Goal: Transaction & Acquisition: Subscribe to service/newsletter

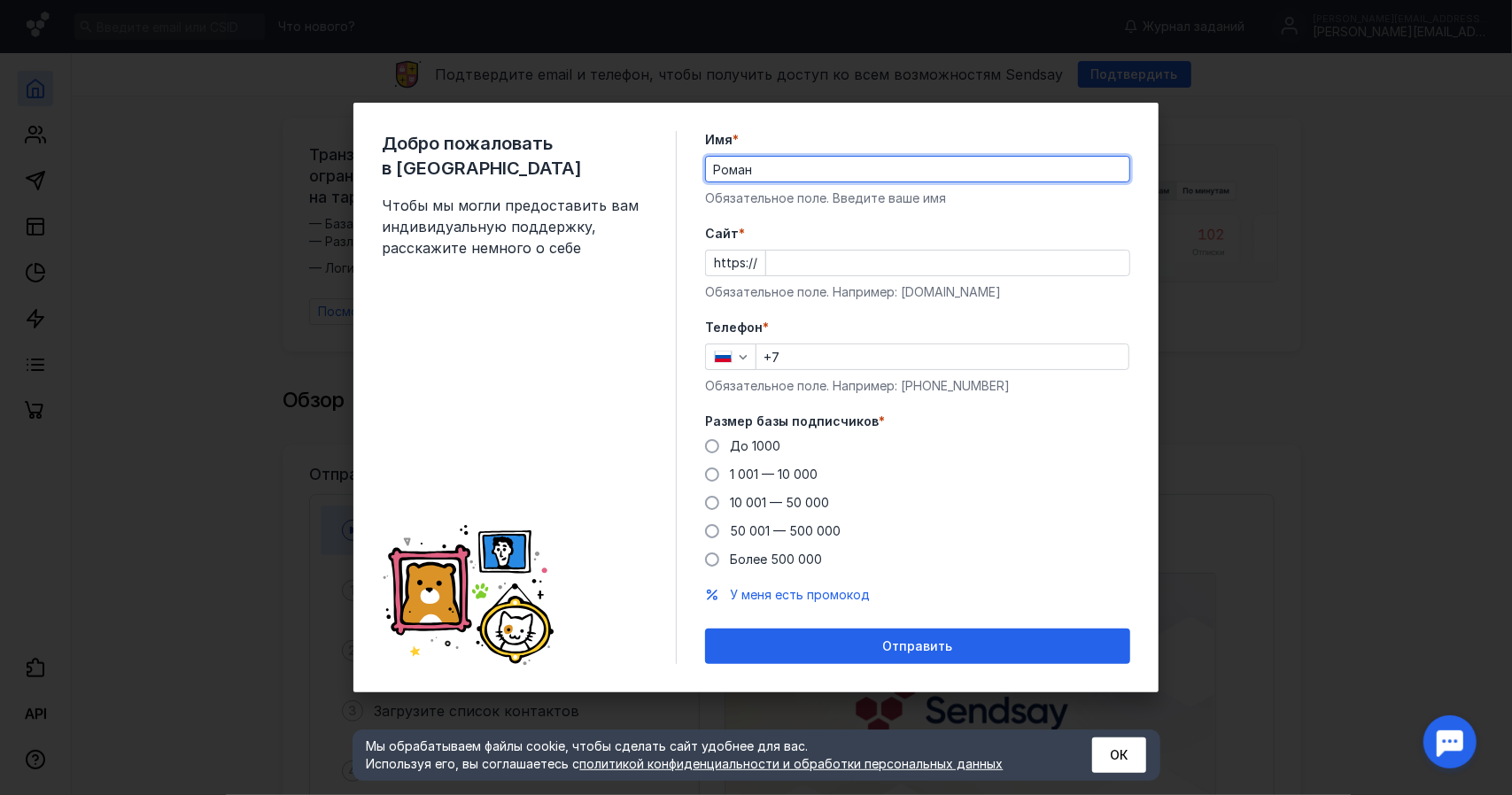
type input "Роман"
click at [844, 254] on input "Cайт *" at bounding box center [948, 263] width 364 height 25
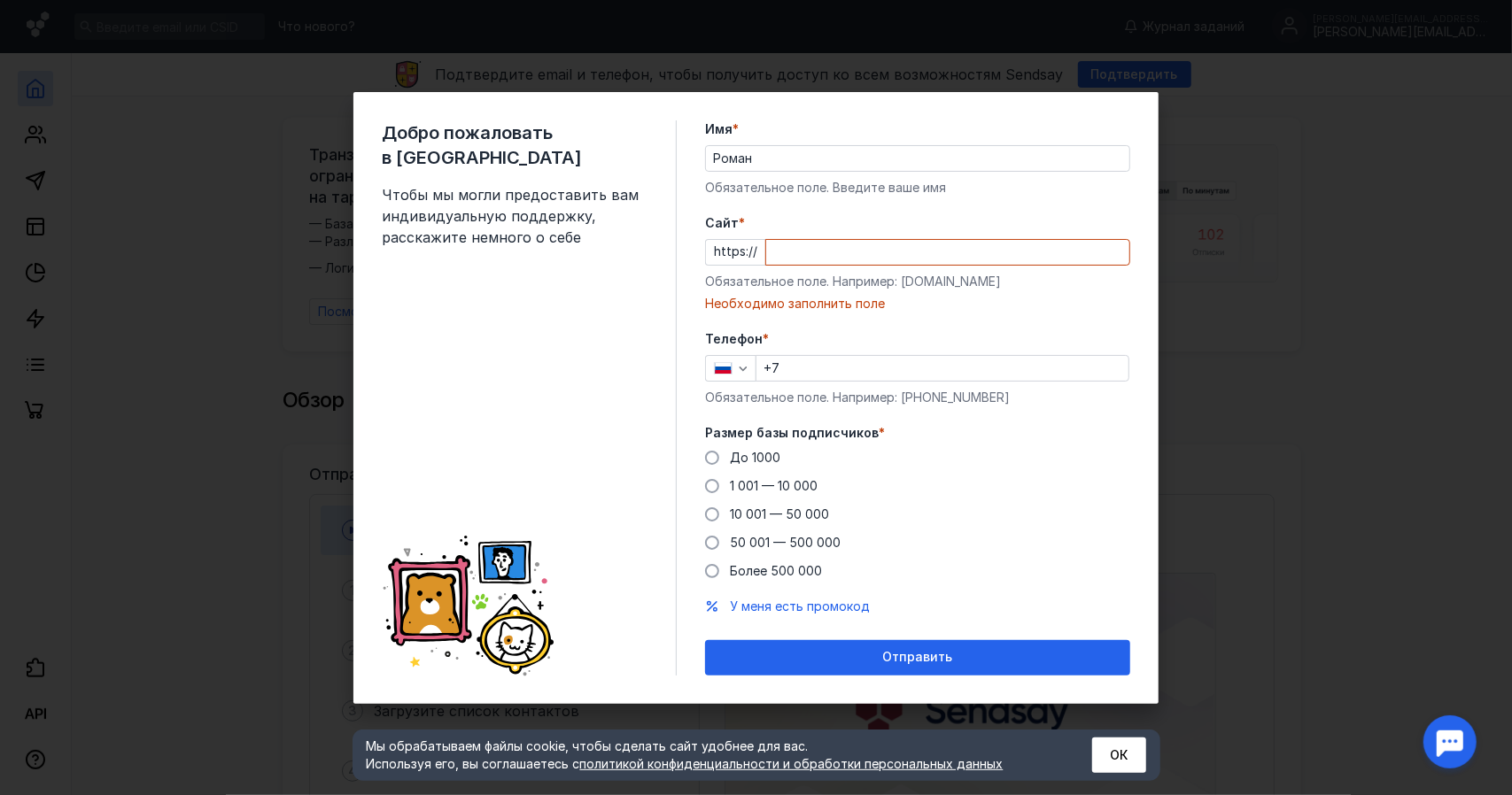
click at [862, 250] on input "Cайт *" at bounding box center [948, 252] width 364 height 25
paste input "[DOMAIN_NAME][URL]"
type input "[DOMAIN_NAME][URL]"
paste input "[DOMAIN_NAME][URL]"
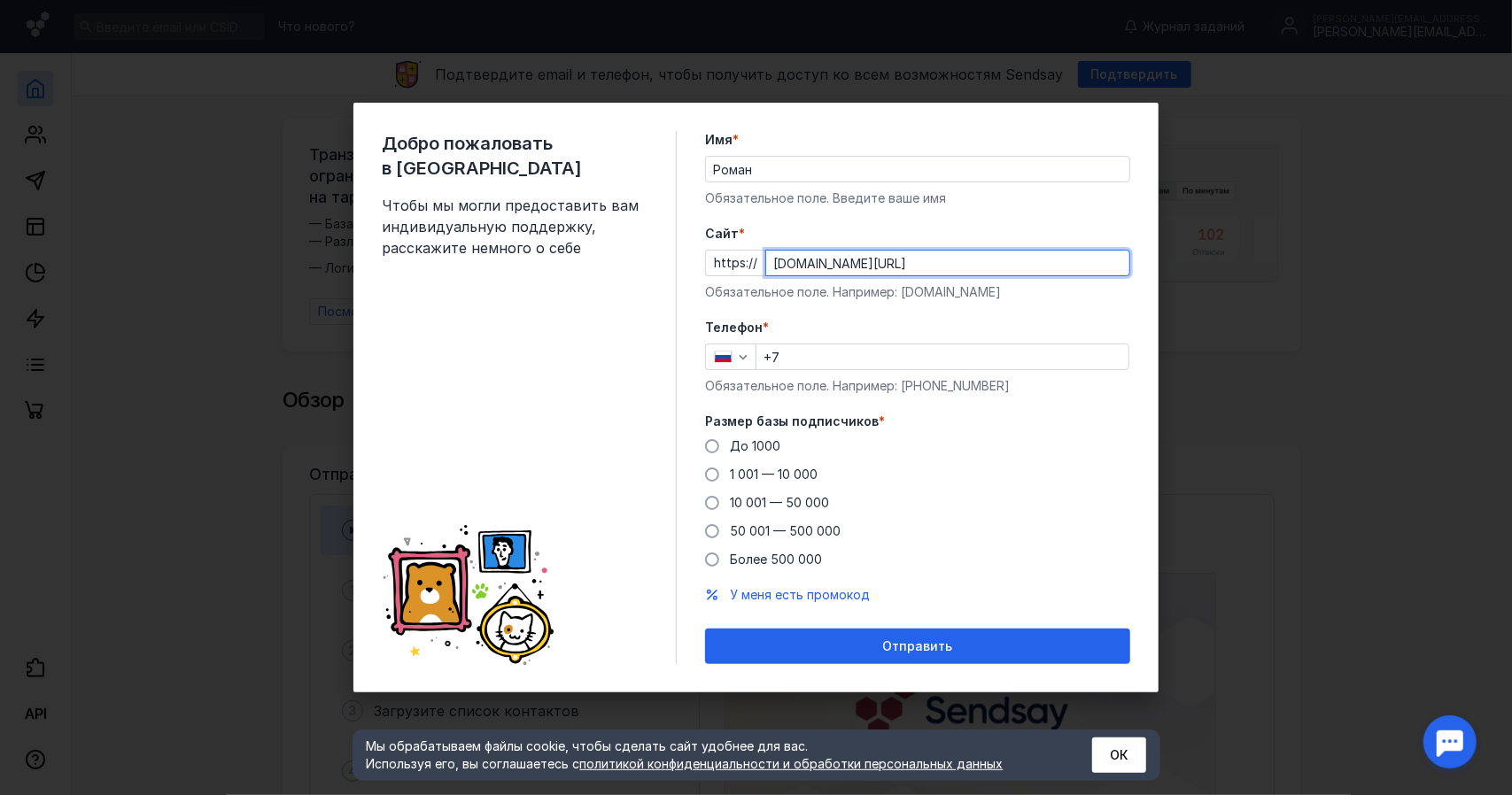
type input "[DOMAIN_NAME][URL]"
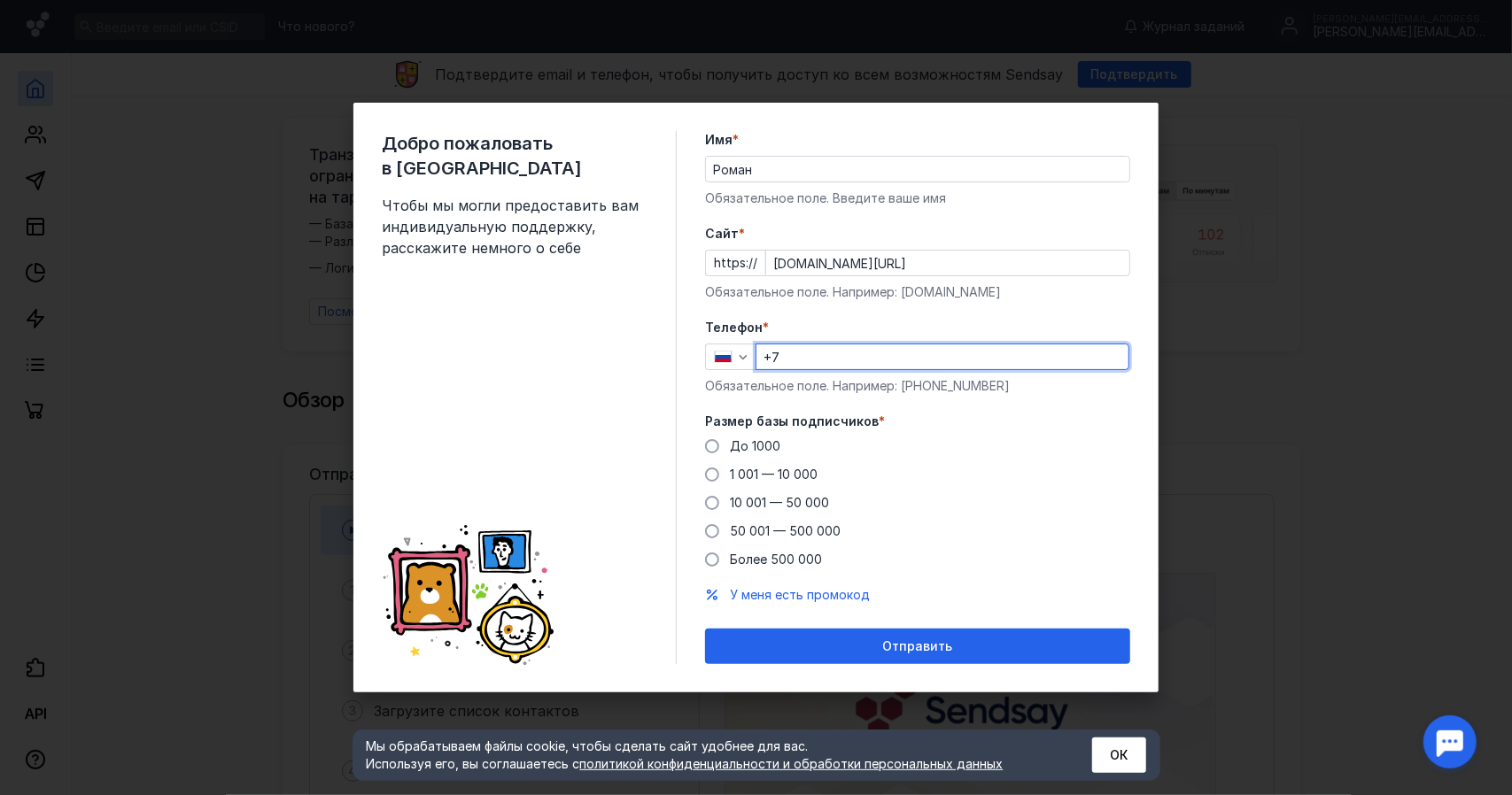
click at [831, 365] on input "+7" at bounding box center [942, 357] width 372 height 25
type input "[PHONE_NUMBER]"
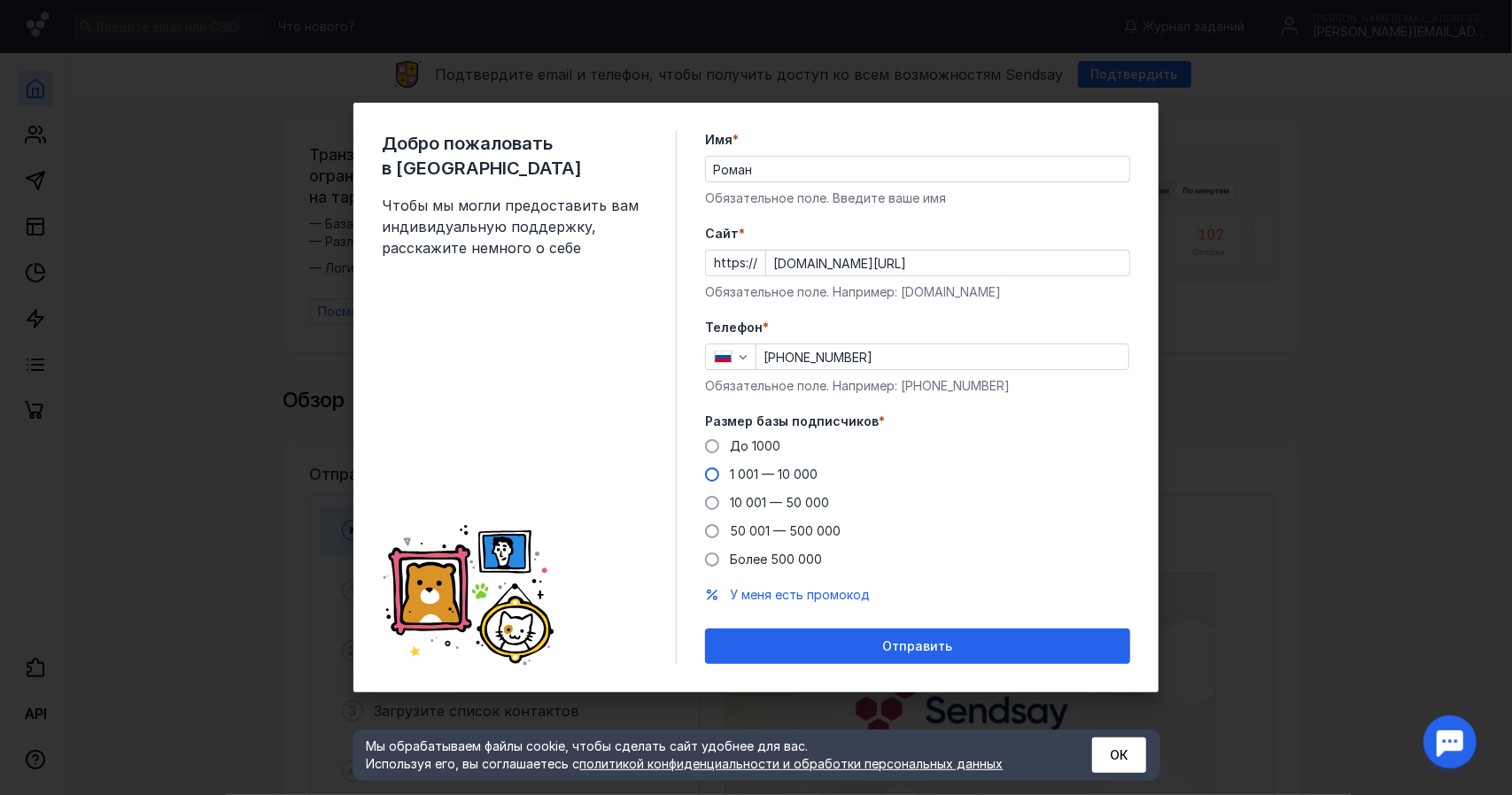
click at [711, 474] on span at bounding box center [712, 474] width 14 height 14
click at [0, 0] on input "1 001 — 10 000" at bounding box center [0, 0] width 0 height 0
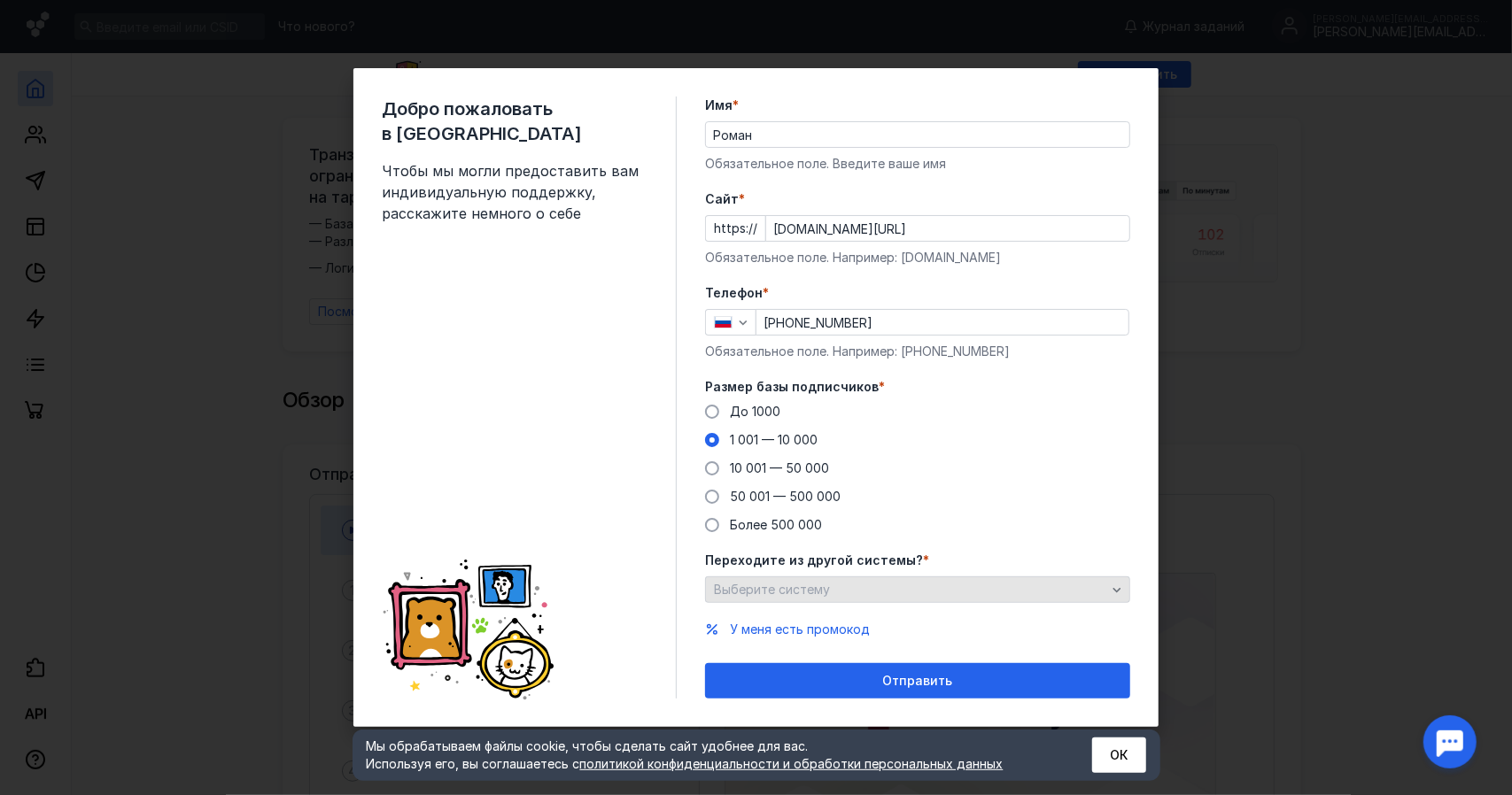
click at [793, 578] on div "Выберите систему" at bounding box center [917, 590] width 425 height 27
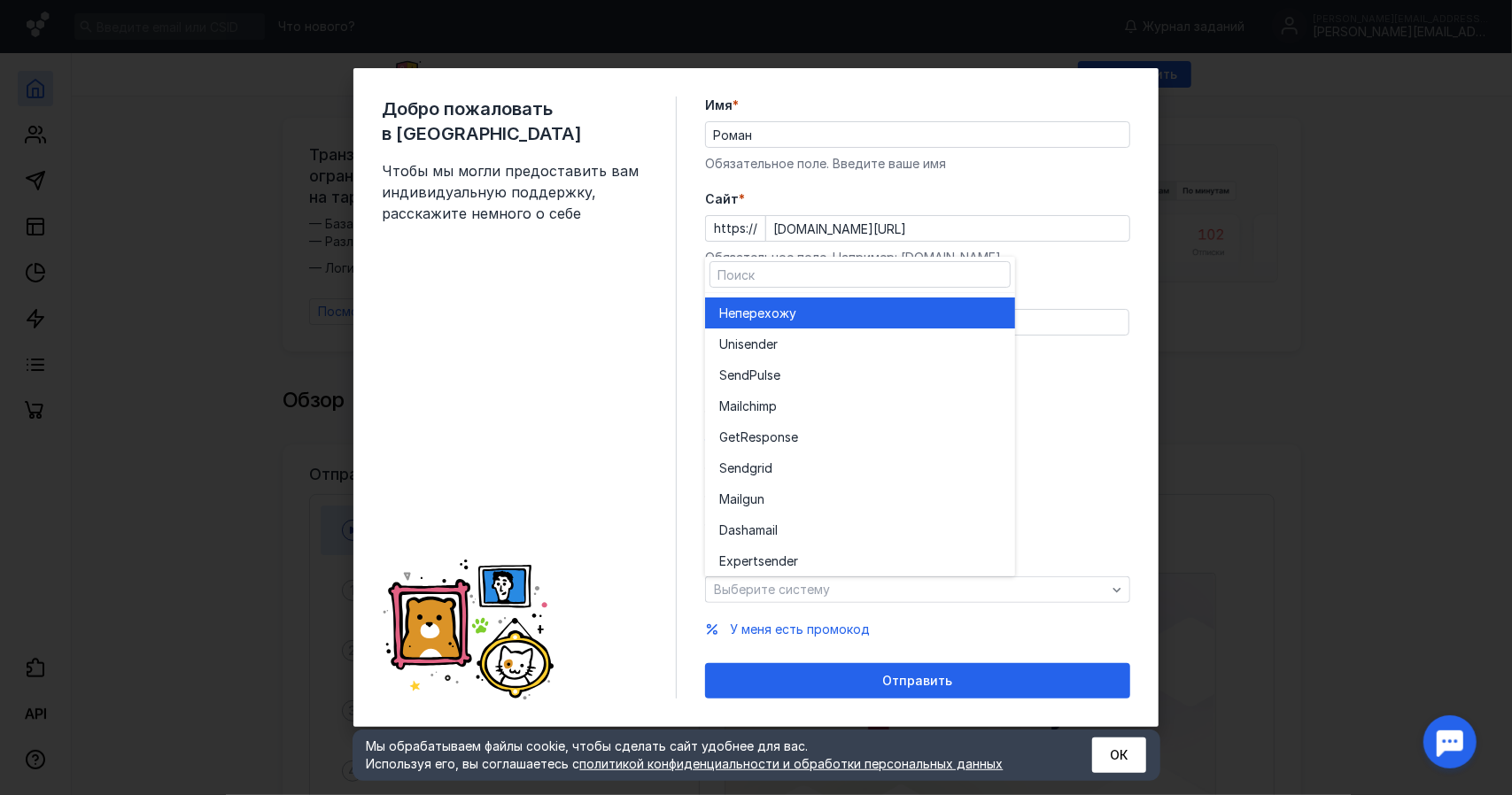
click at [794, 316] on span "перехожу" at bounding box center [766, 314] width 61 height 17
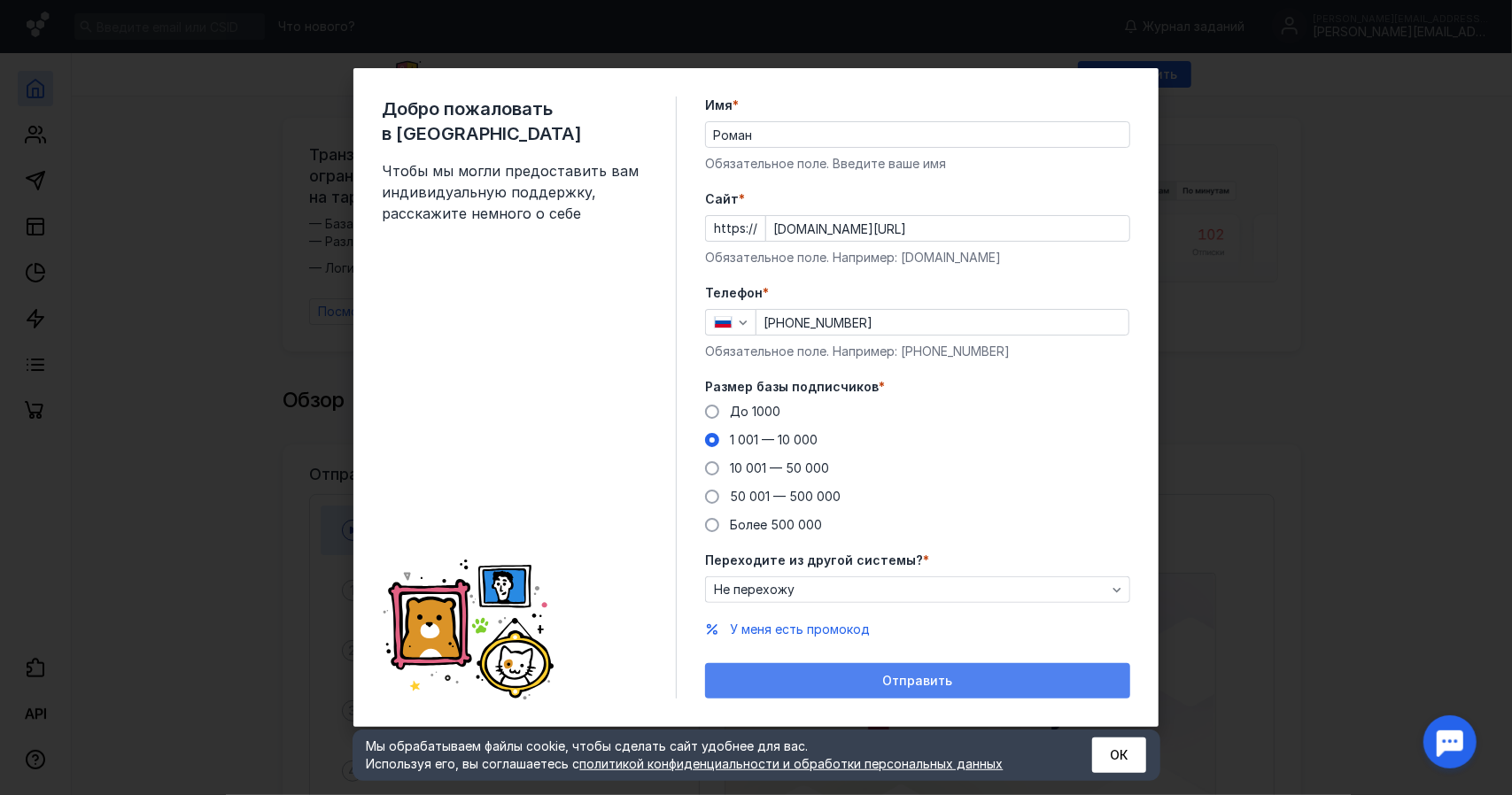
click at [802, 672] on div "Отправить" at bounding box center [917, 681] width 425 height 35
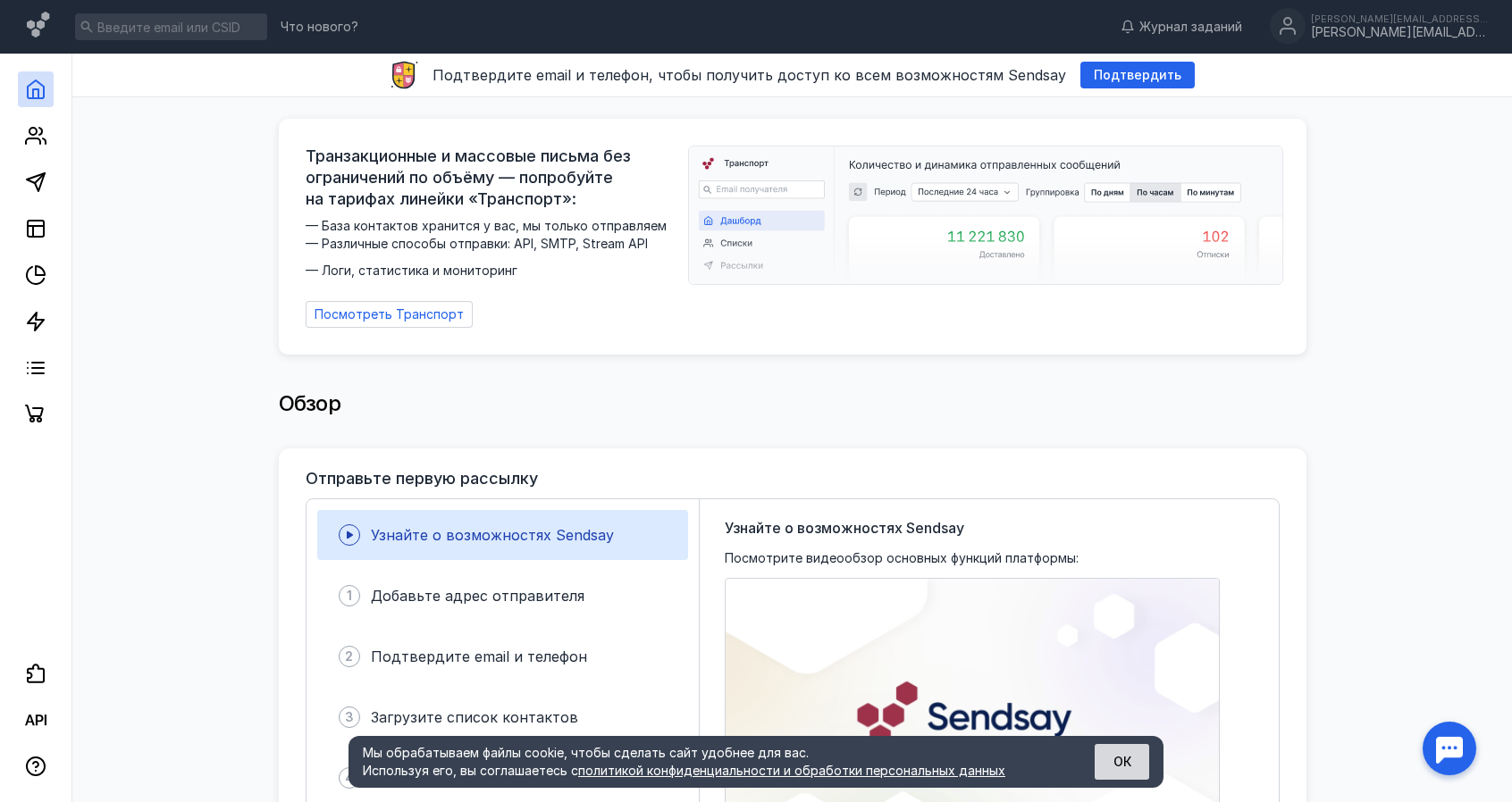
click at [1135, 763] on button "ОК" at bounding box center [1122, 761] width 54 height 36
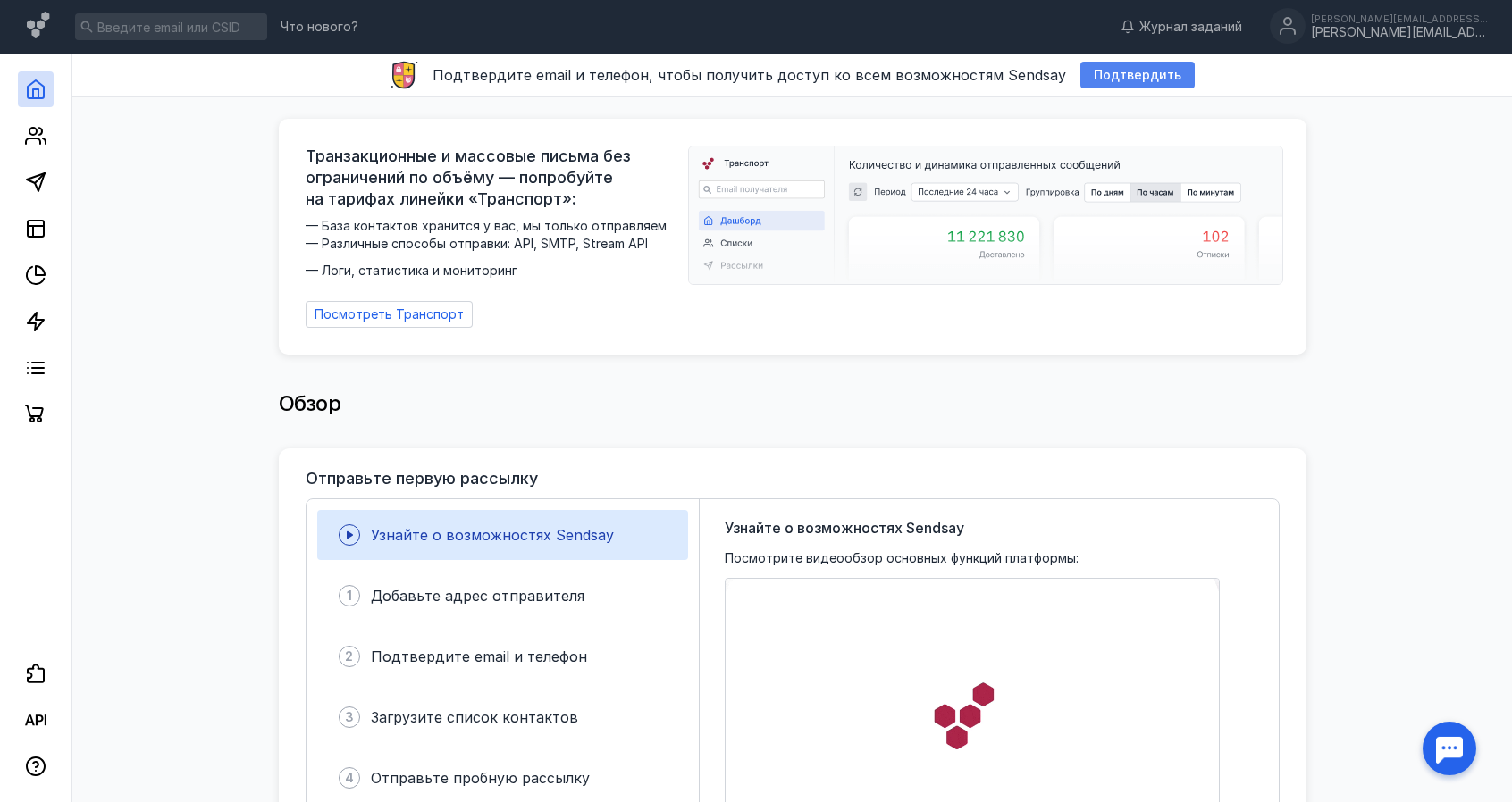
click at [1151, 75] on span "Подтвердить" at bounding box center [1137, 75] width 87 height 15
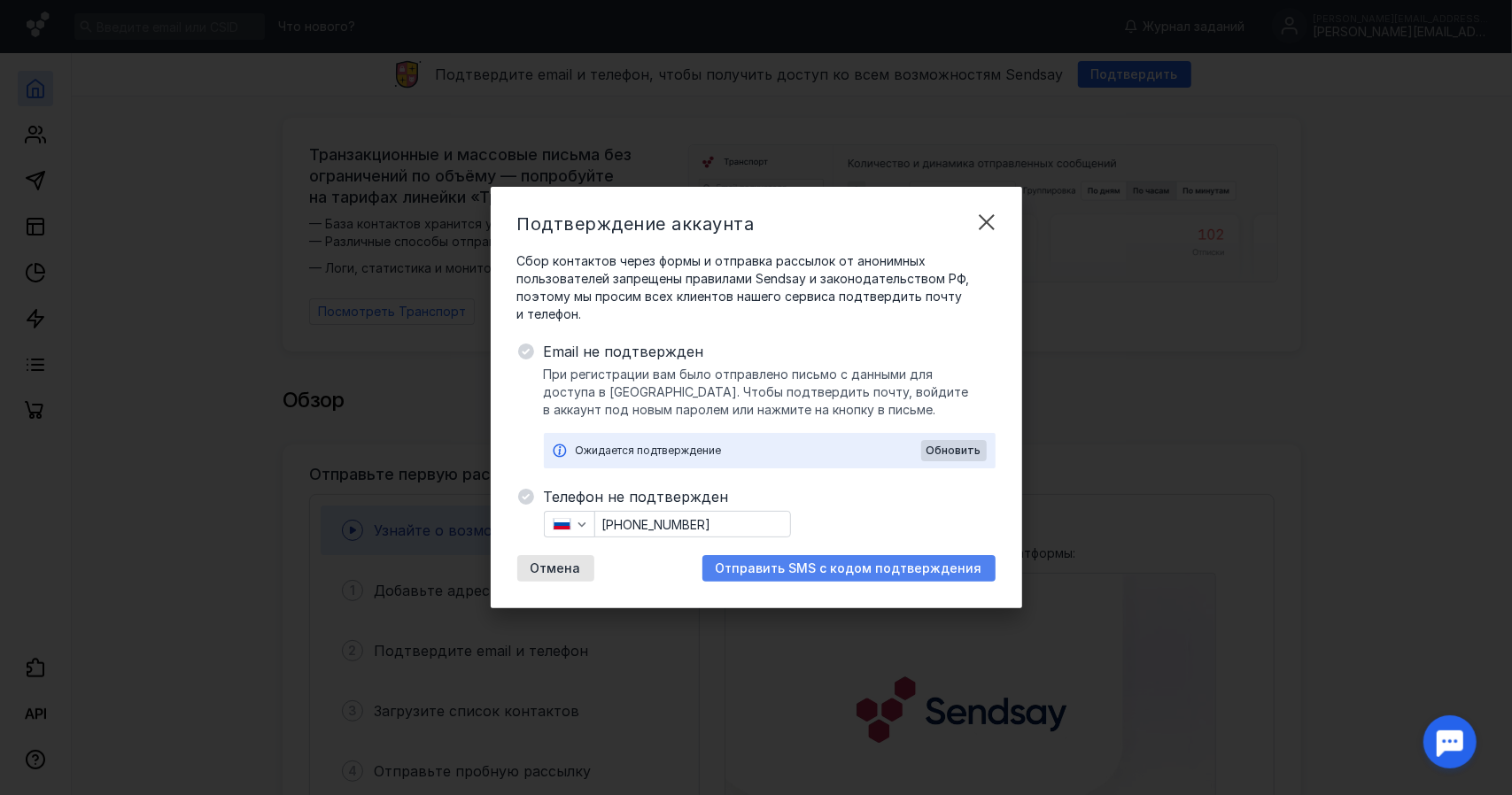
click at [884, 573] on span "Отправить SMS с кодом подтверждения" at bounding box center [849, 569] width 267 height 15
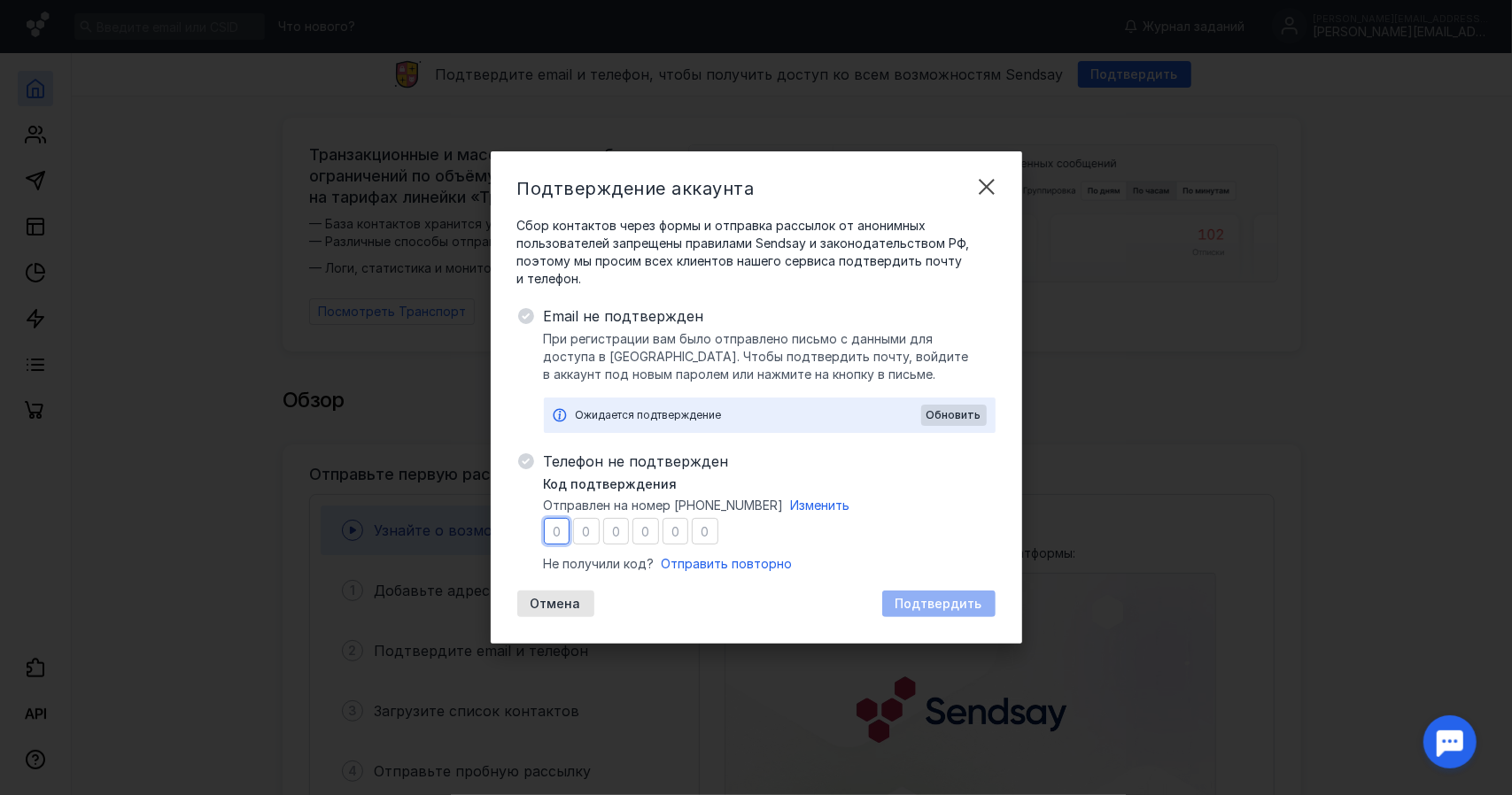
type input "6"
type input "9"
type input "0"
type input "3"
type input "6"
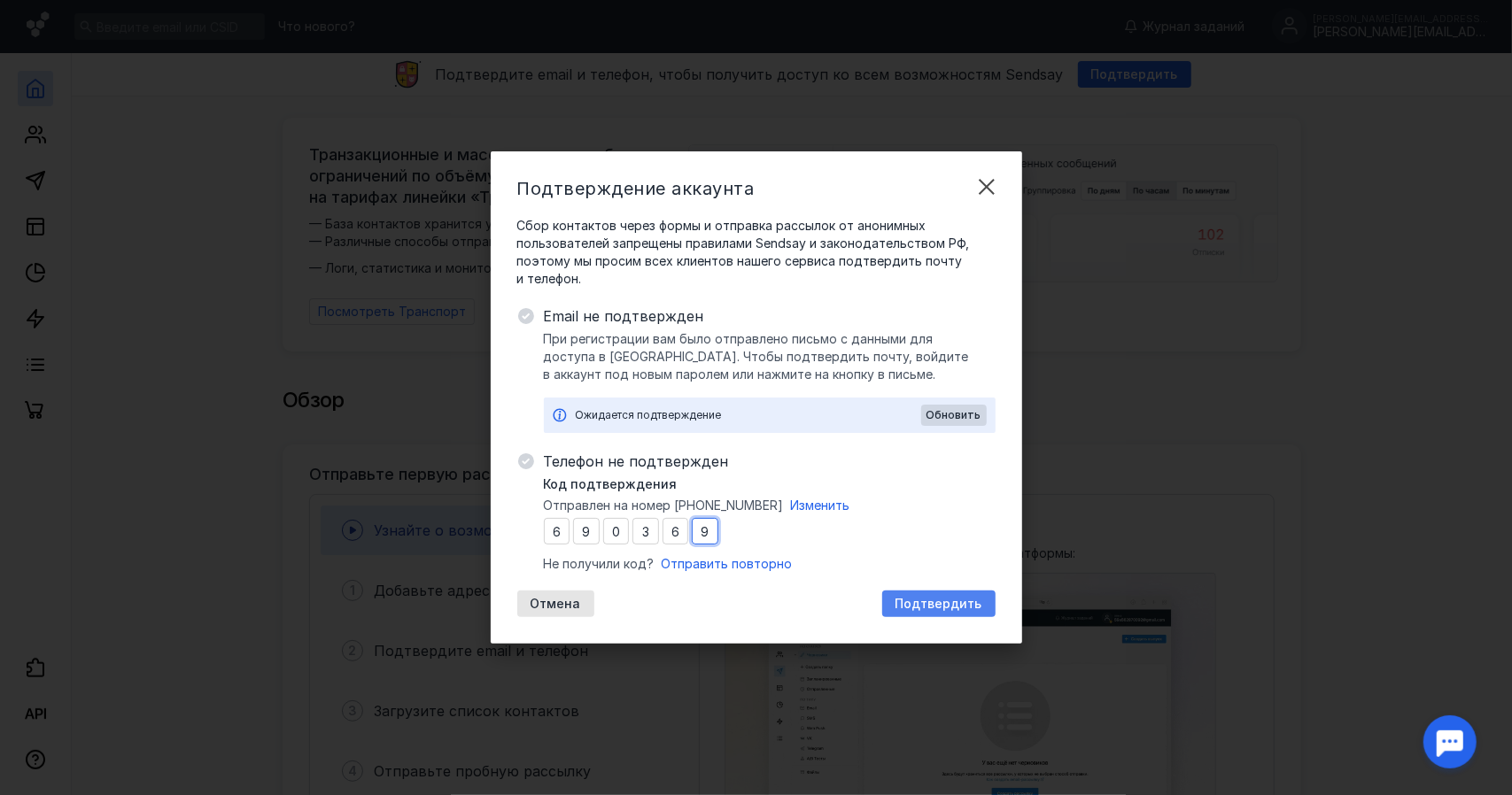
type input "9"
click at [966, 599] on span "Подтвердить" at bounding box center [938, 604] width 86 height 15
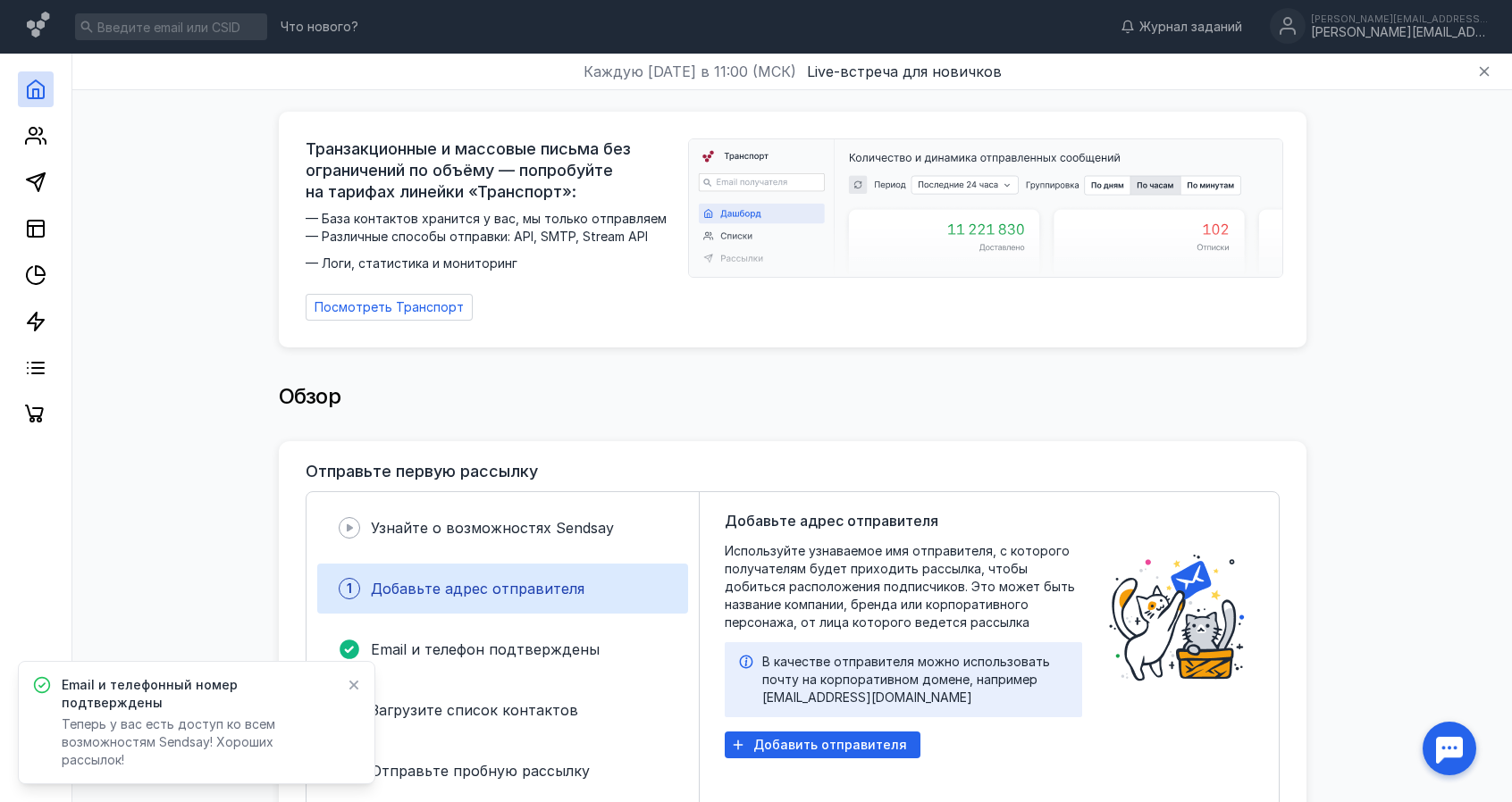
click at [1030, 356] on div "Обзор" at bounding box center [792, 399] width 1404 height 85
click at [756, 414] on div "Обзор" at bounding box center [793, 405] width 1028 height 72
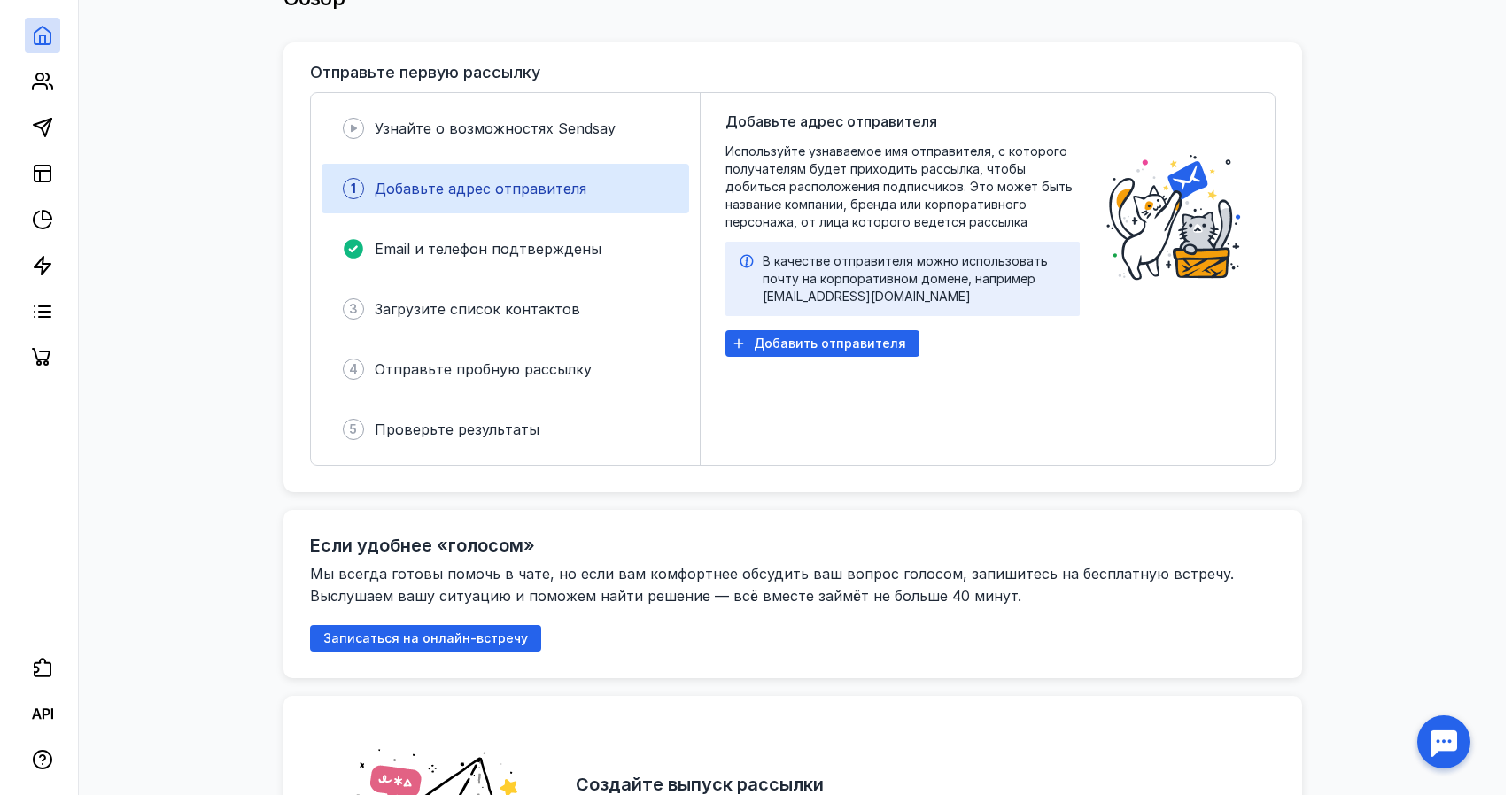
scroll to position [266, 0]
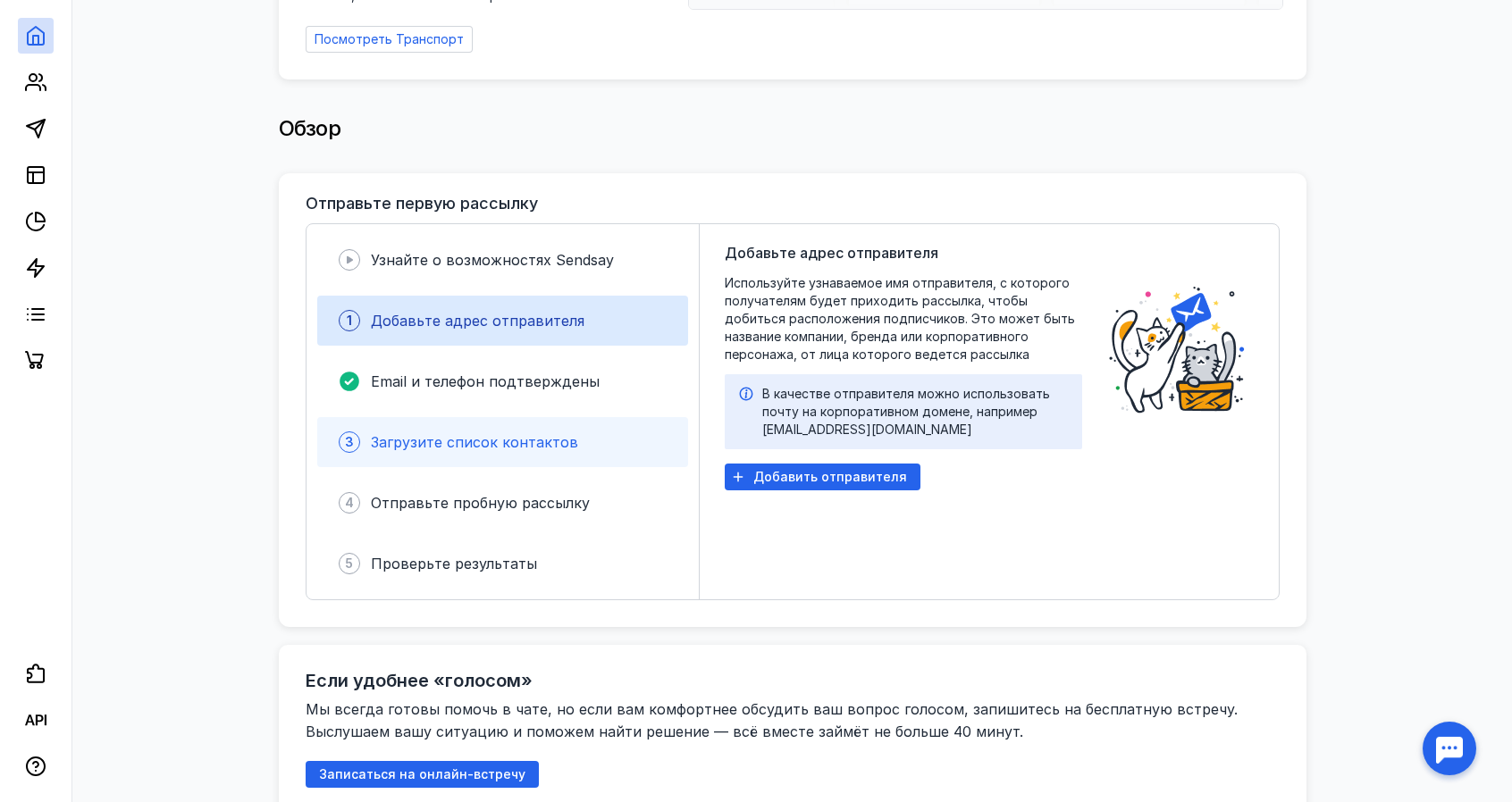
click at [529, 436] on span "Загрузите список контактов" at bounding box center [474, 442] width 207 height 17
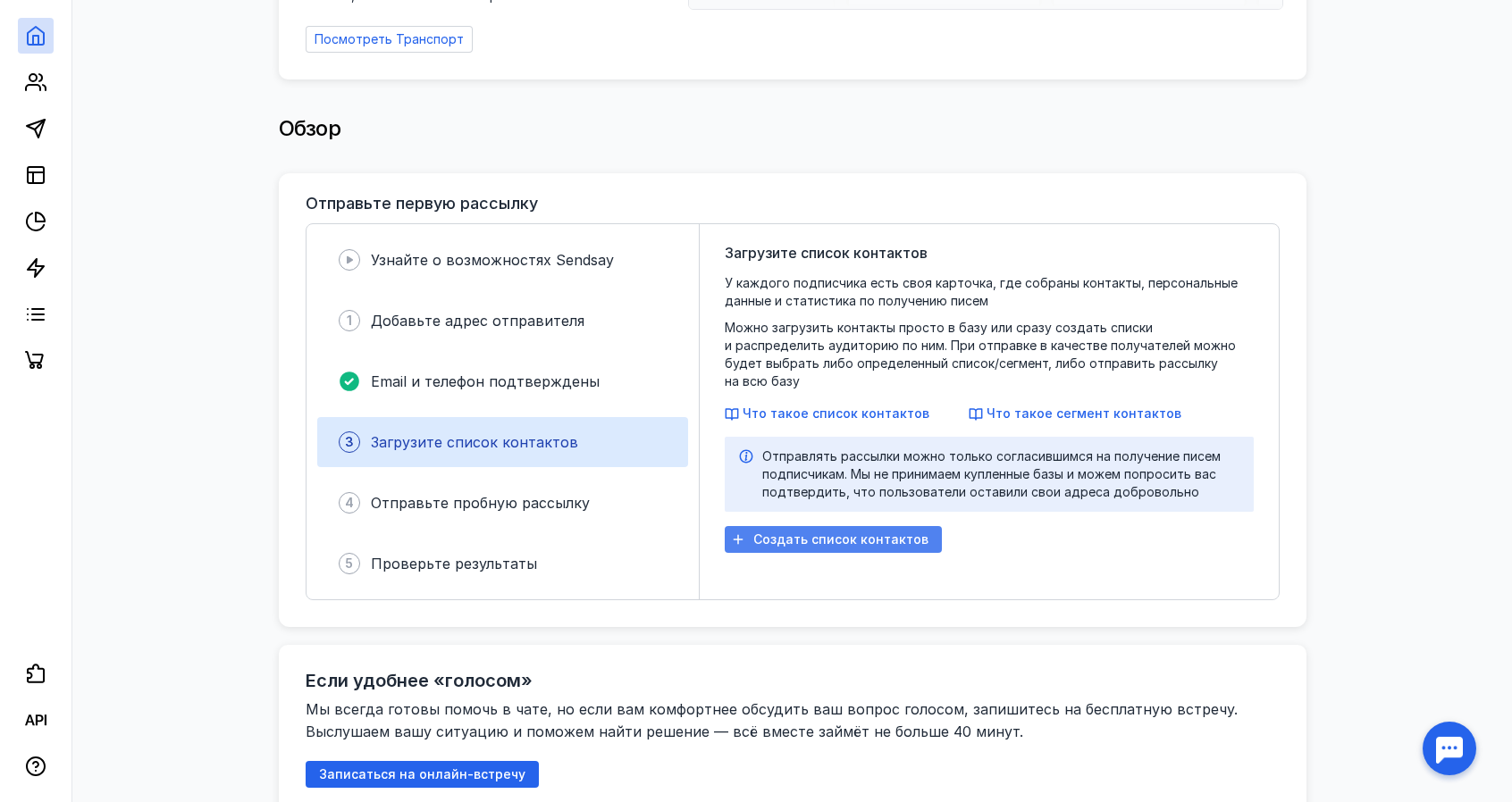
click at [794, 532] on span "Создать список контактов" at bounding box center [840, 540] width 175 height 15
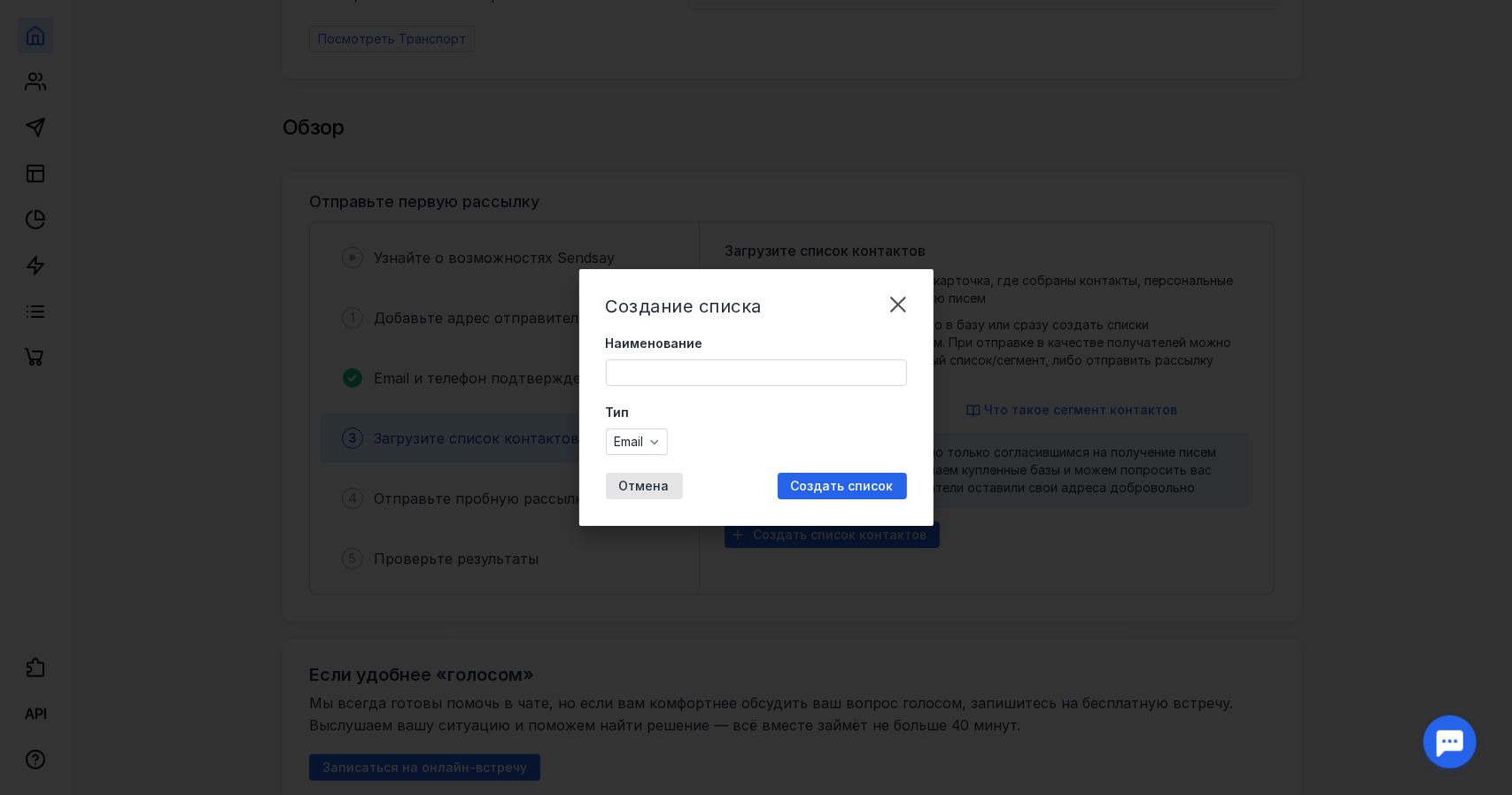
click at [657, 348] on span "Наименование" at bounding box center [654, 343] width 98 height 17
click at [657, 361] on input "Наименование" at bounding box center [756, 373] width 299 height 25
click at [661, 374] on input "Наименование" at bounding box center [756, 373] width 299 height 25
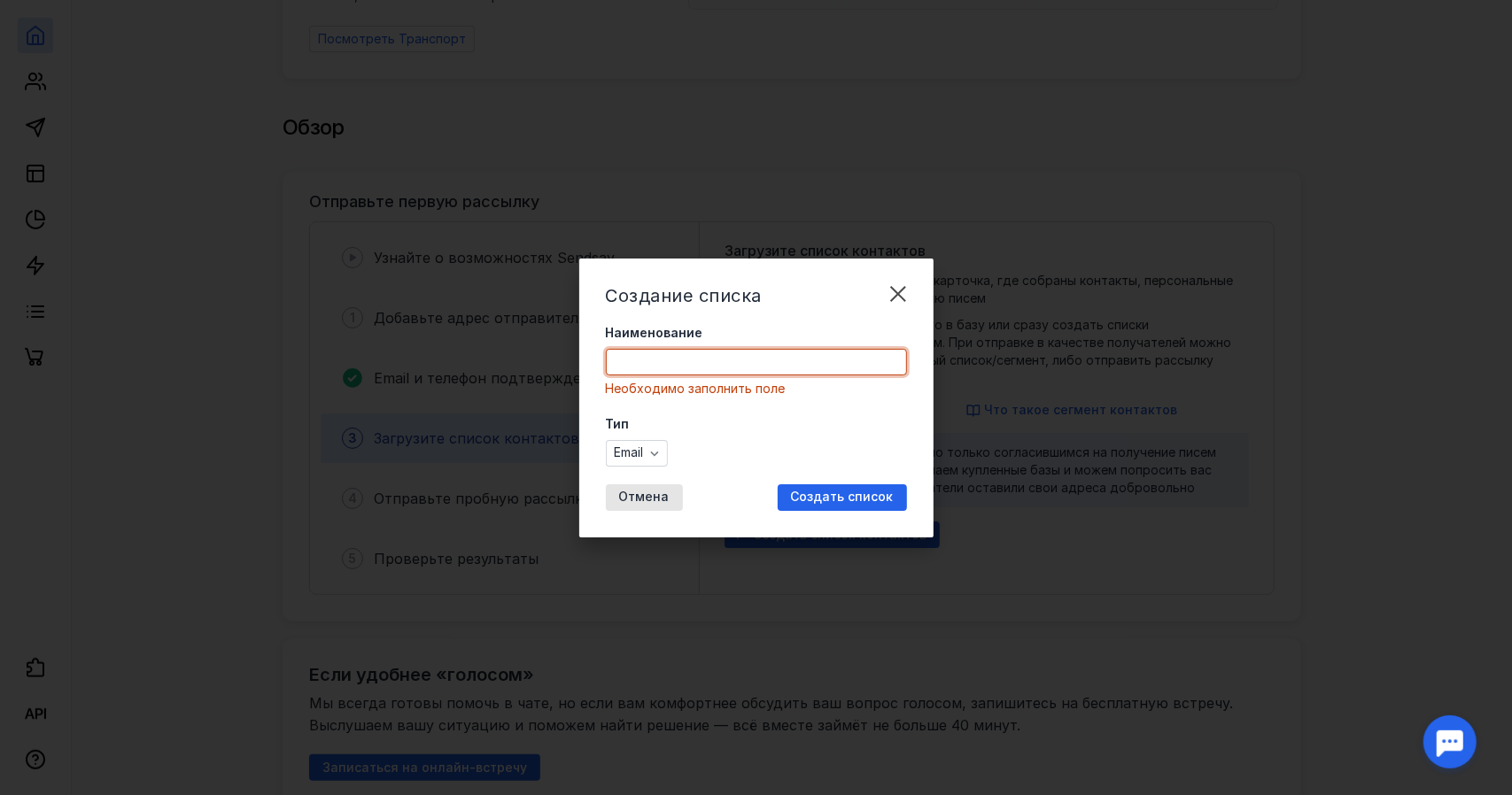
paste input "Выгрузка для выставки (теплая база менеджеров)"
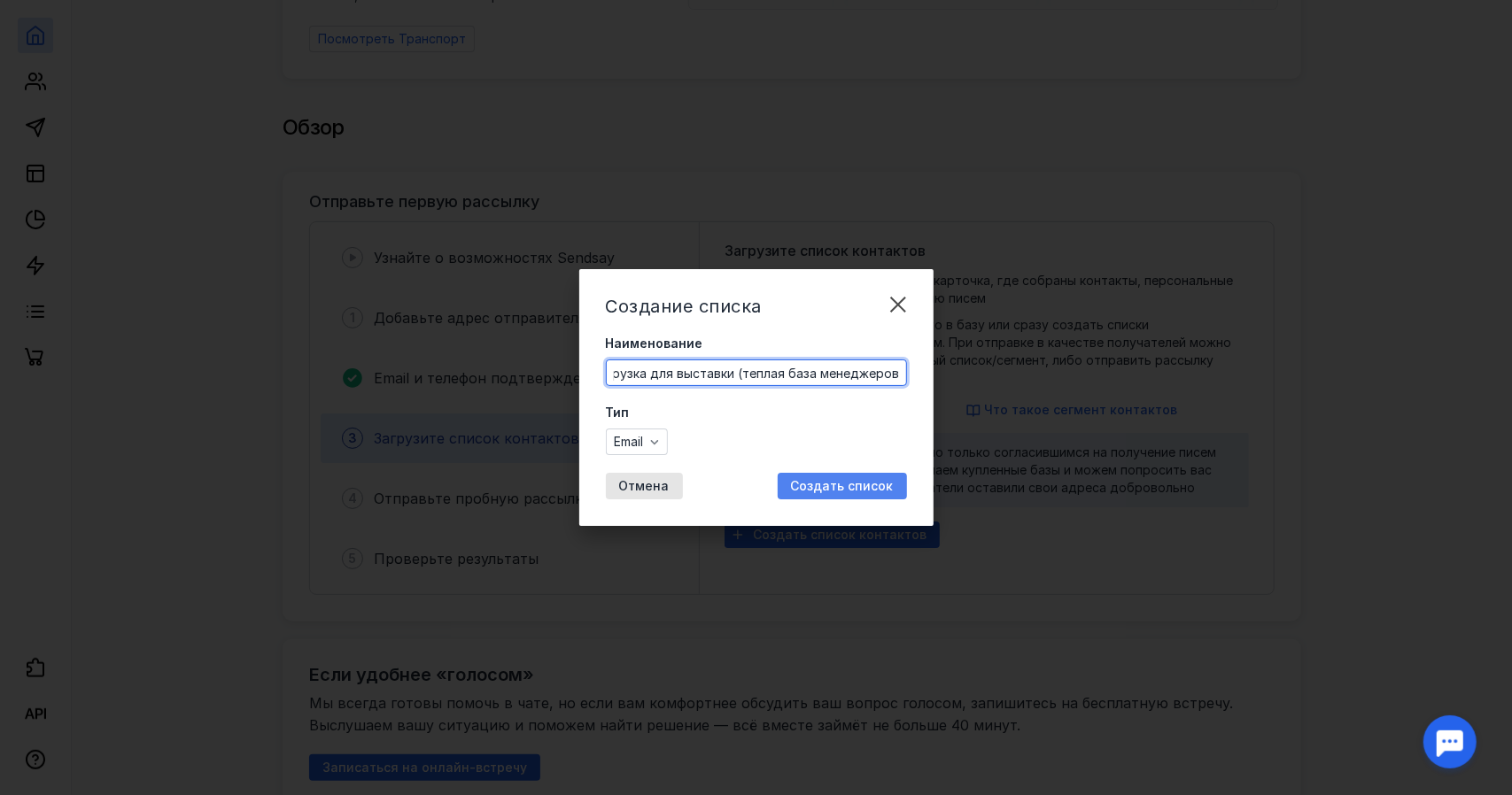
type input "Выгрузка для выставки (теплая база менеджеров)"
click at [851, 479] on span "Создать список" at bounding box center [841, 486] width 103 height 15
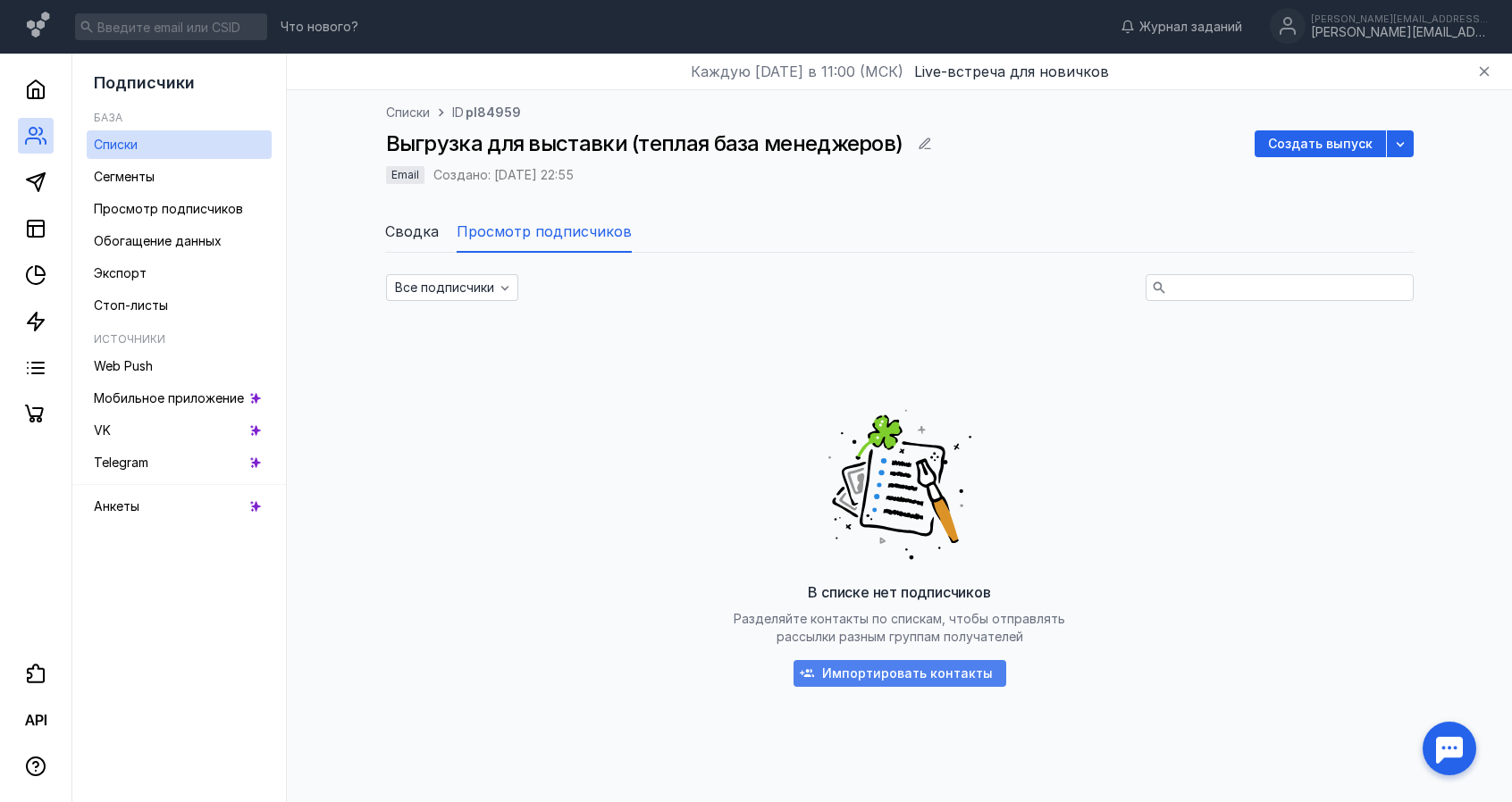
click at [908, 673] on span "Импортировать контакты" at bounding box center [907, 674] width 170 height 15
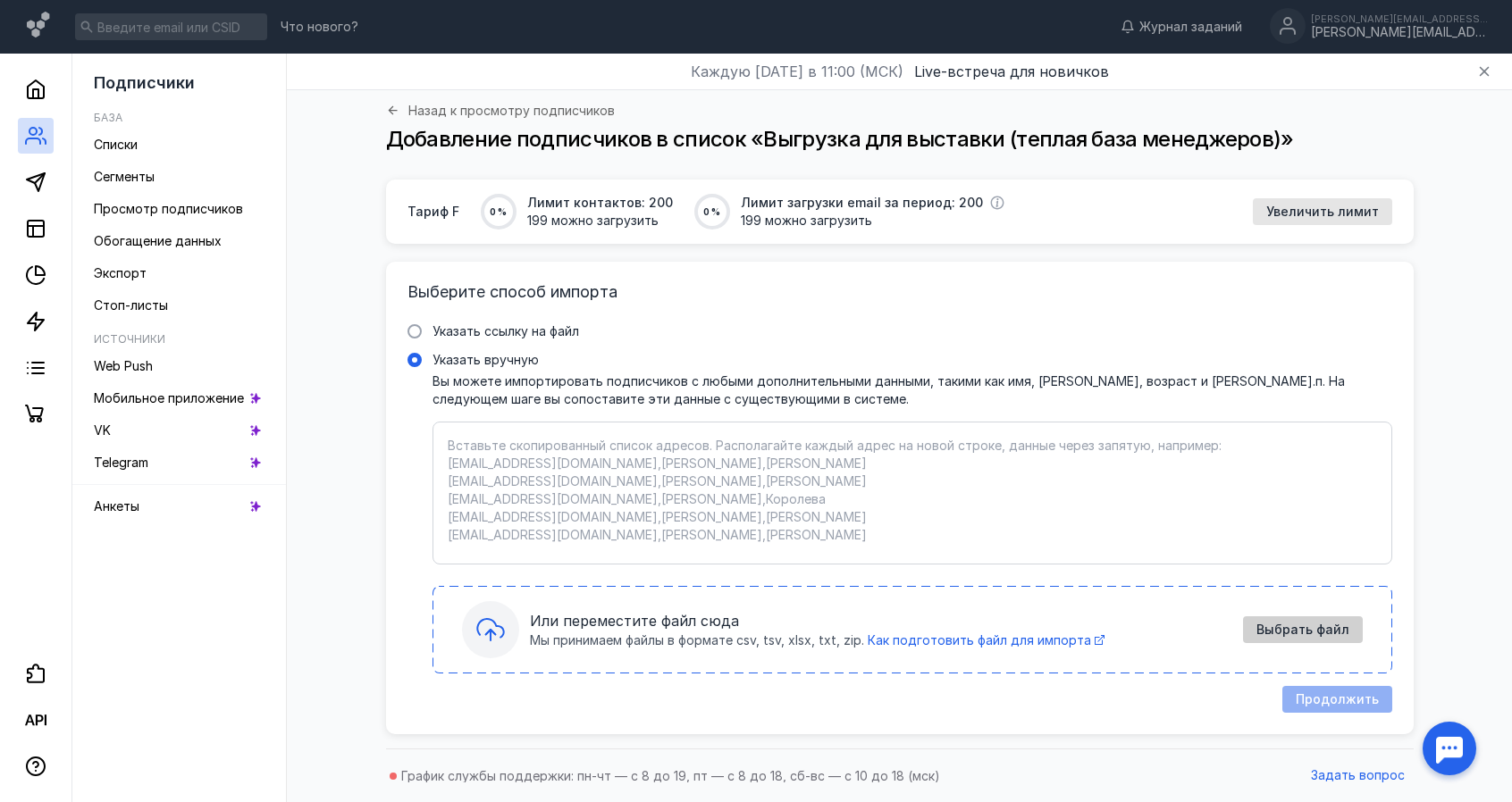
click at [1312, 634] on span "Выбрать файл" at bounding box center [1303, 630] width 93 height 15
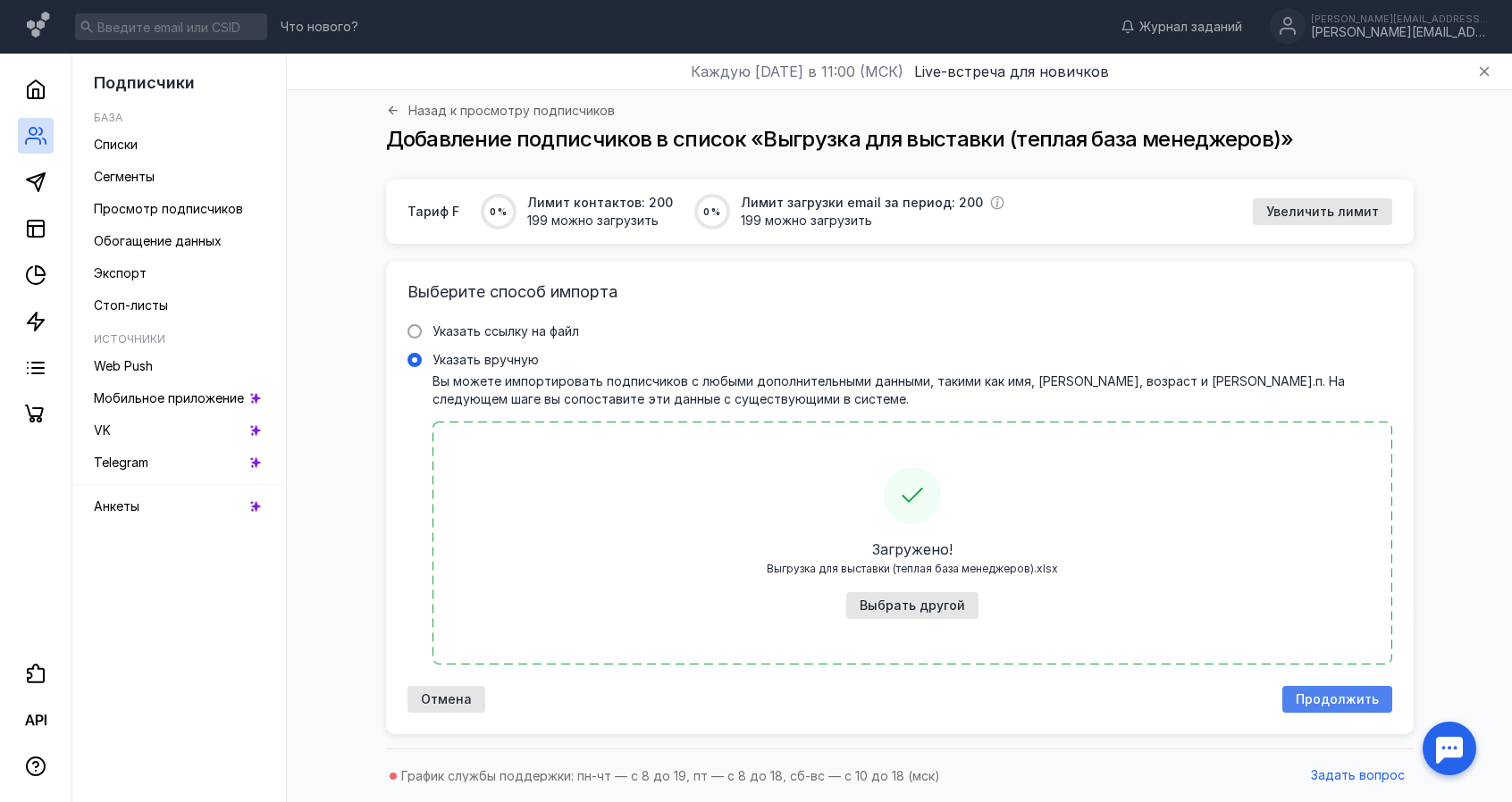
click at [1315, 696] on span "Продолжить" at bounding box center [1338, 700] width 83 height 15
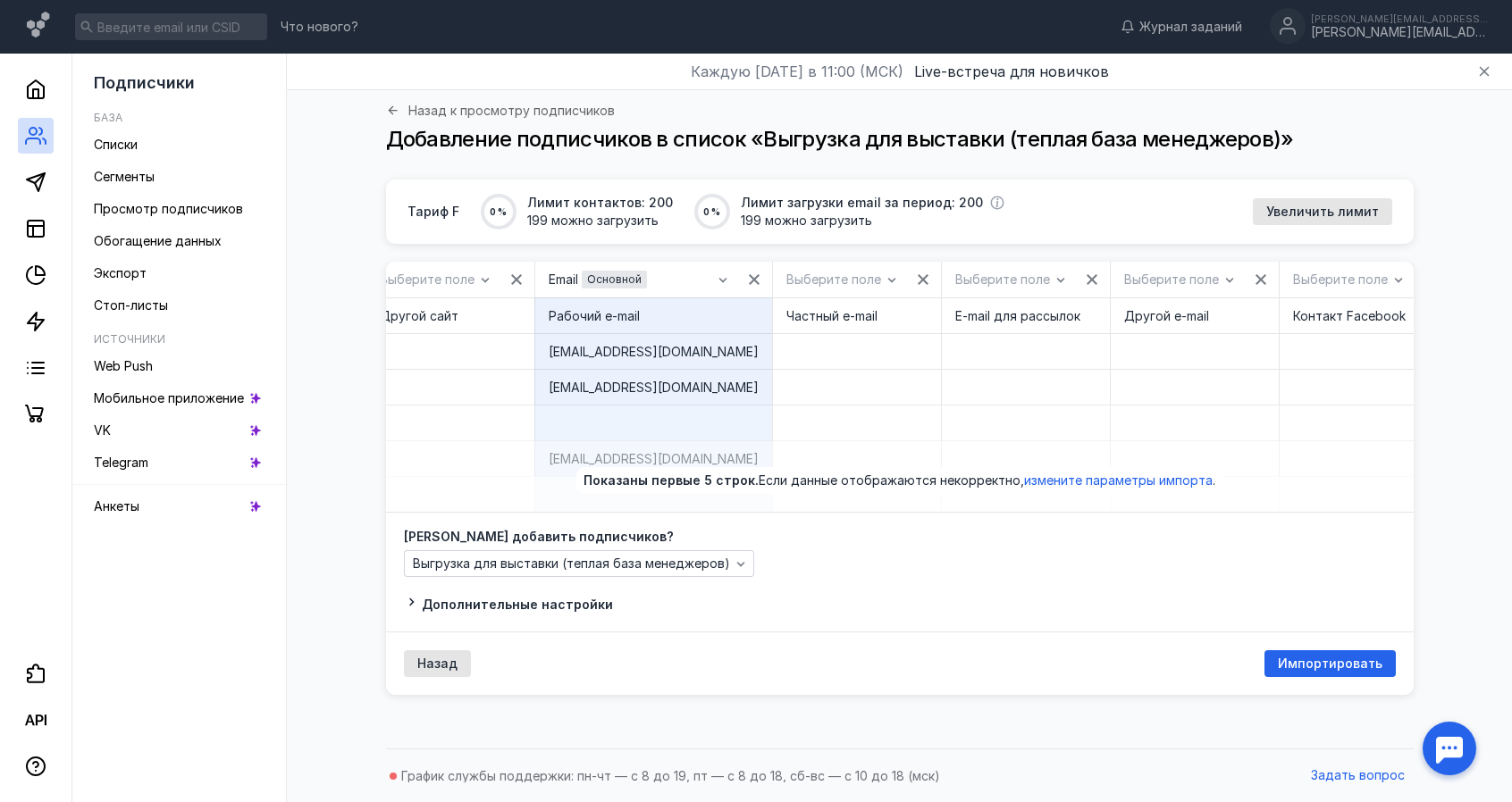
scroll to position [0, 4242]
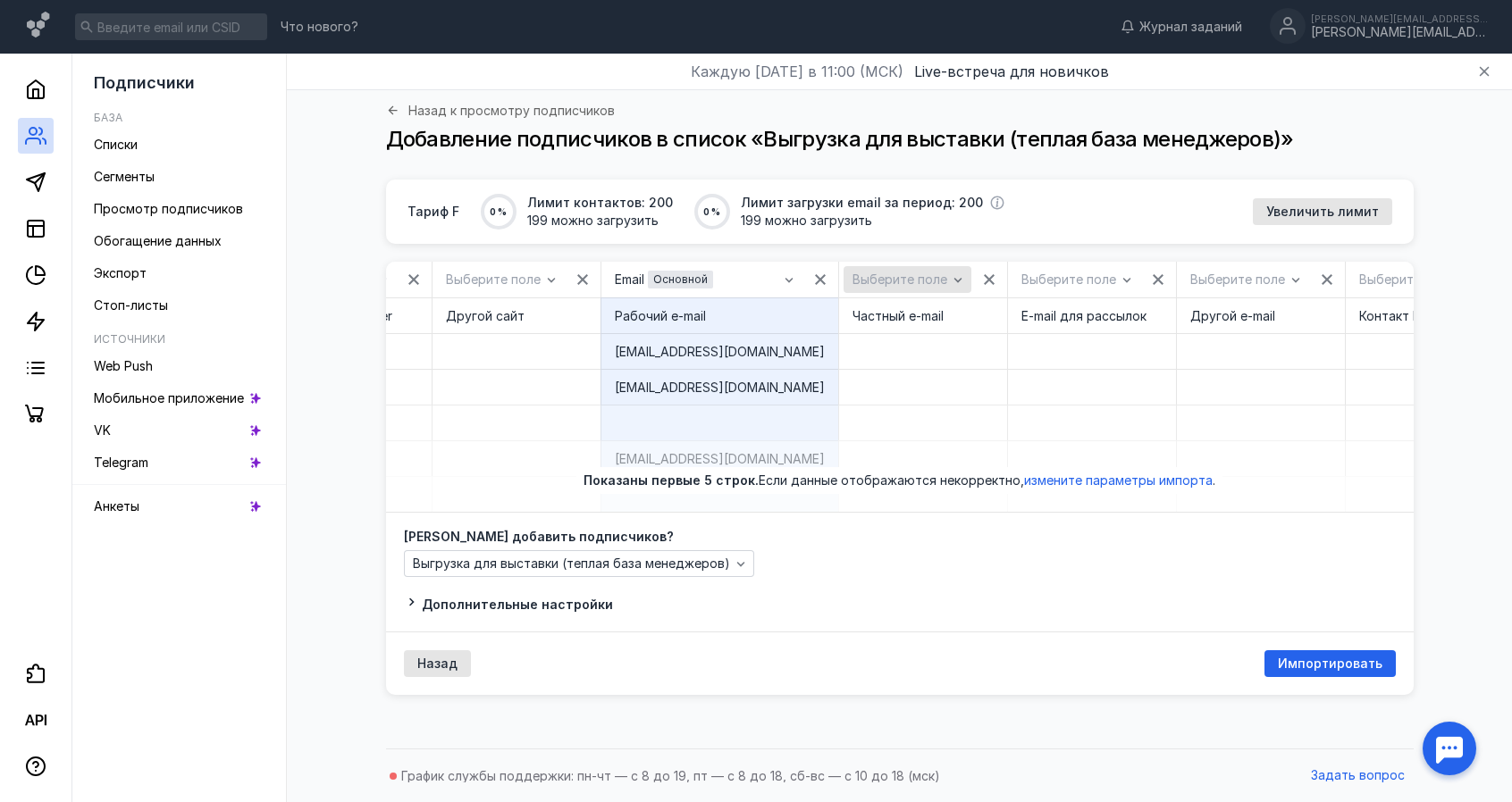
click at [853, 285] on span "Выберите поле" at bounding box center [900, 281] width 95 height 15
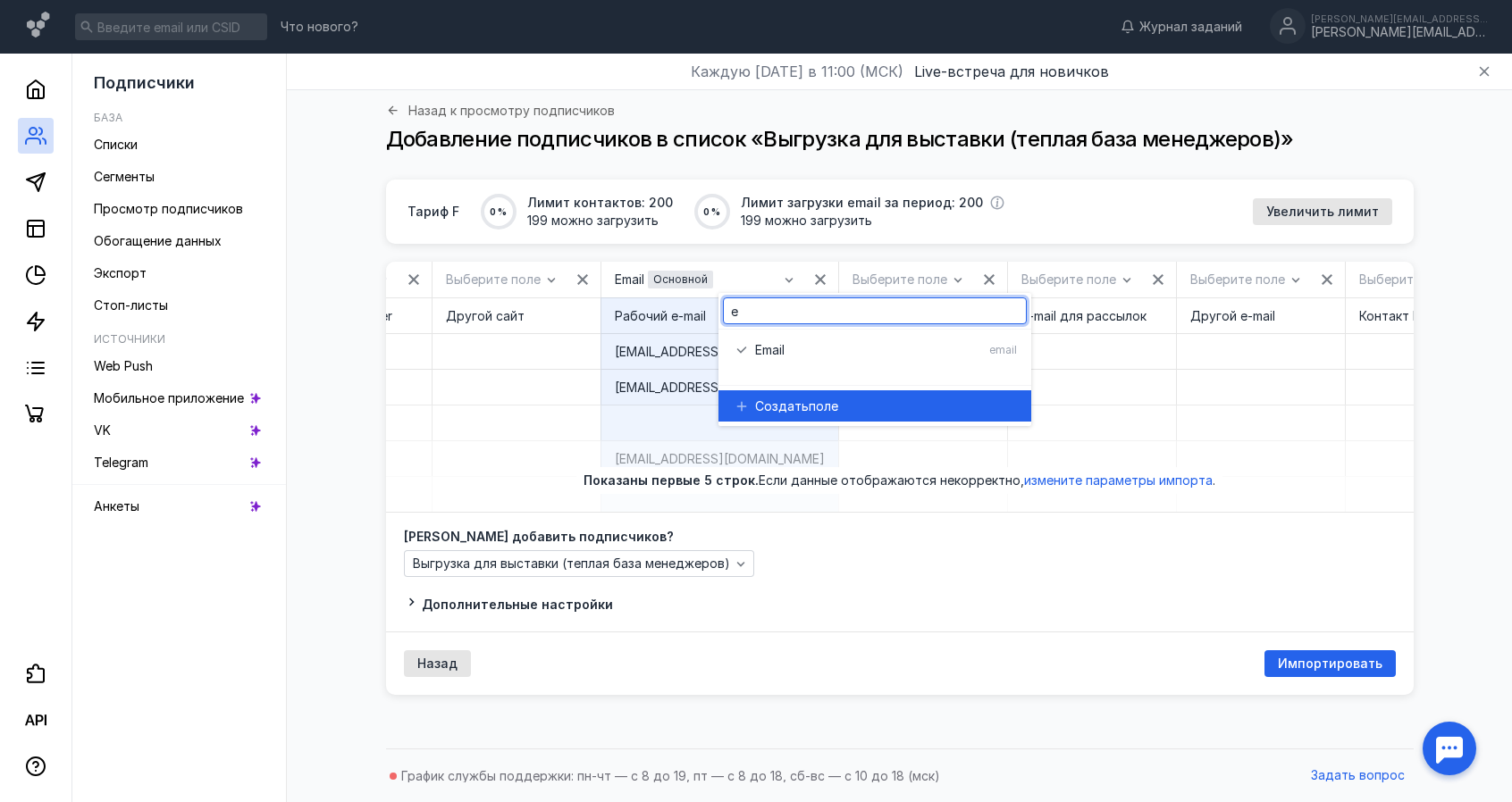
type input "e"
click at [902, 613] on div "Дополнительные настройки" at bounding box center [899, 604] width 992 height 18
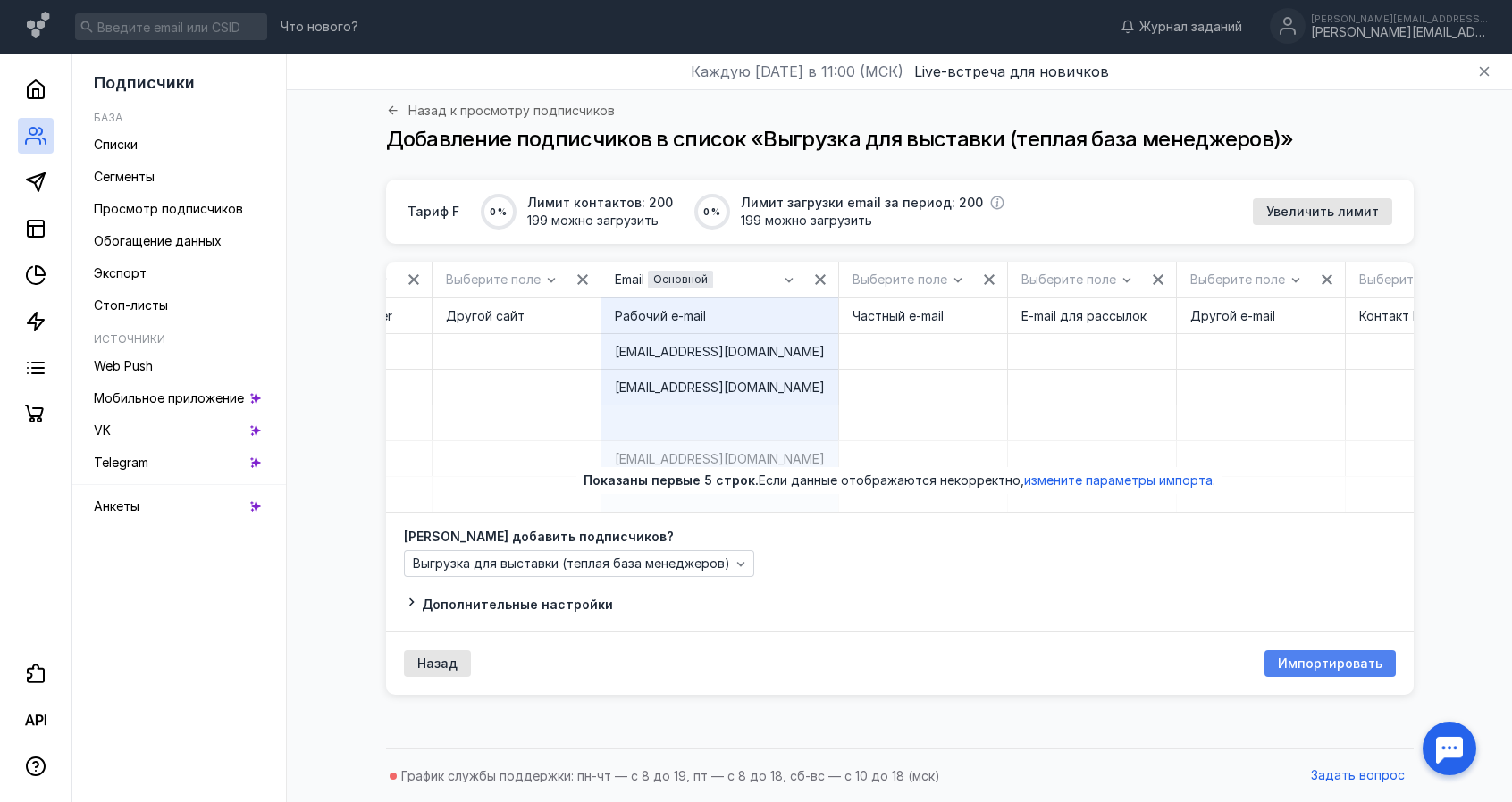
click at [1349, 666] on div "Импортировать" at bounding box center [1330, 664] width 132 height 27
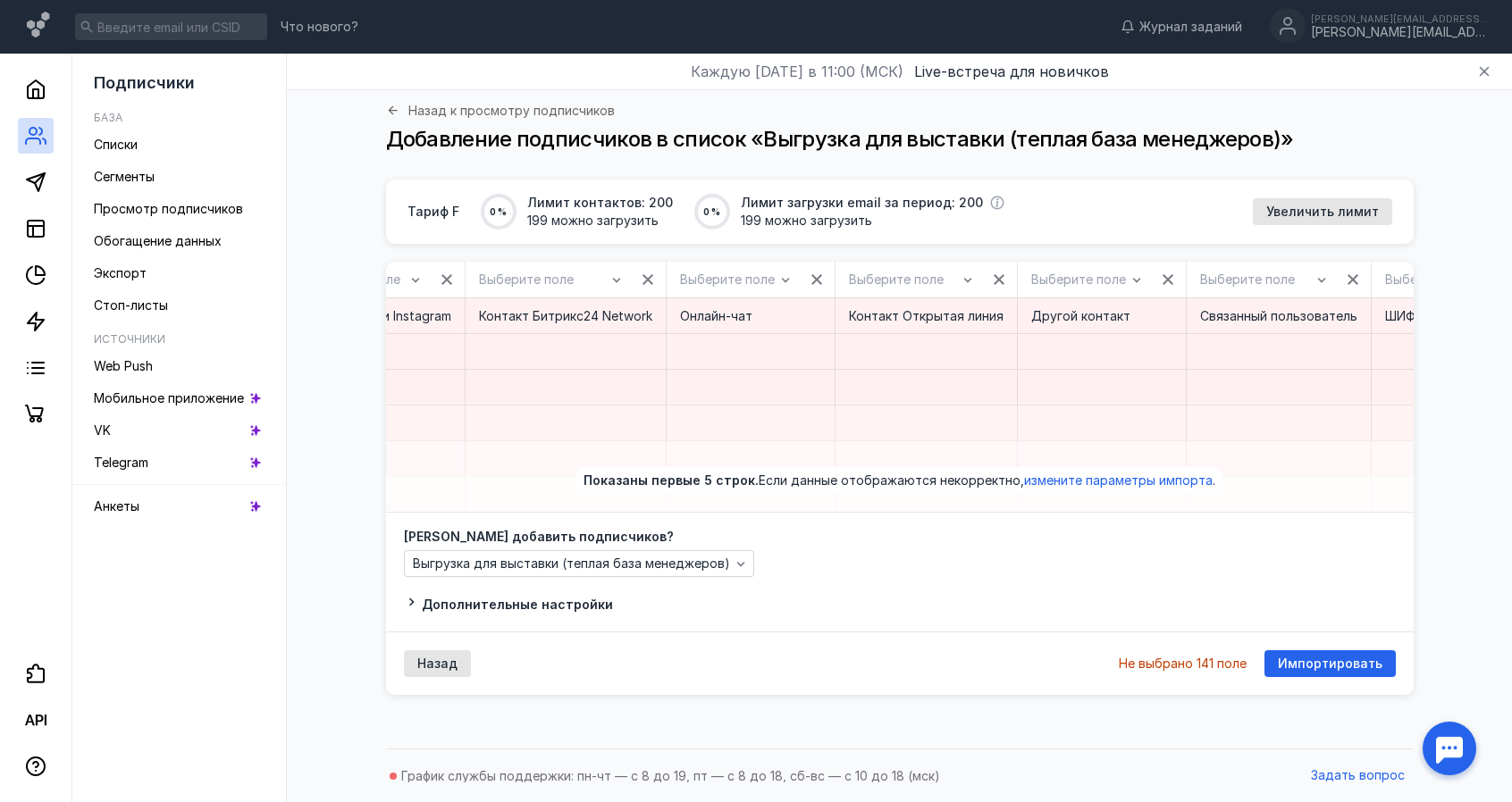
scroll to position [0, 5988]
click at [1144, 273] on icon "button" at bounding box center [1151, 280] width 15 height 15
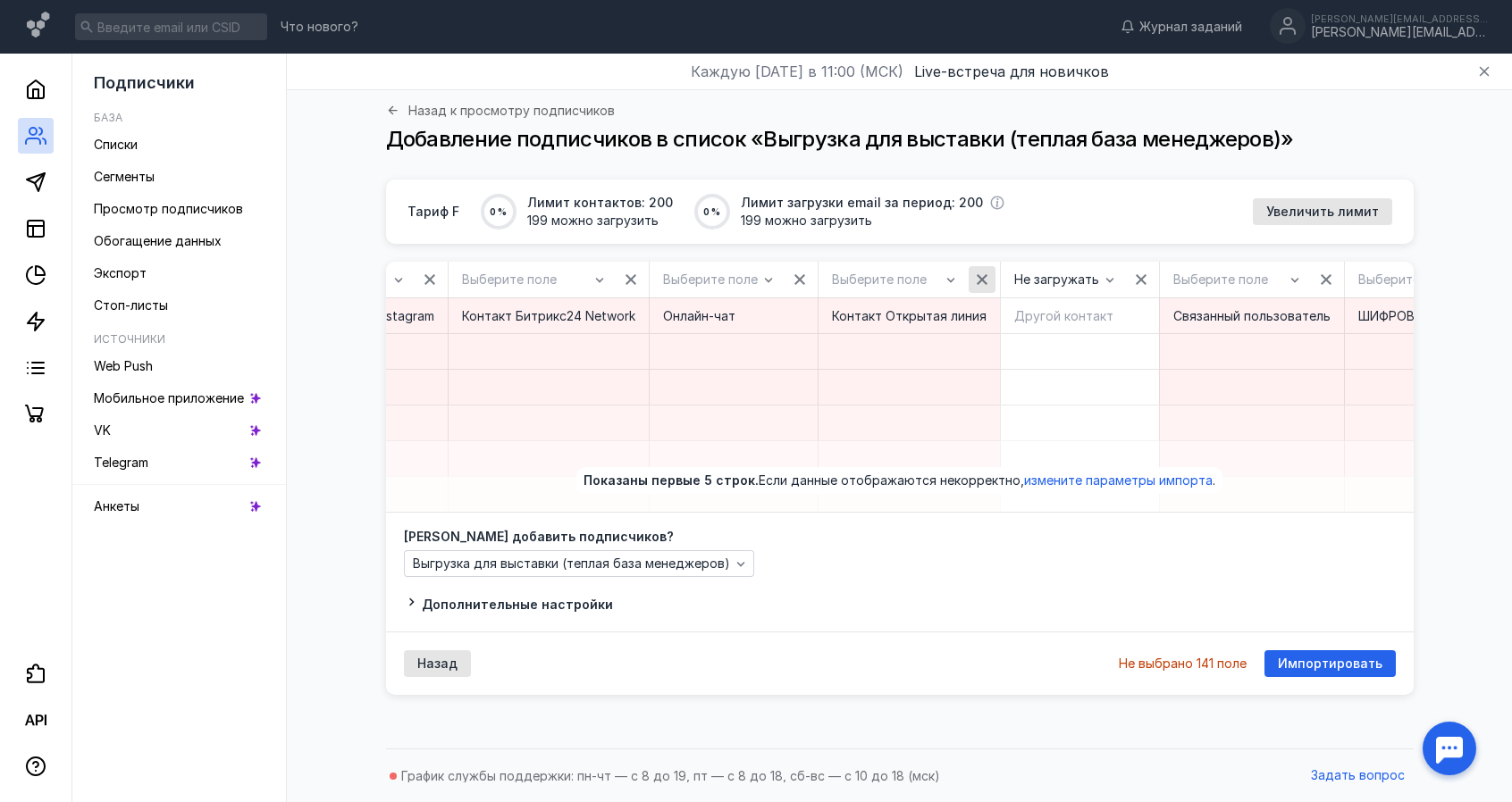
click at [975, 273] on icon "button" at bounding box center [982, 280] width 15 height 15
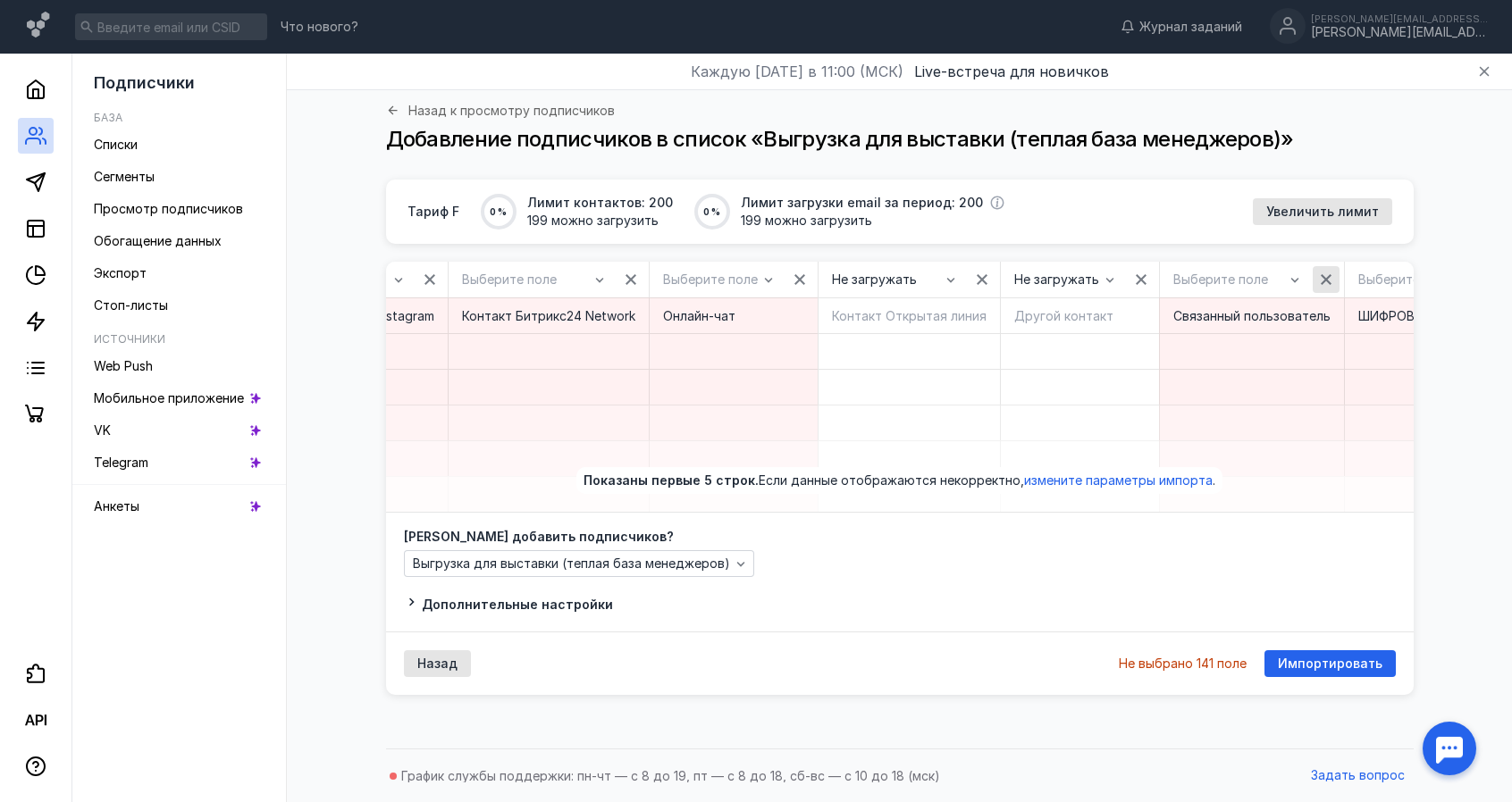
click at [1317, 277] on div "button" at bounding box center [1326, 280] width 17 height 17
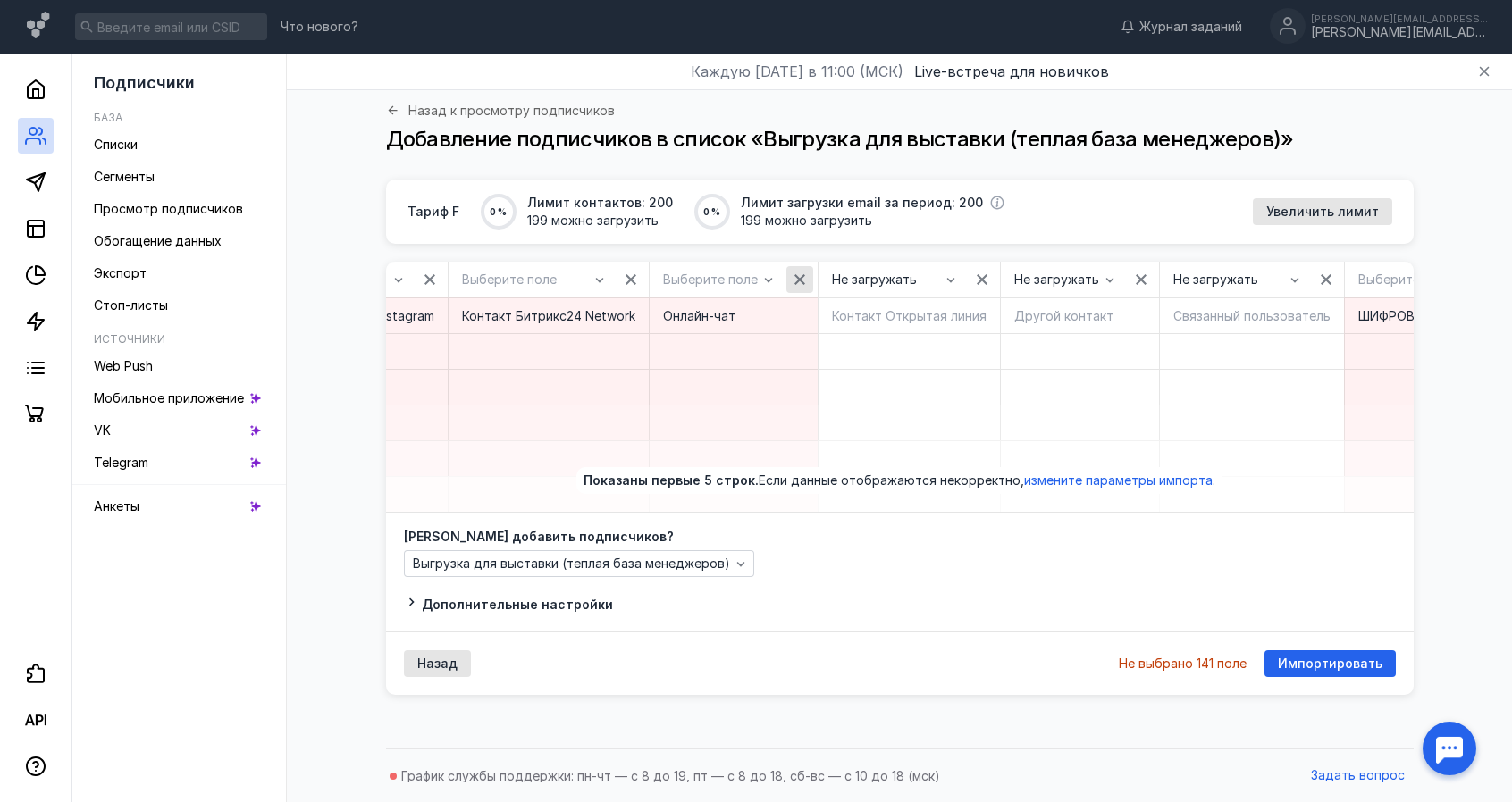
click at [793, 280] on icon "button" at bounding box center [800, 280] width 15 height 15
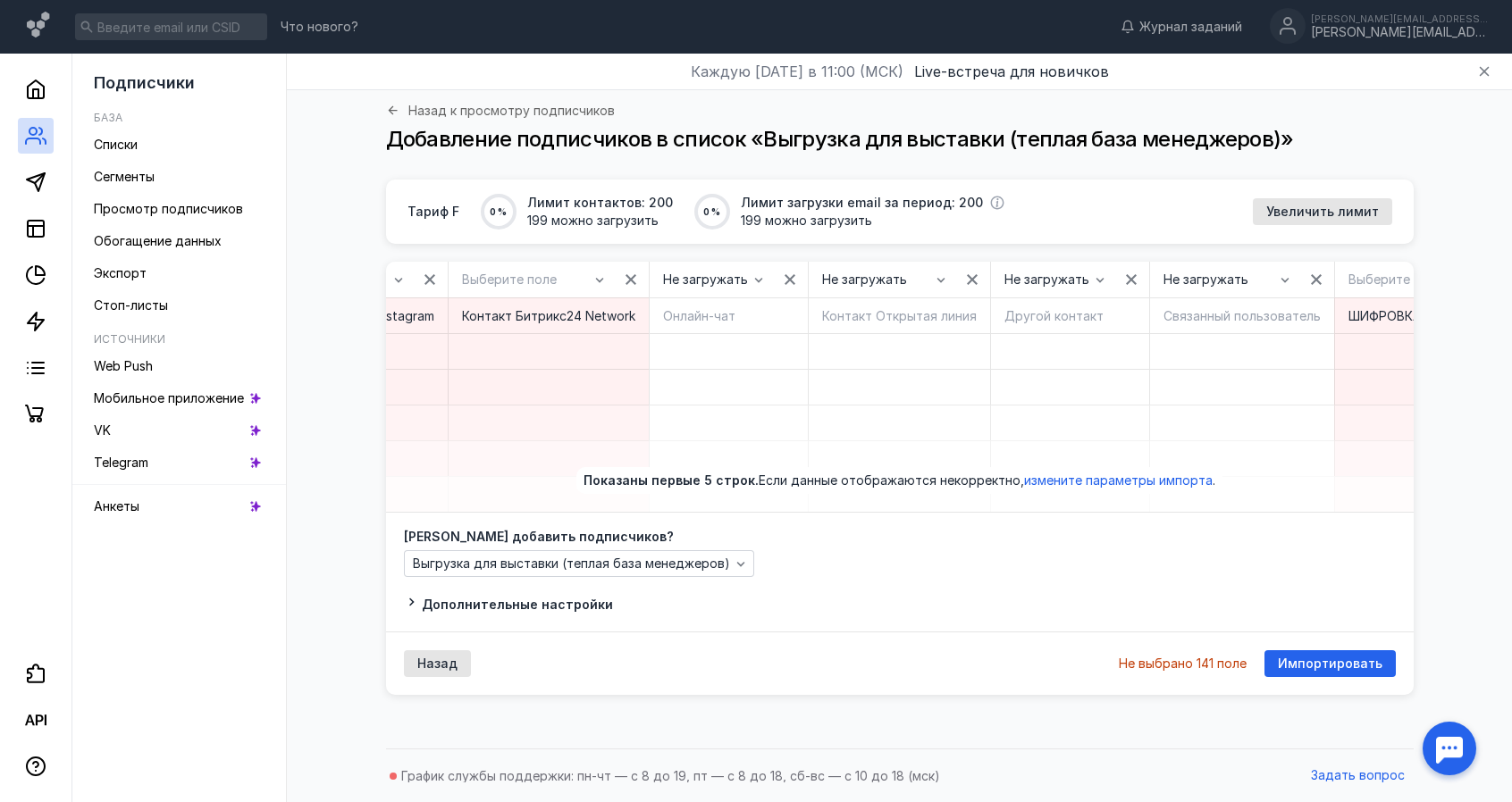
click at [1480, 274] on icon "button" at bounding box center [1485, 279] width 11 height 11
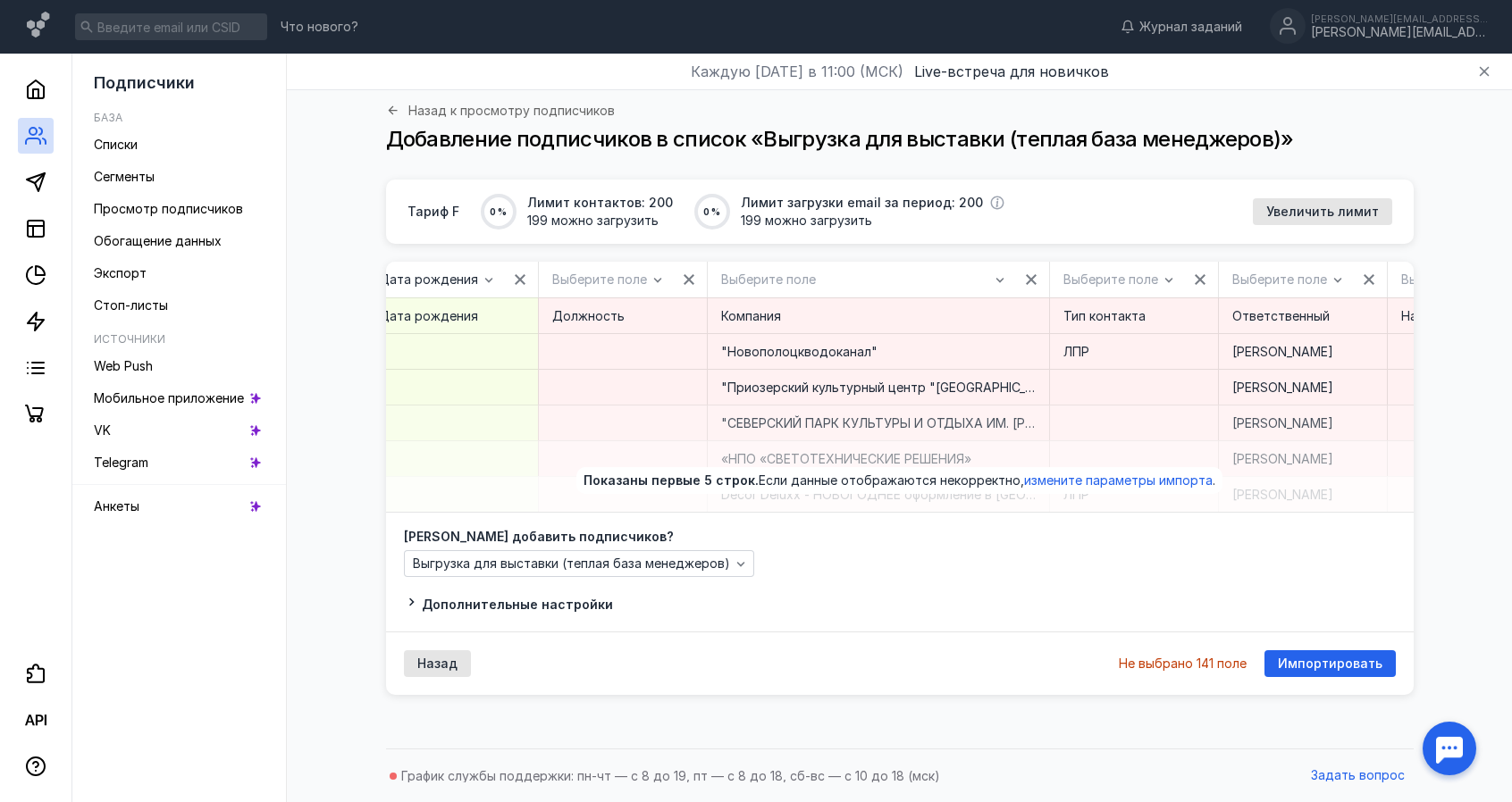
scroll to position [0, 0]
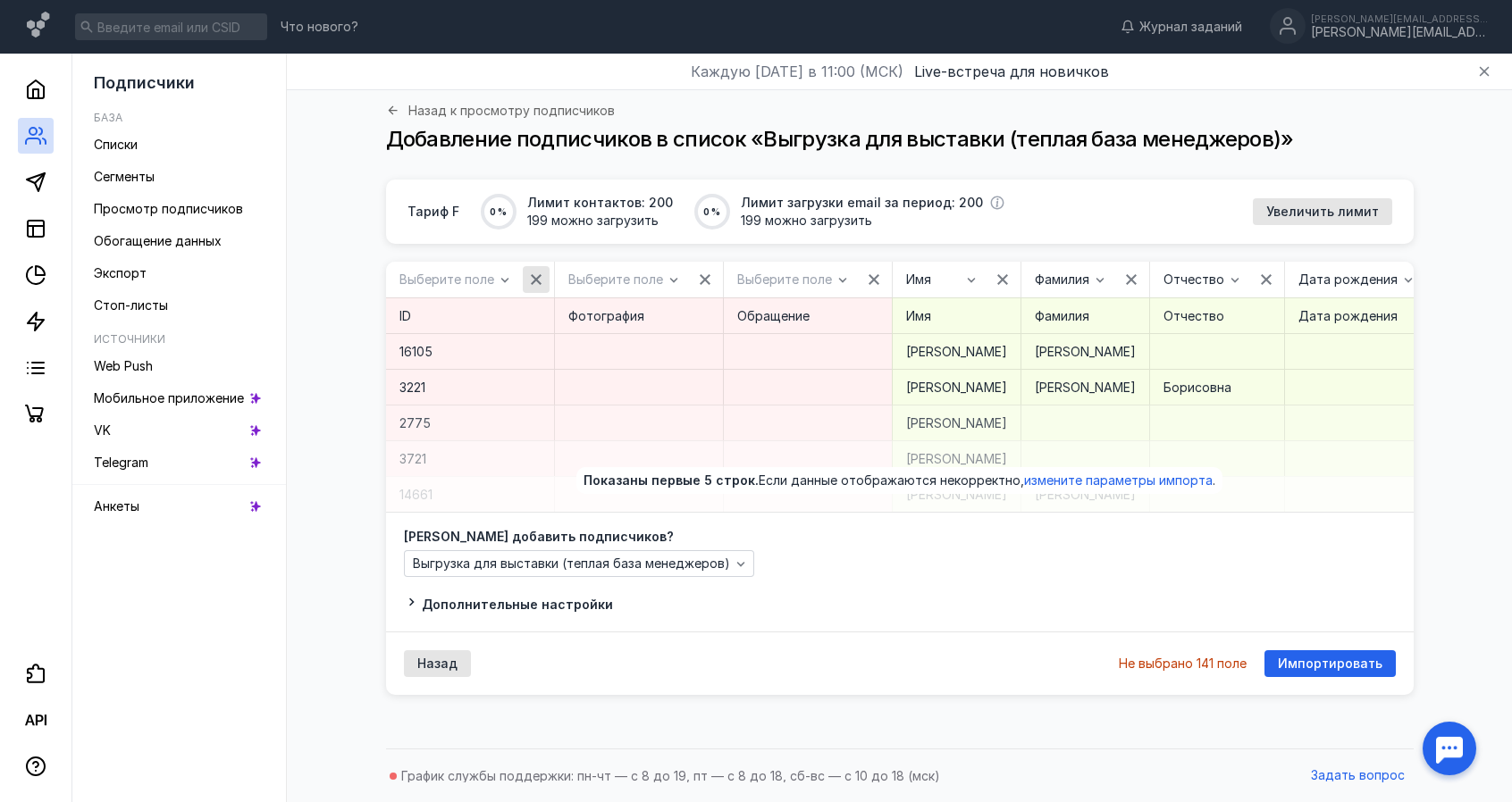
click at [538, 279] on icon "button" at bounding box center [536, 280] width 15 height 15
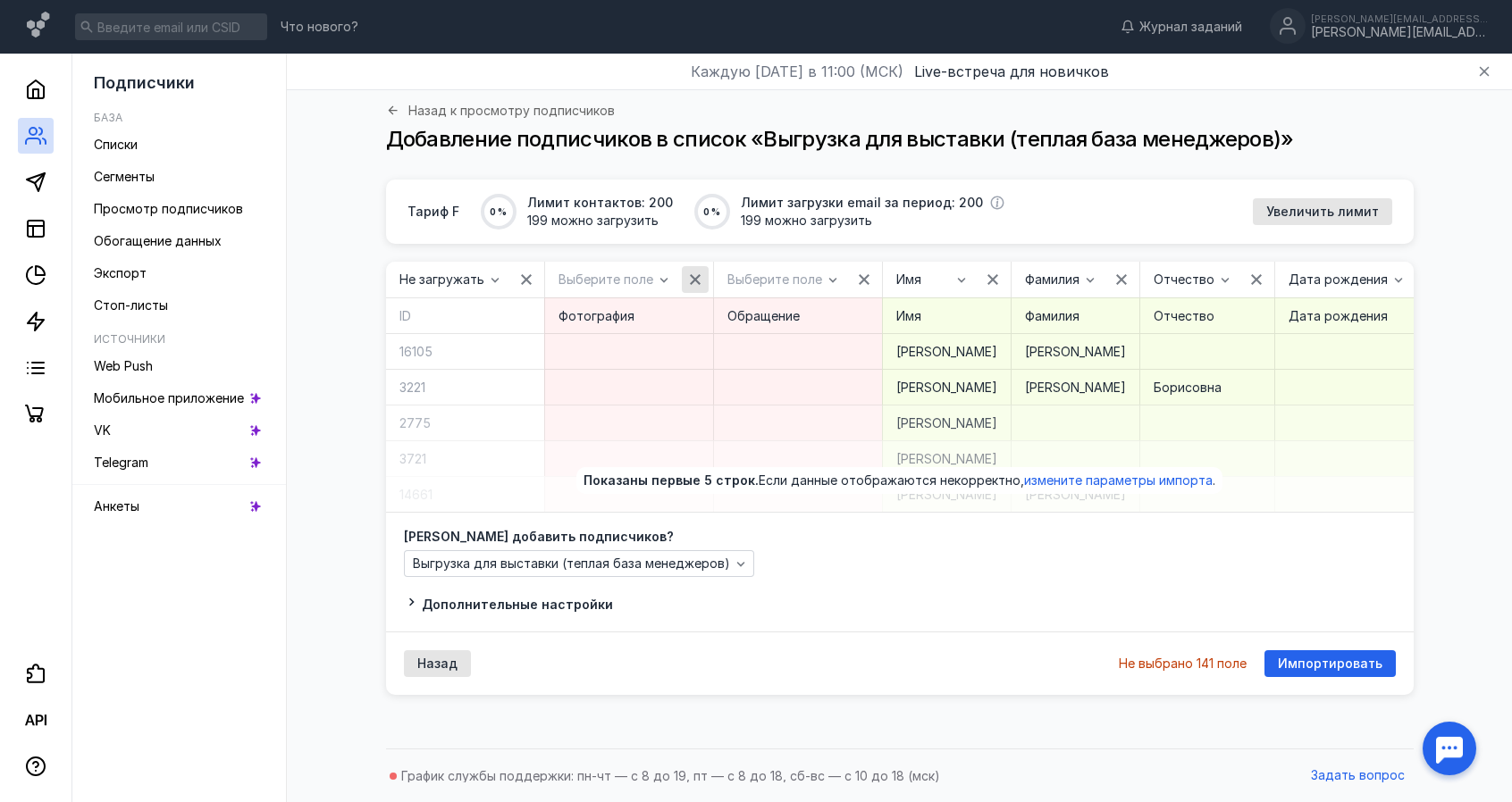
click at [690, 274] on icon "button" at bounding box center [695, 279] width 11 height 11
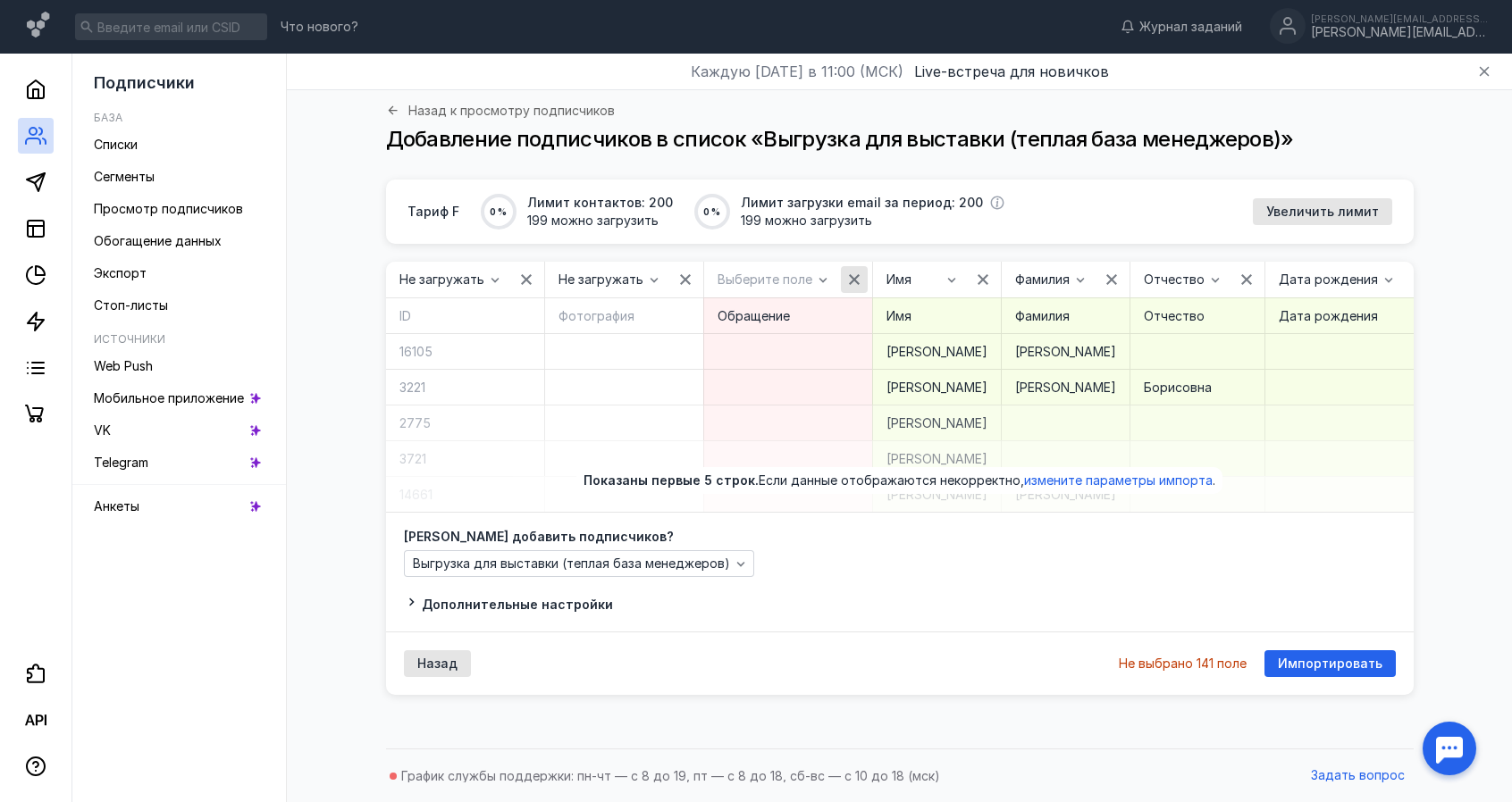
click at [847, 274] on icon "button" at bounding box center [854, 280] width 15 height 15
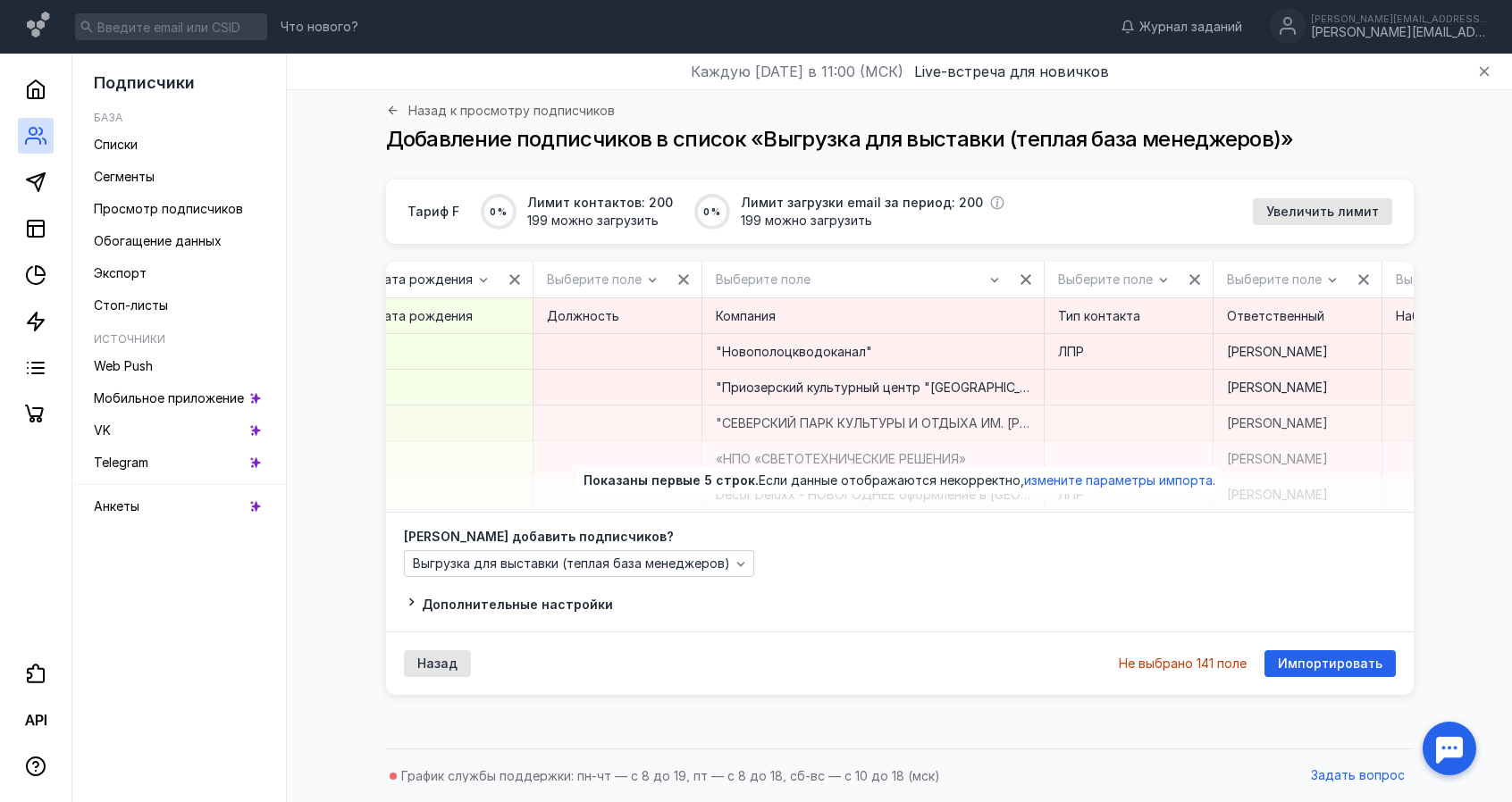
scroll to position [0, 879]
click at [693, 273] on icon "button" at bounding box center [700, 280] width 15 height 15
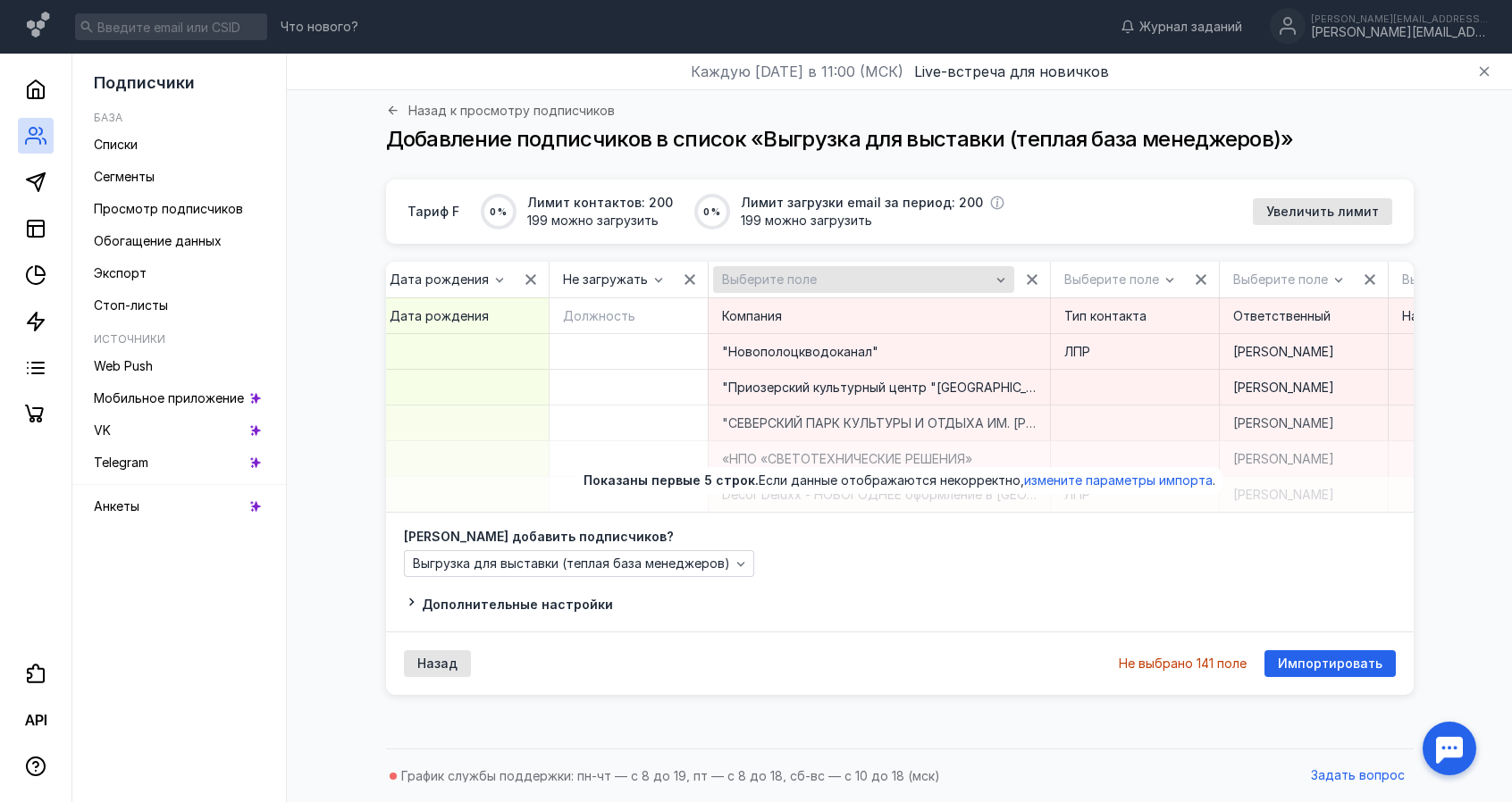
click at [904, 273] on div "Выберите поле" at bounding box center [856, 281] width 277 height 15
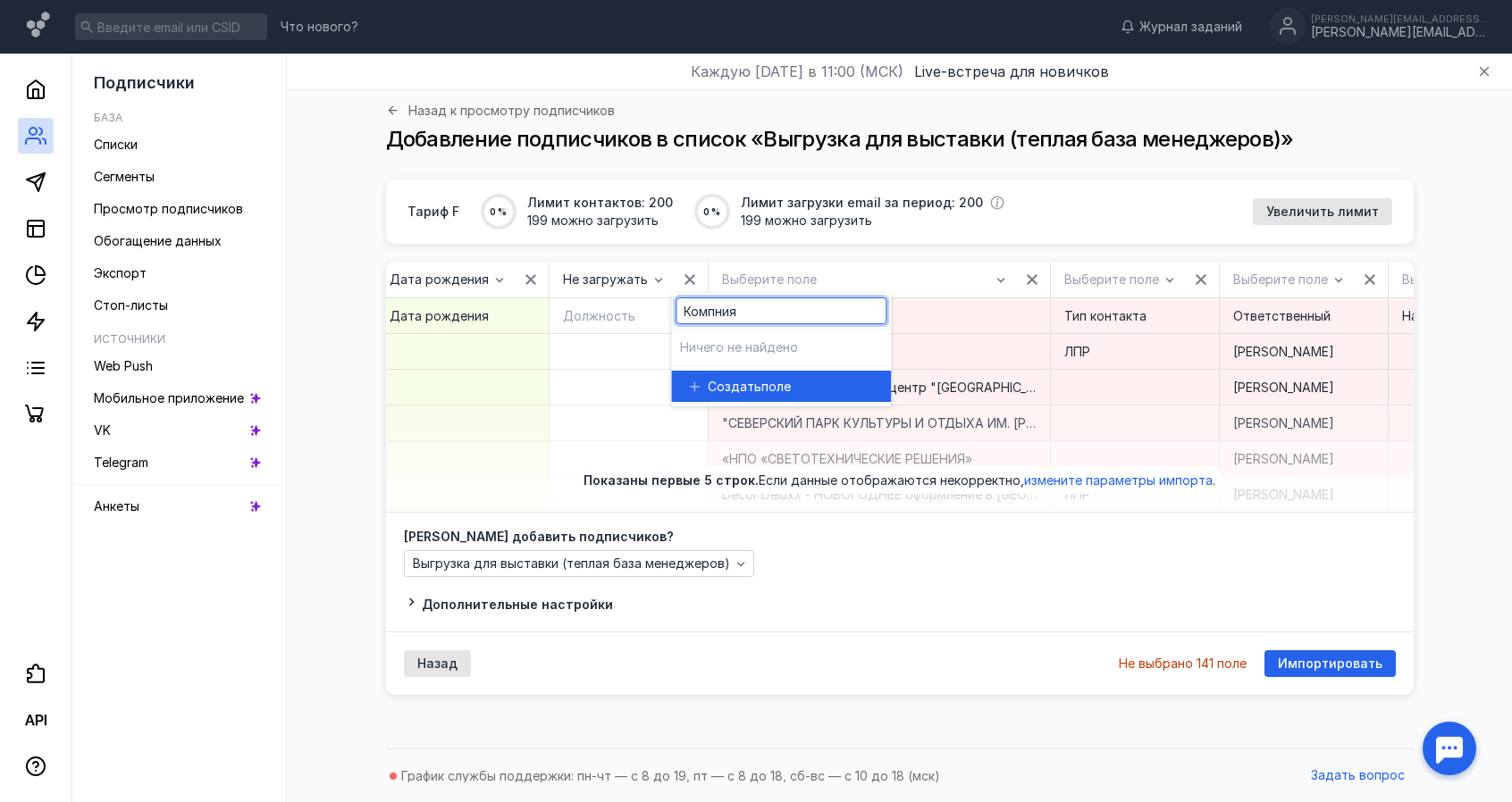
type input "Компния"
click at [832, 374] on div "Создать поле" at bounding box center [781, 386] width 192 height 31
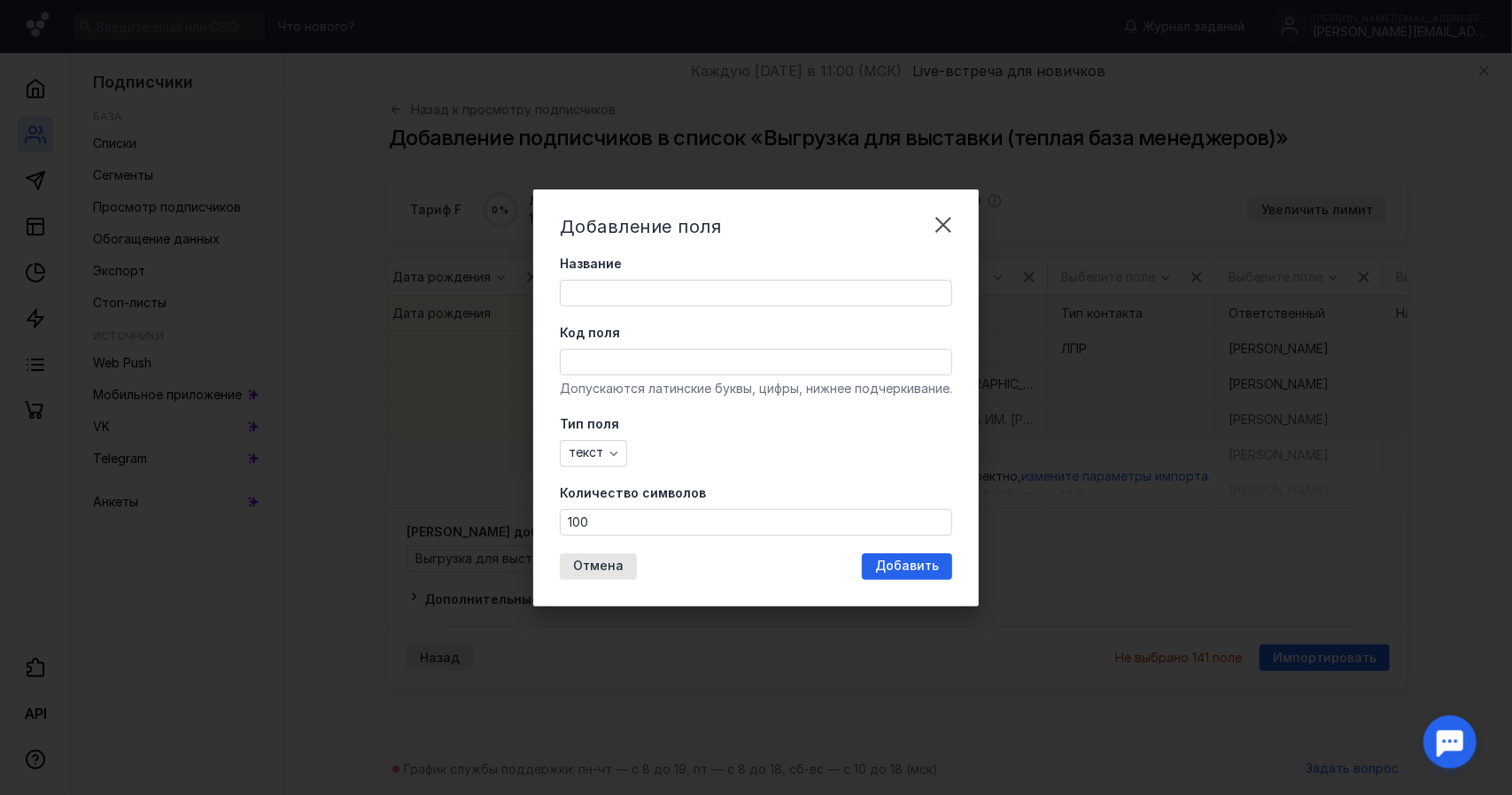
click at [592, 594] on div "Добавление поля Название Код поля Допускаются латинские буквы, цифры, нижнее по…" at bounding box center [756, 398] width 445 height 417
click at [593, 562] on span "Отмена" at bounding box center [598, 567] width 51 height 15
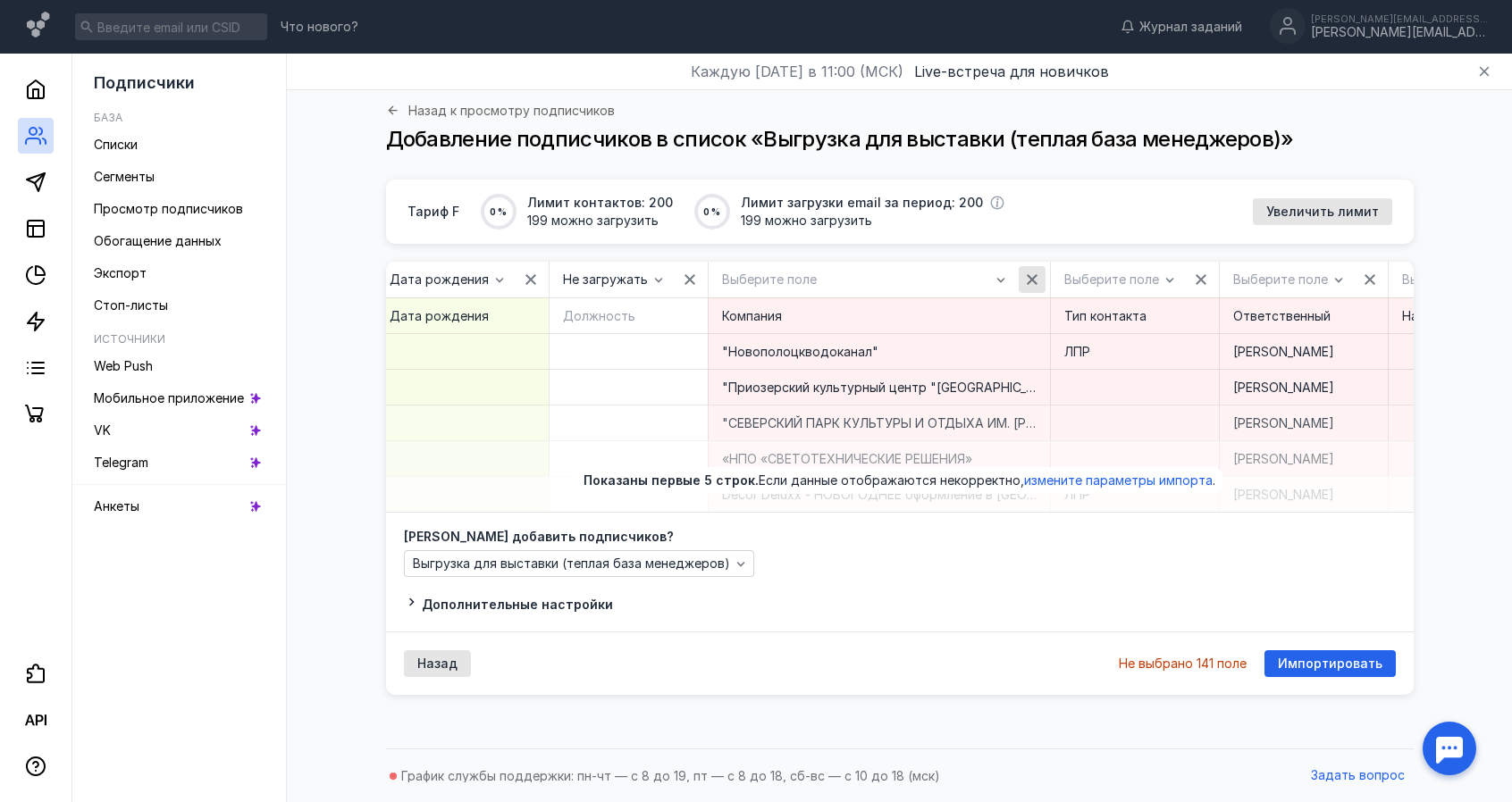
click at [1025, 274] on icon "button" at bounding box center [1032, 280] width 15 height 15
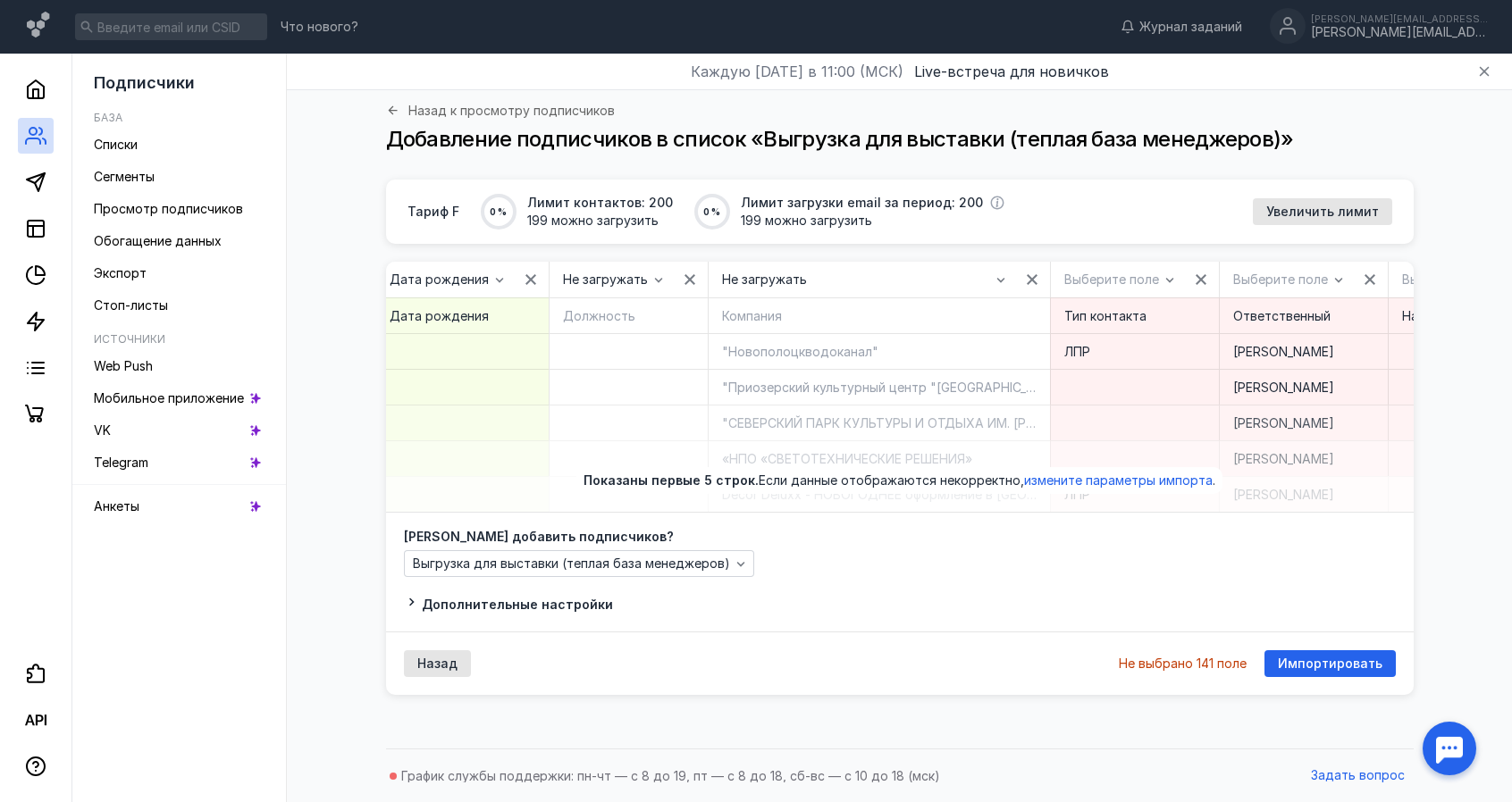
click at [1183, 285] on div at bounding box center [1200, 280] width 36 height 36
click at [1188, 270] on div "button" at bounding box center [1201, 280] width 27 height 27
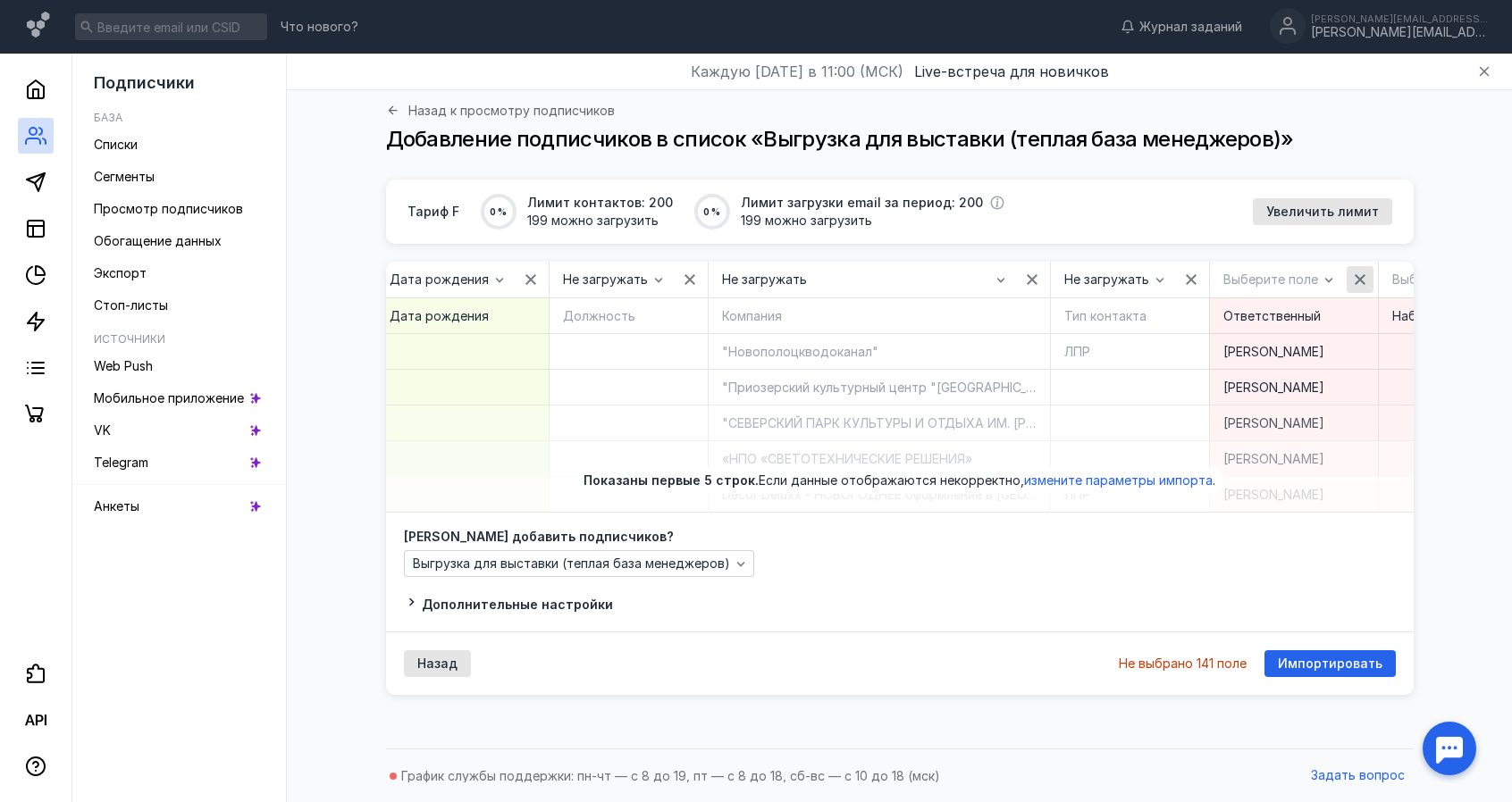
click at [1351, 274] on div "button" at bounding box center [1360, 280] width 17 height 17
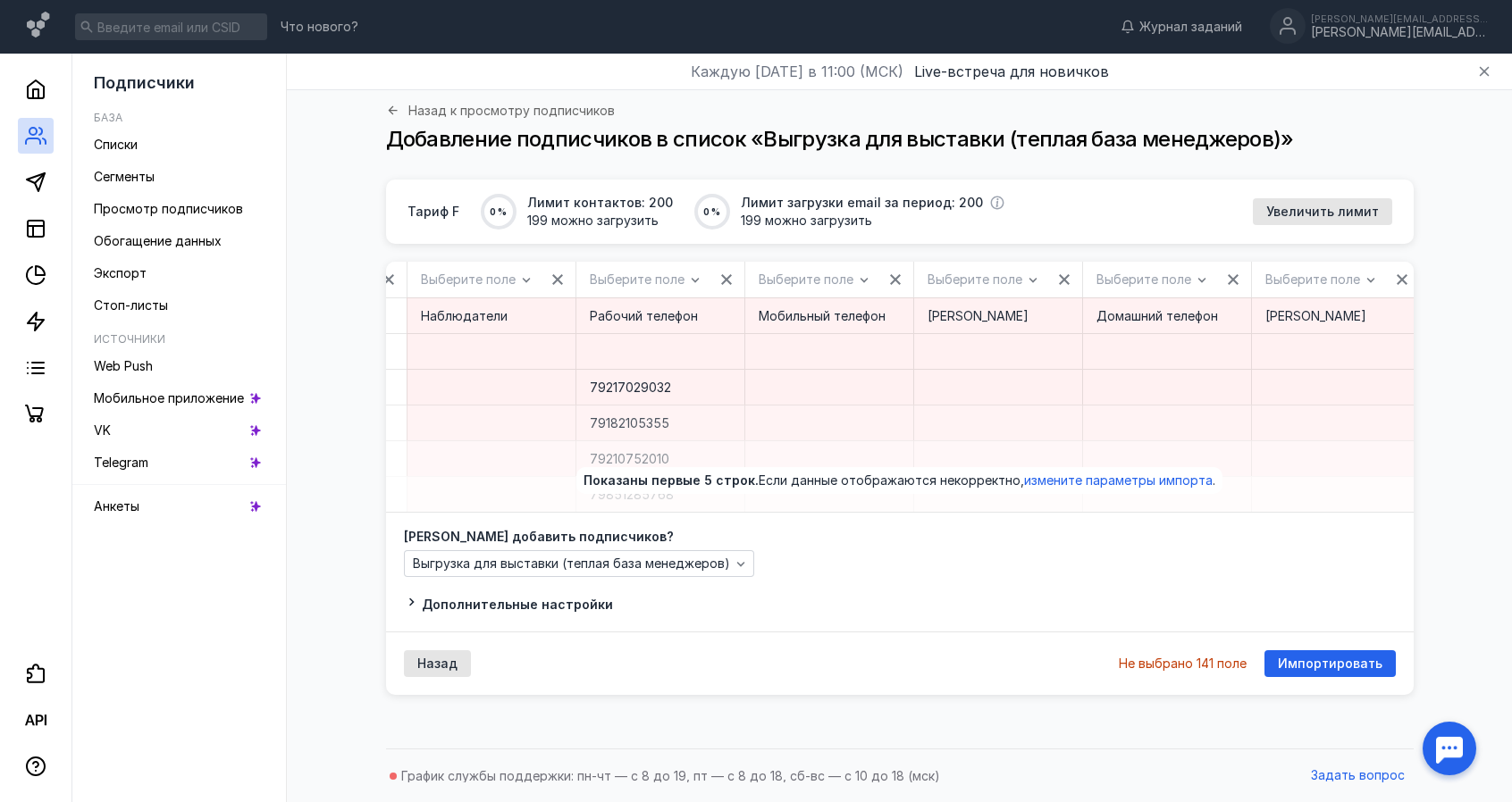
scroll to position [0, 1775]
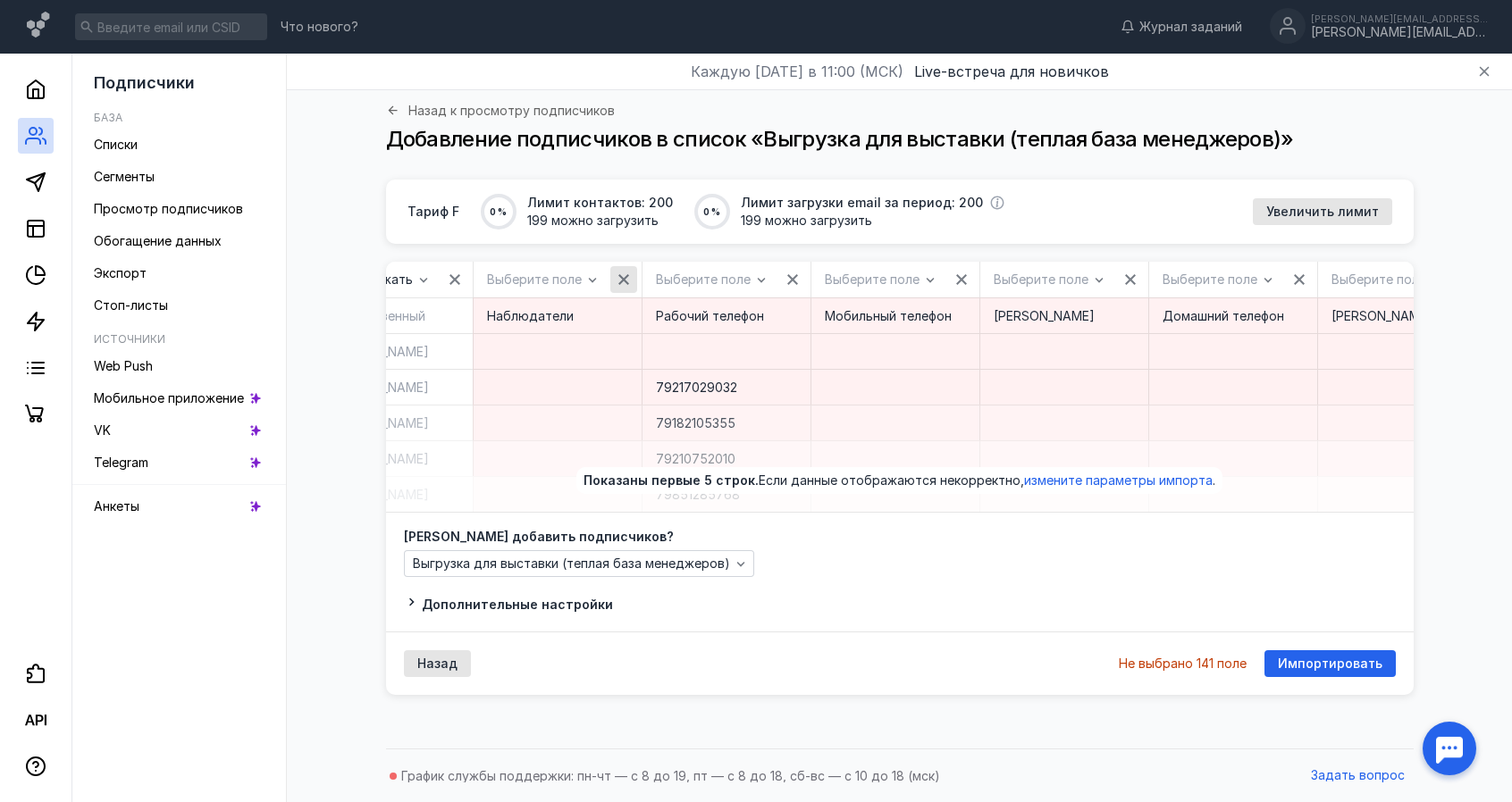
click at [617, 276] on icon "button" at bounding box center [623, 280] width 15 height 15
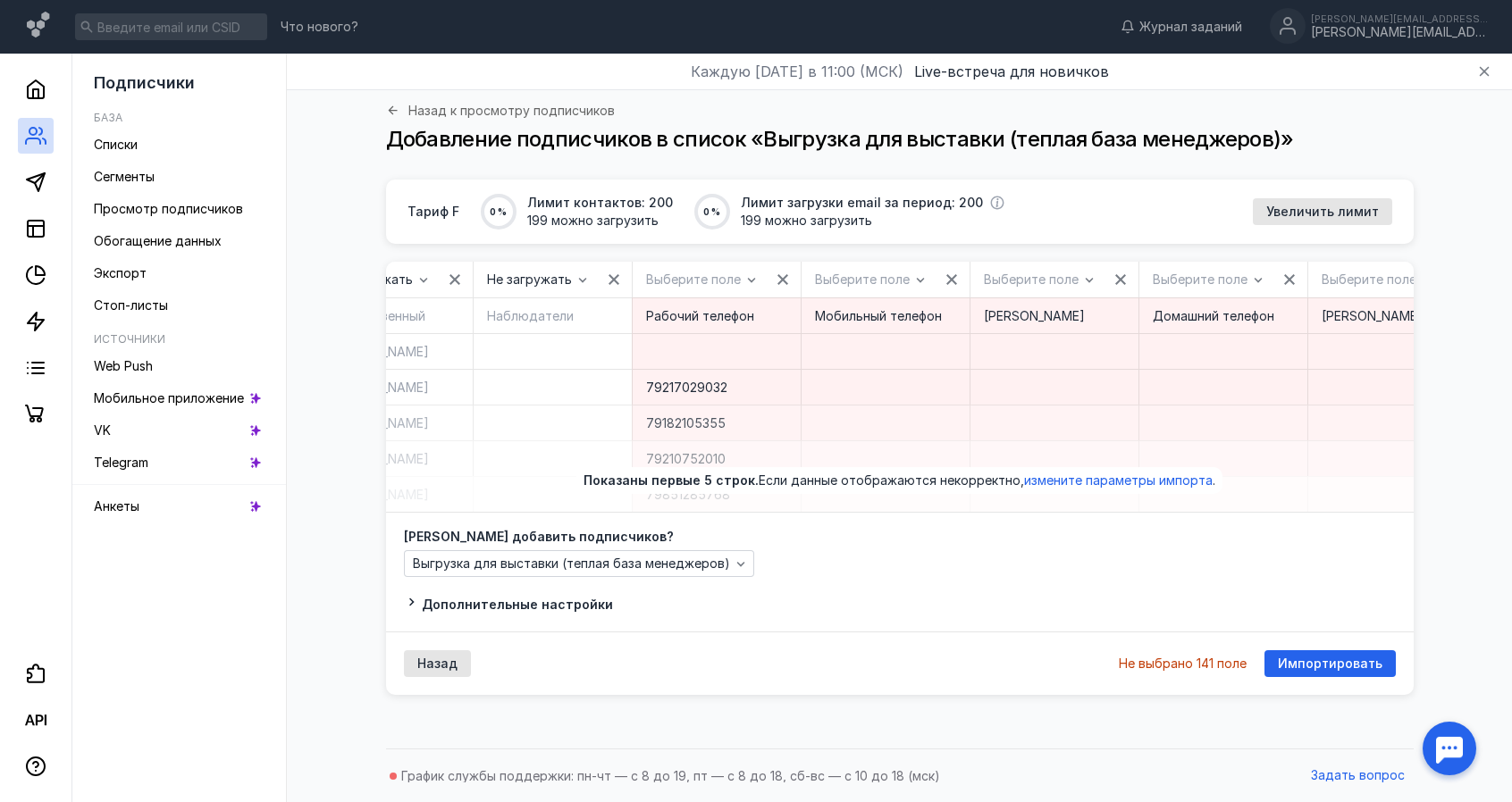
drag, startPoint x: 731, startPoint y: 274, endPoint x: 747, endPoint y: 277, distance: 16.3
click at [775, 276] on icon "button" at bounding box center [782, 280] width 15 height 15
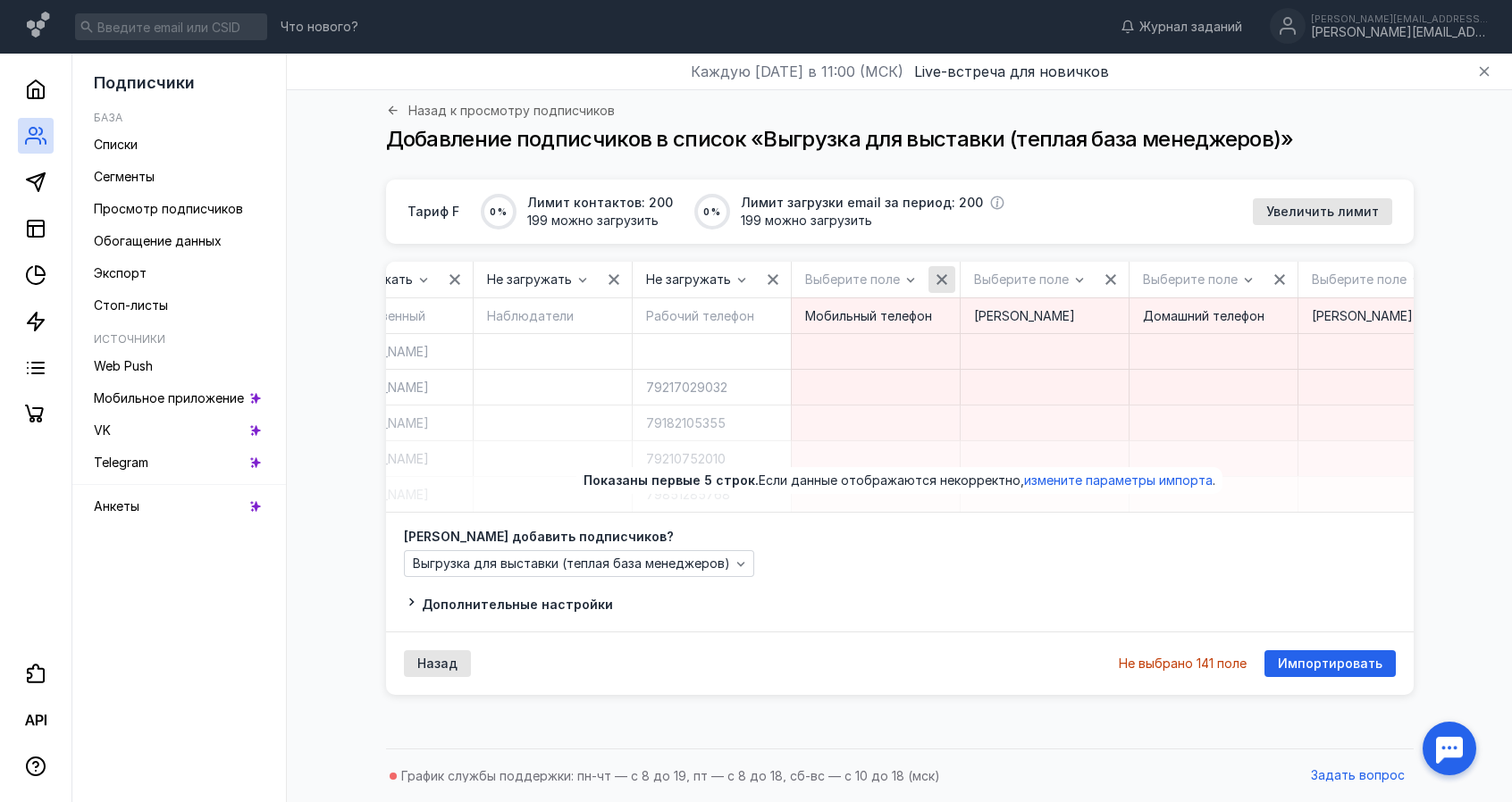
click at [933, 277] on div "button" at bounding box center [942, 280] width 17 height 17
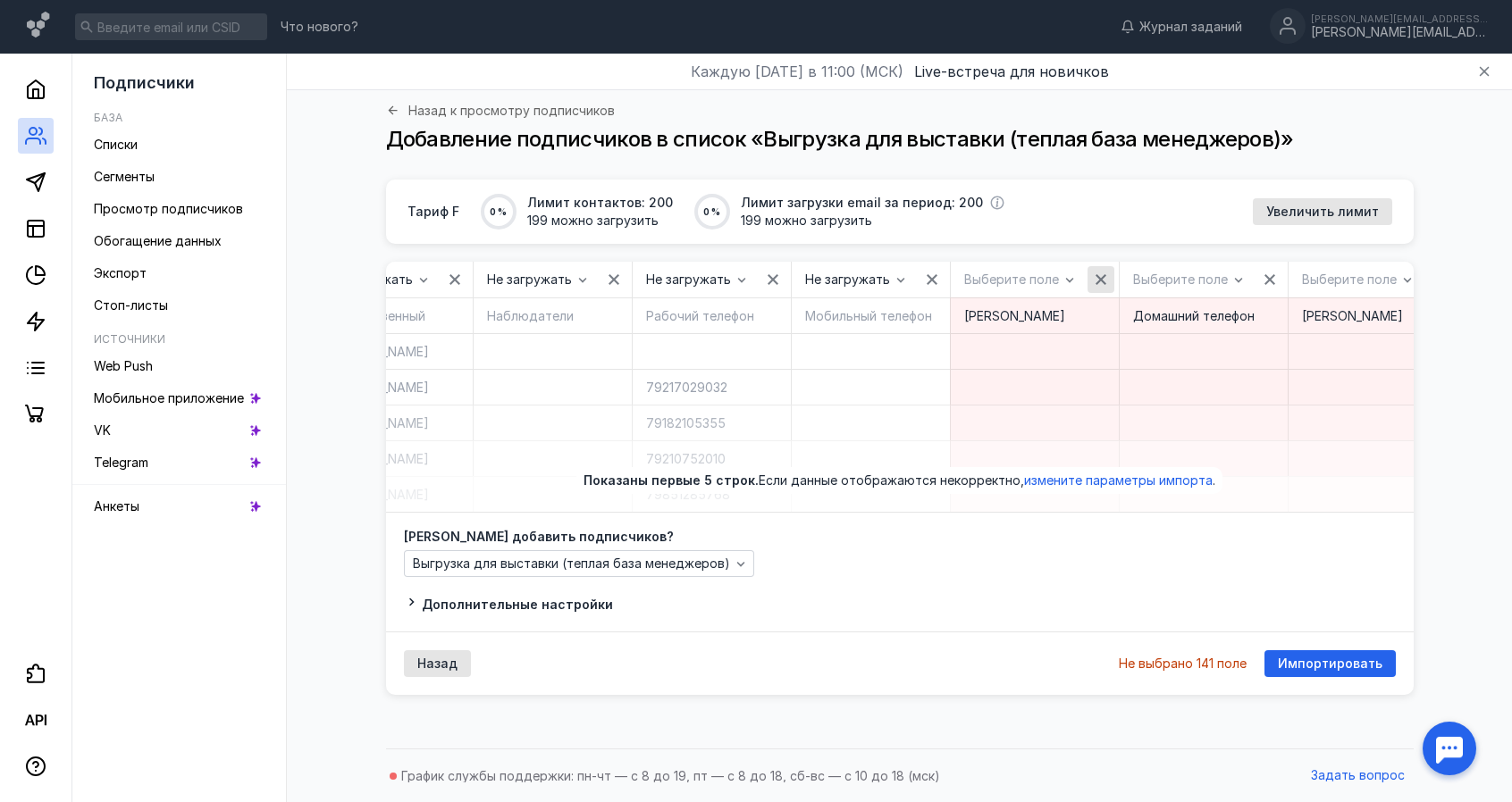
click at [1094, 276] on icon "button" at bounding box center [1101, 280] width 15 height 15
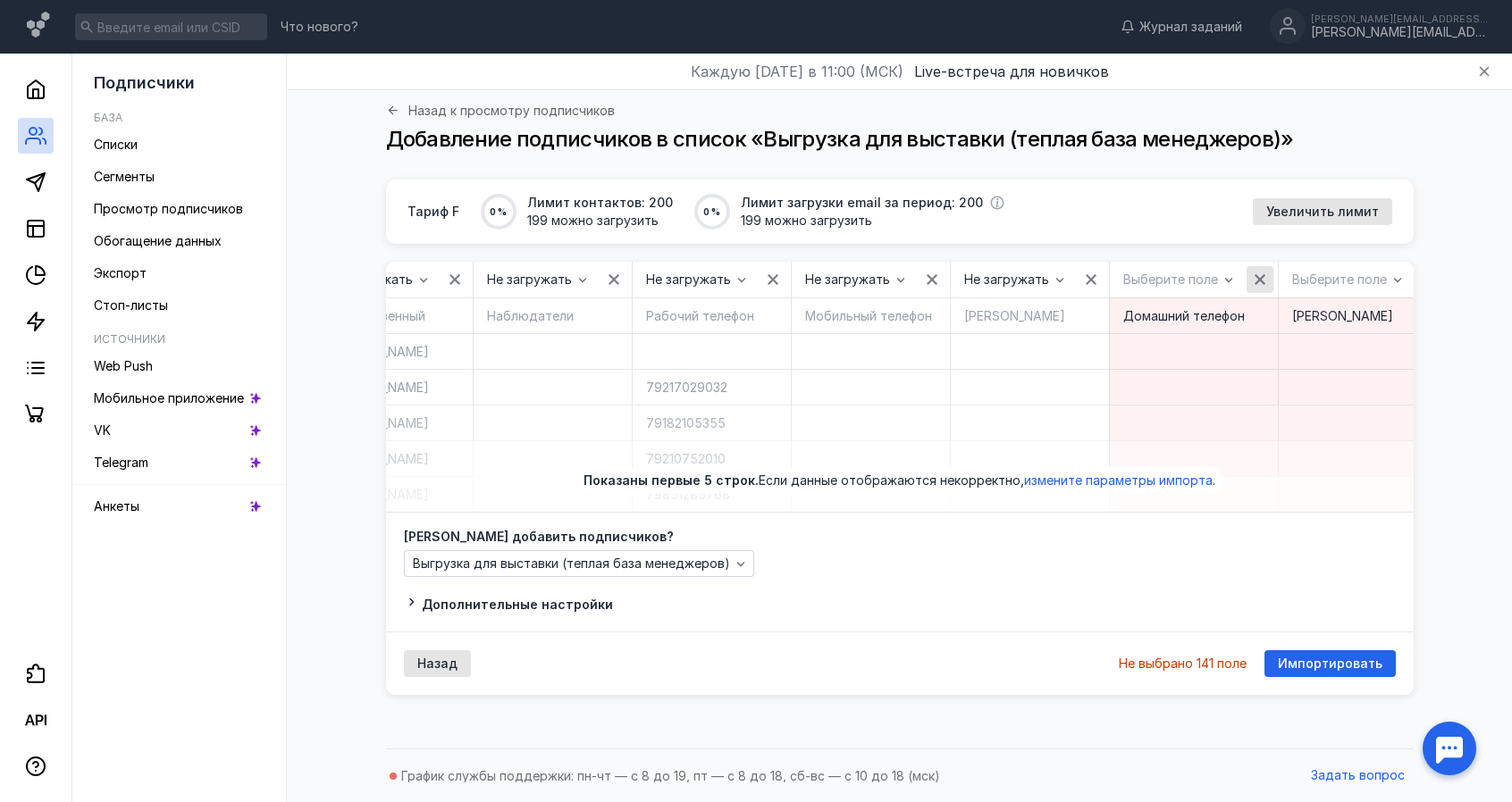
click at [1253, 275] on icon "button" at bounding box center [1259, 280] width 15 height 15
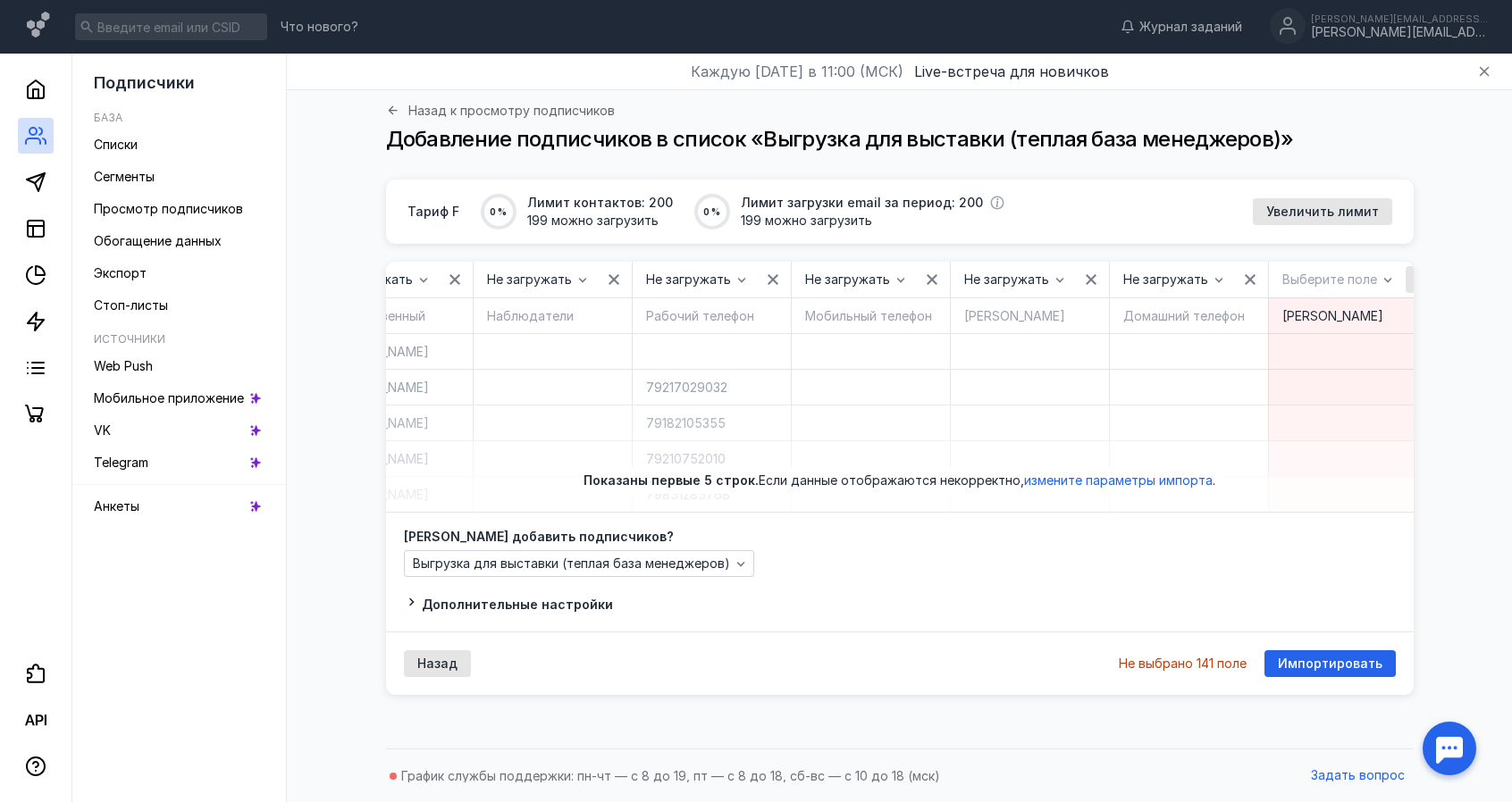
click at [1412, 278] on icon "button" at bounding box center [1419, 280] width 15 height 15
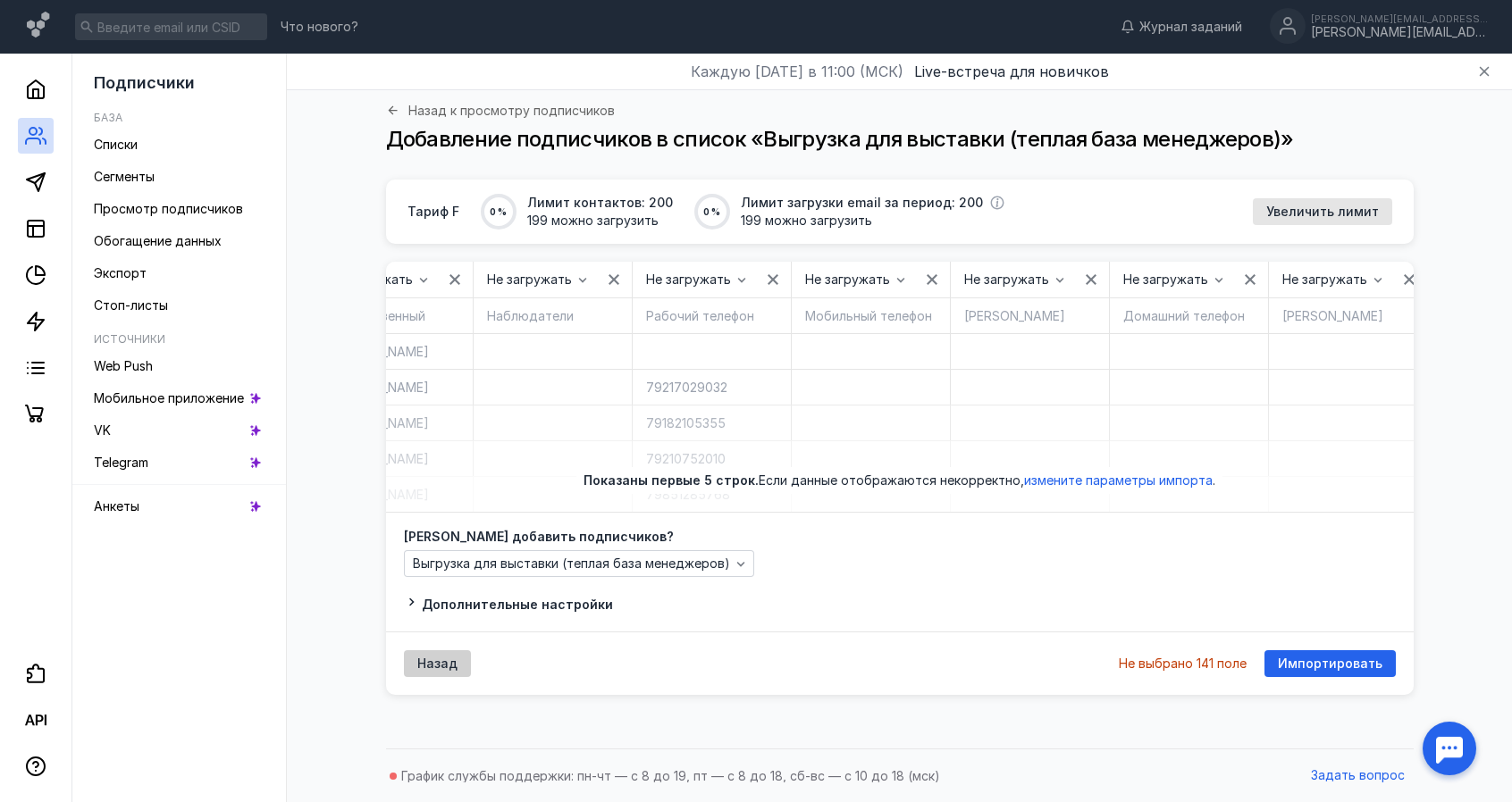
click at [428, 677] on div "Назад" at bounding box center [437, 664] width 67 height 27
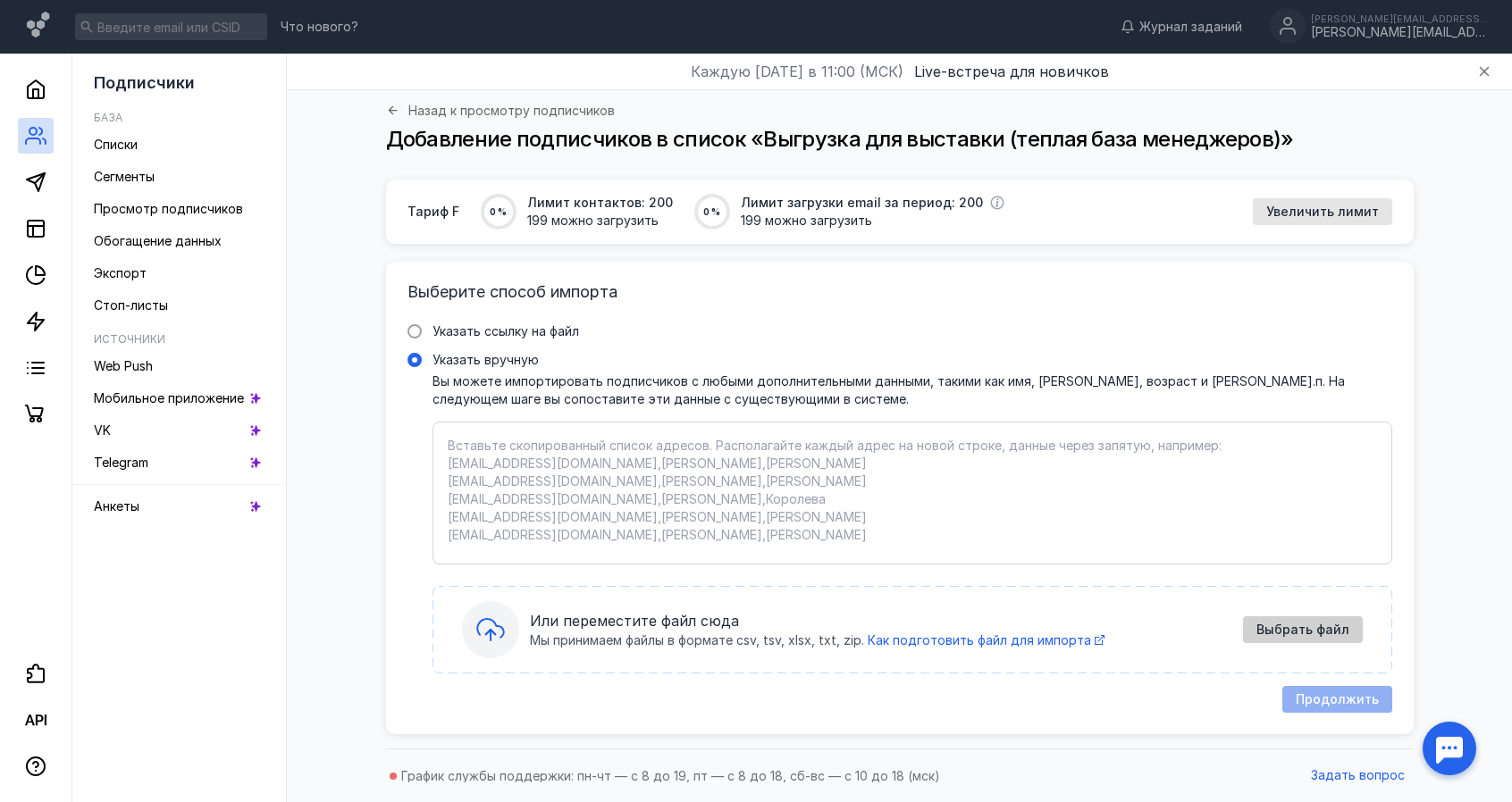
click at [1281, 625] on span "Выбрать файл" at bounding box center [1303, 630] width 93 height 15
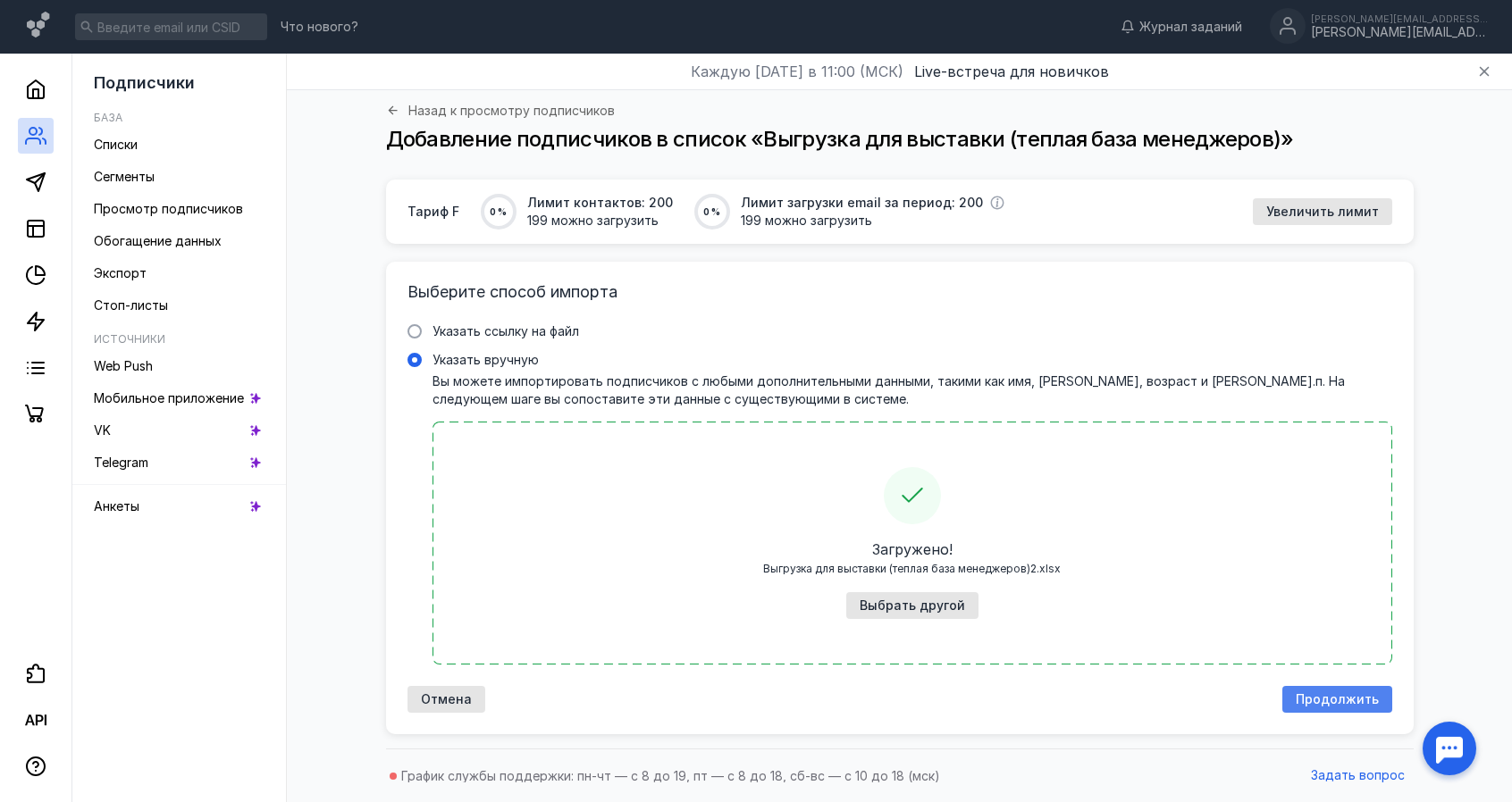
click at [1351, 689] on div "Продолжить" at bounding box center [1338, 699] width 110 height 27
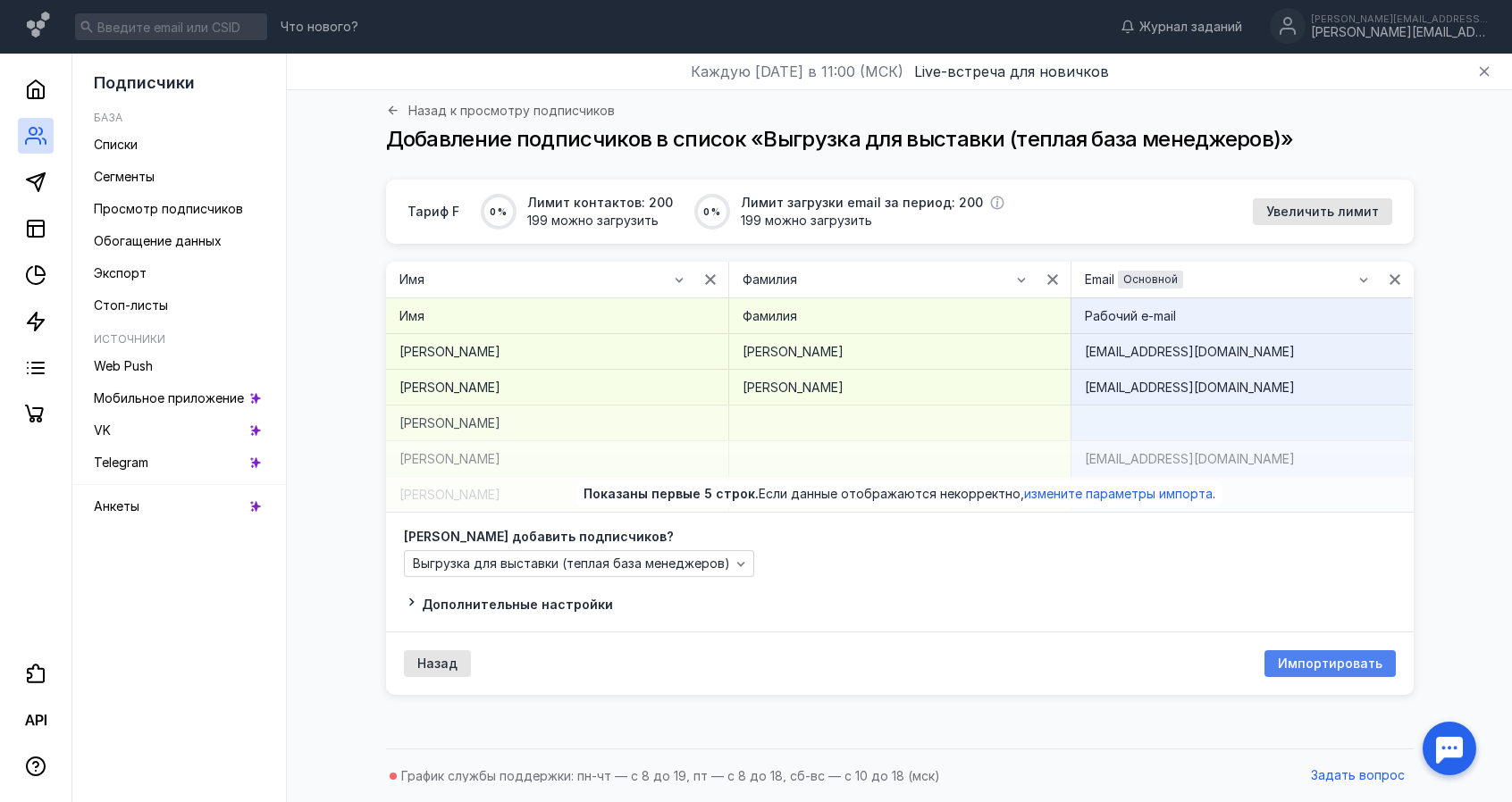
click at [1349, 668] on span "Импортировать" at bounding box center [1330, 665] width 105 height 15
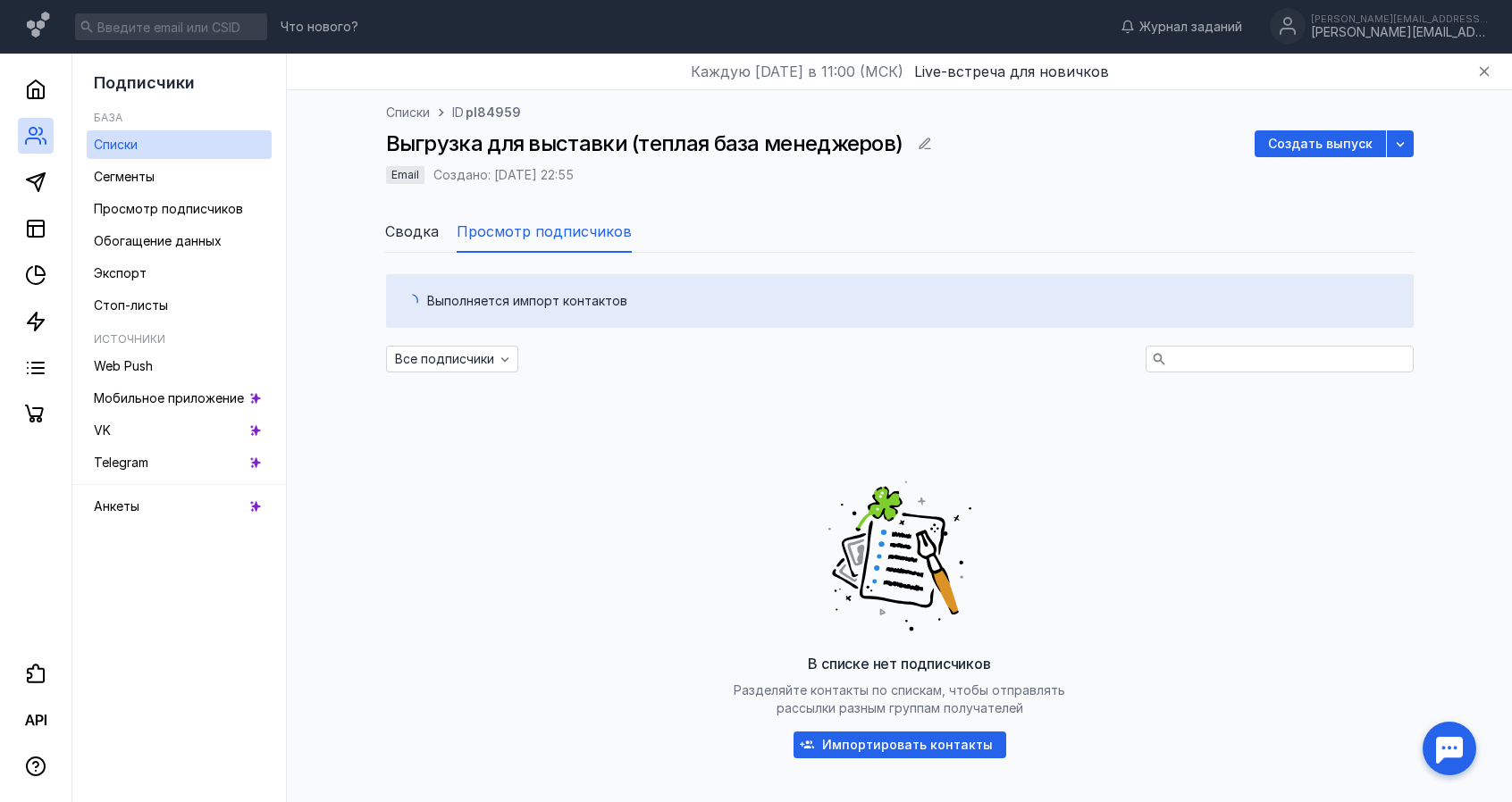
click at [1458, 710] on div "Выполняется импорт контактов Все подписчики В списке нет подписчиков Разделяйте…" at bounding box center [899, 566] width 1190 height 627
click at [1453, 727] on div at bounding box center [1449, 748] width 55 height 55
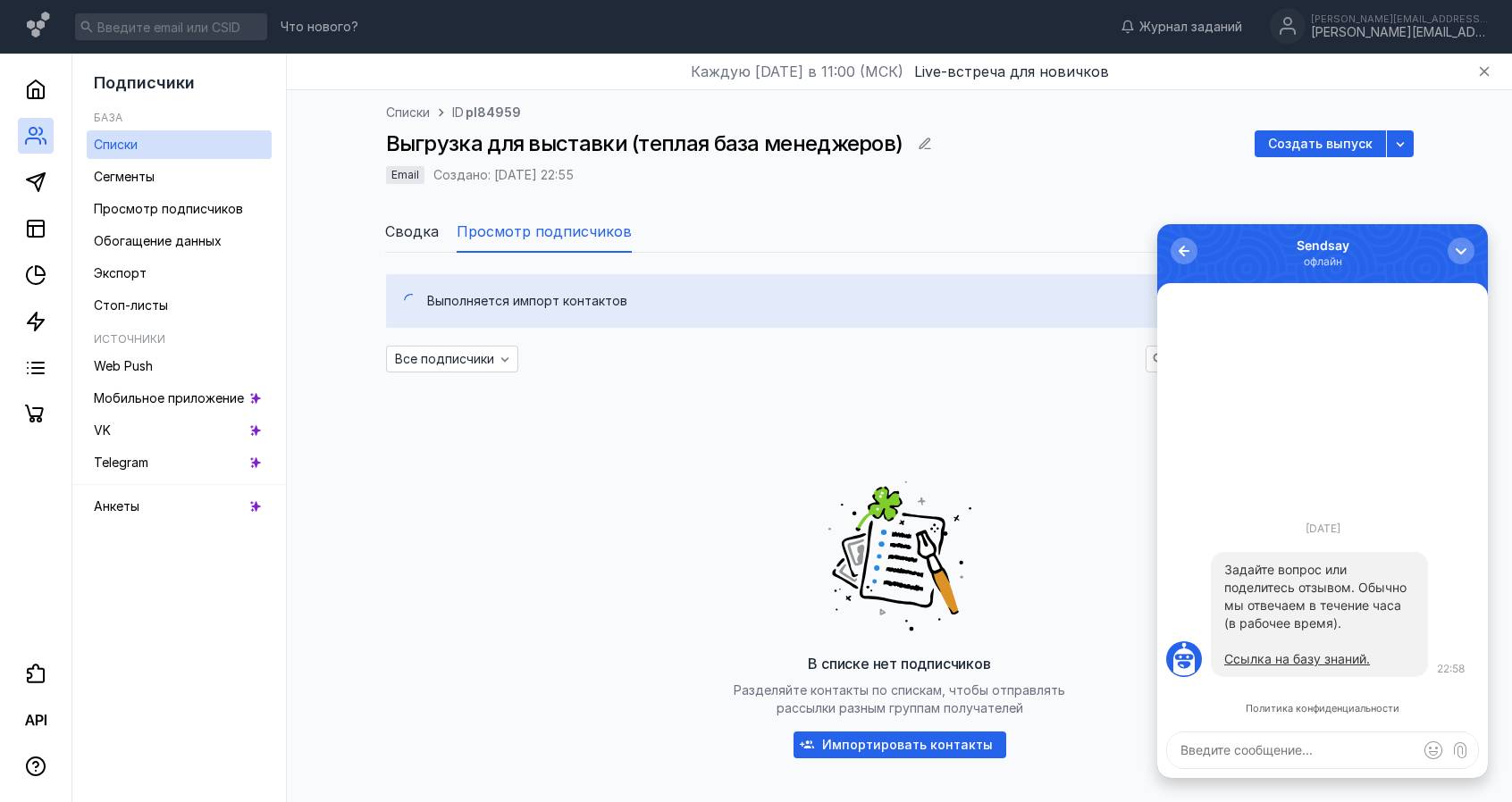
click at [1260, 738] on textarea at bounding box center [1322, 750] width 311 height 36
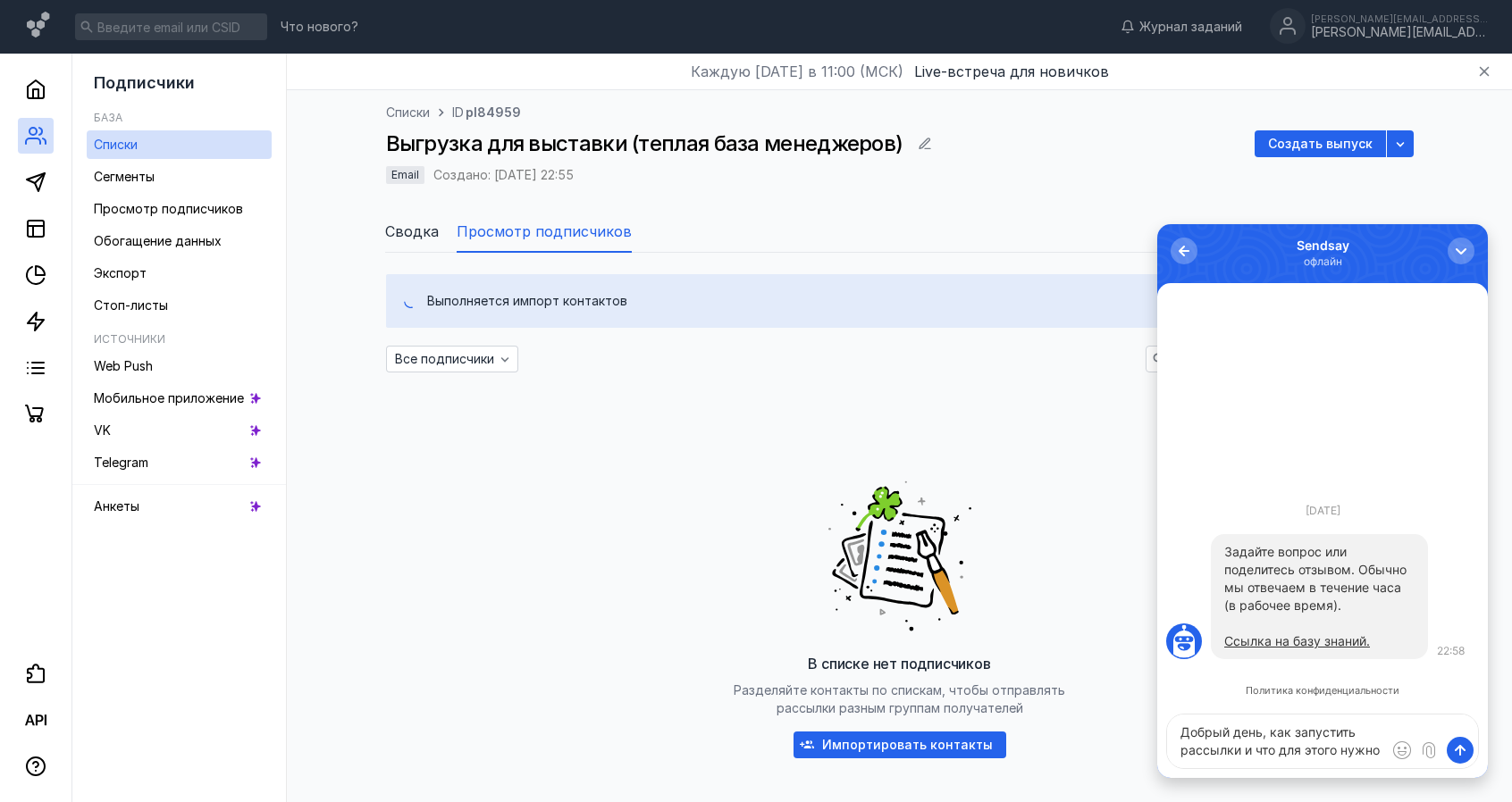
type textarea "Добрый день, как запустить рассылки и что для этого нужно?"
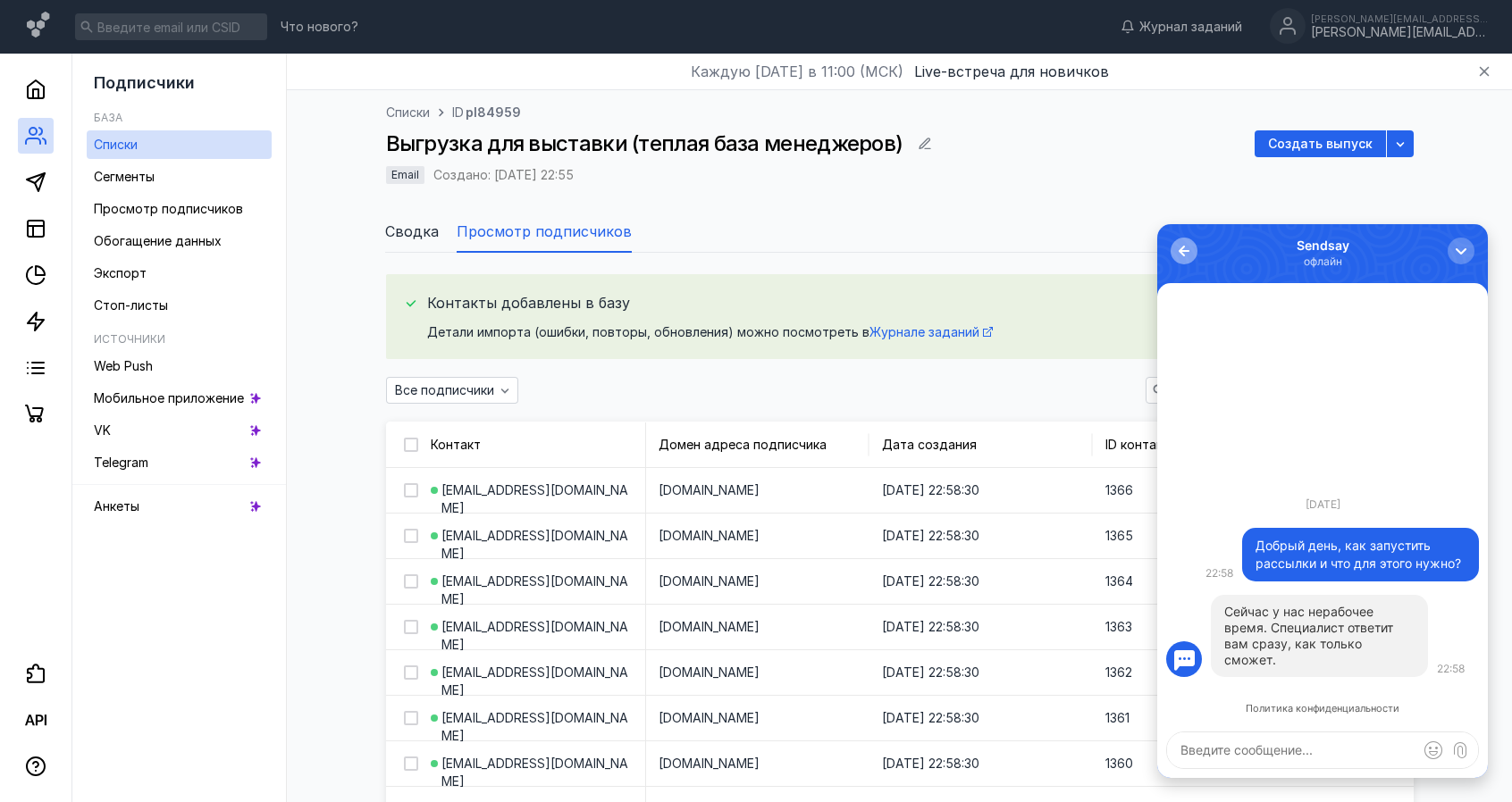
click at [1183, 239] on button "0" at bounding box center [1184, 252] width 27 height 27
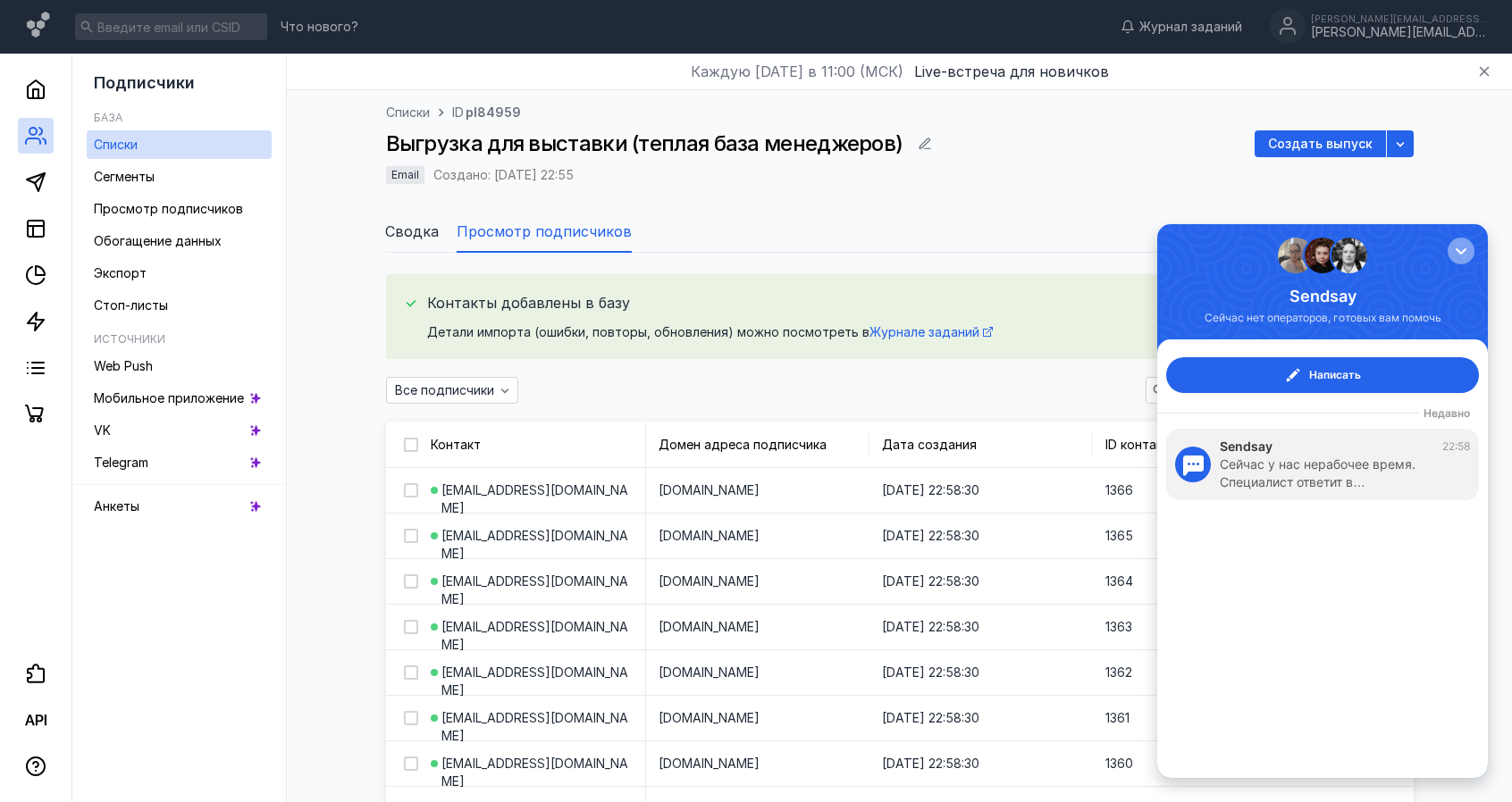
click at [1461, 249] on div "button" at bounding box center [1461, 251] width 17 height 17
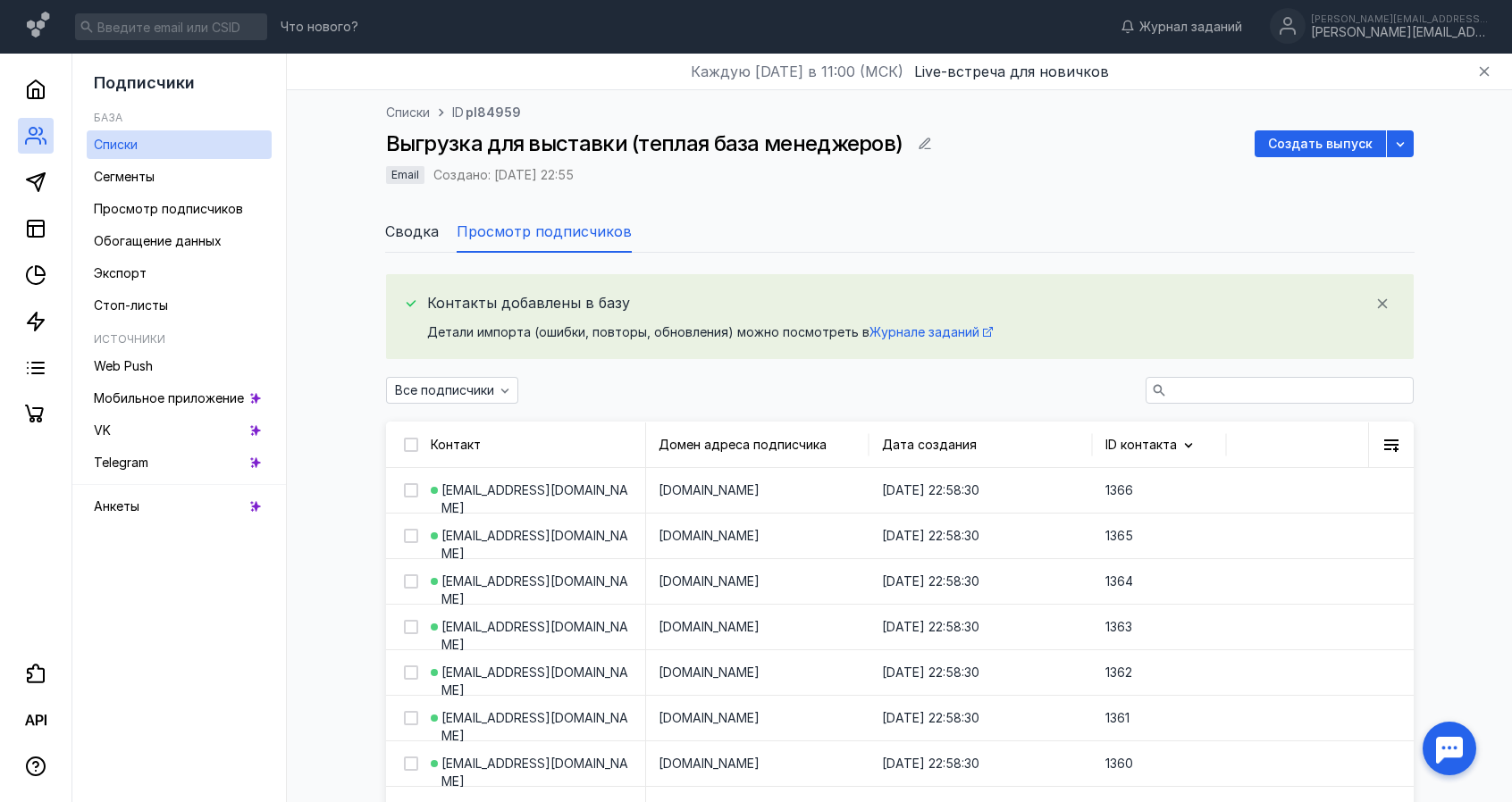
click at [998, 250] on ul "Сводка Просмотр подписчиков" at bounding box center [900, 231] width 1030 height 43
click at [1299, 141] on span "Создать выпуск" at bounding box center [1320, 144] width 105 height 15
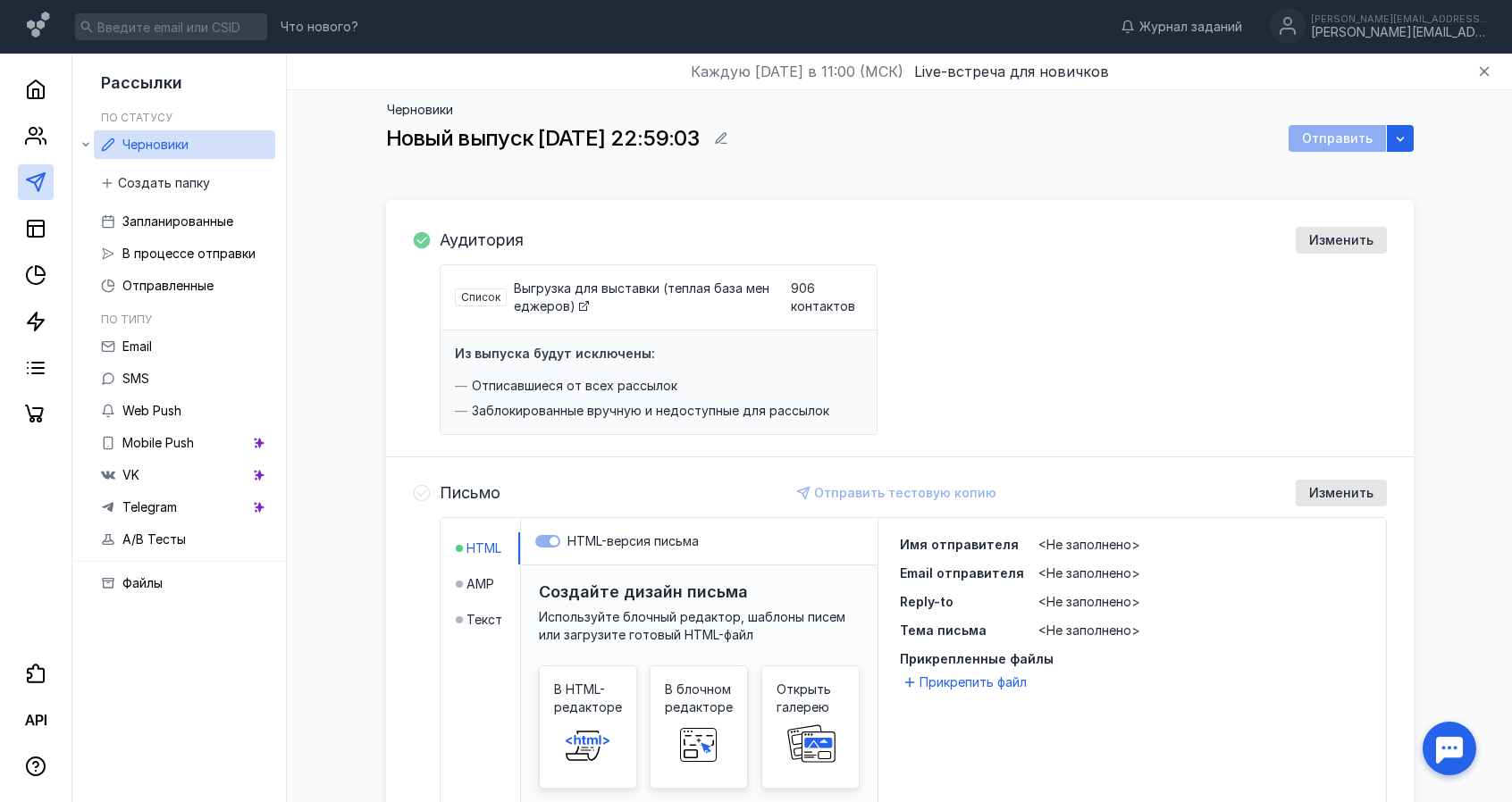
click at [492, 290] on div "Список" at bounding box center [481, 297] width 52 height 17
click at [490, 300] on span "Список" at bounding box center [480, 297] width 40 height 14
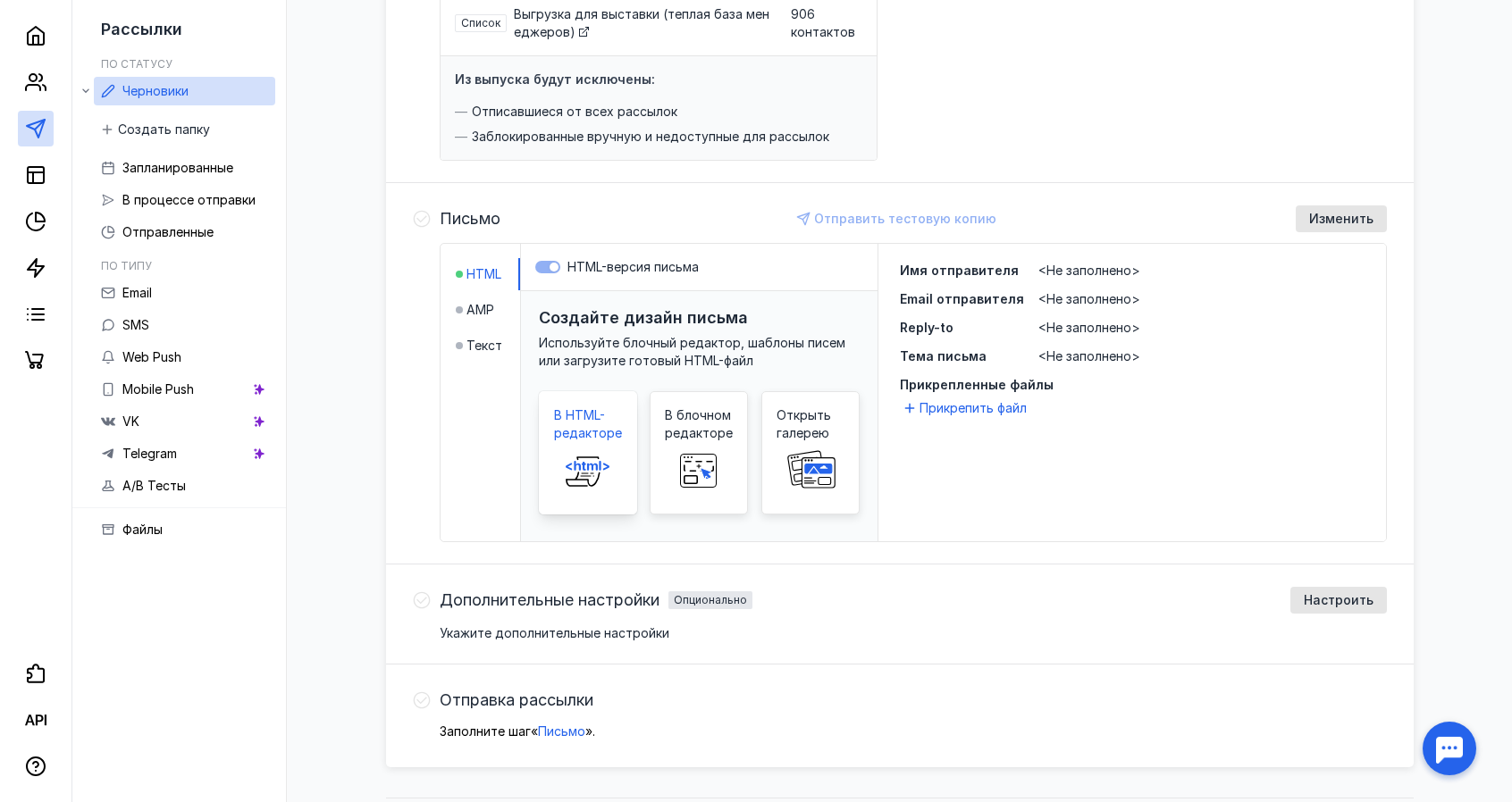
scroll to position [320, 0]
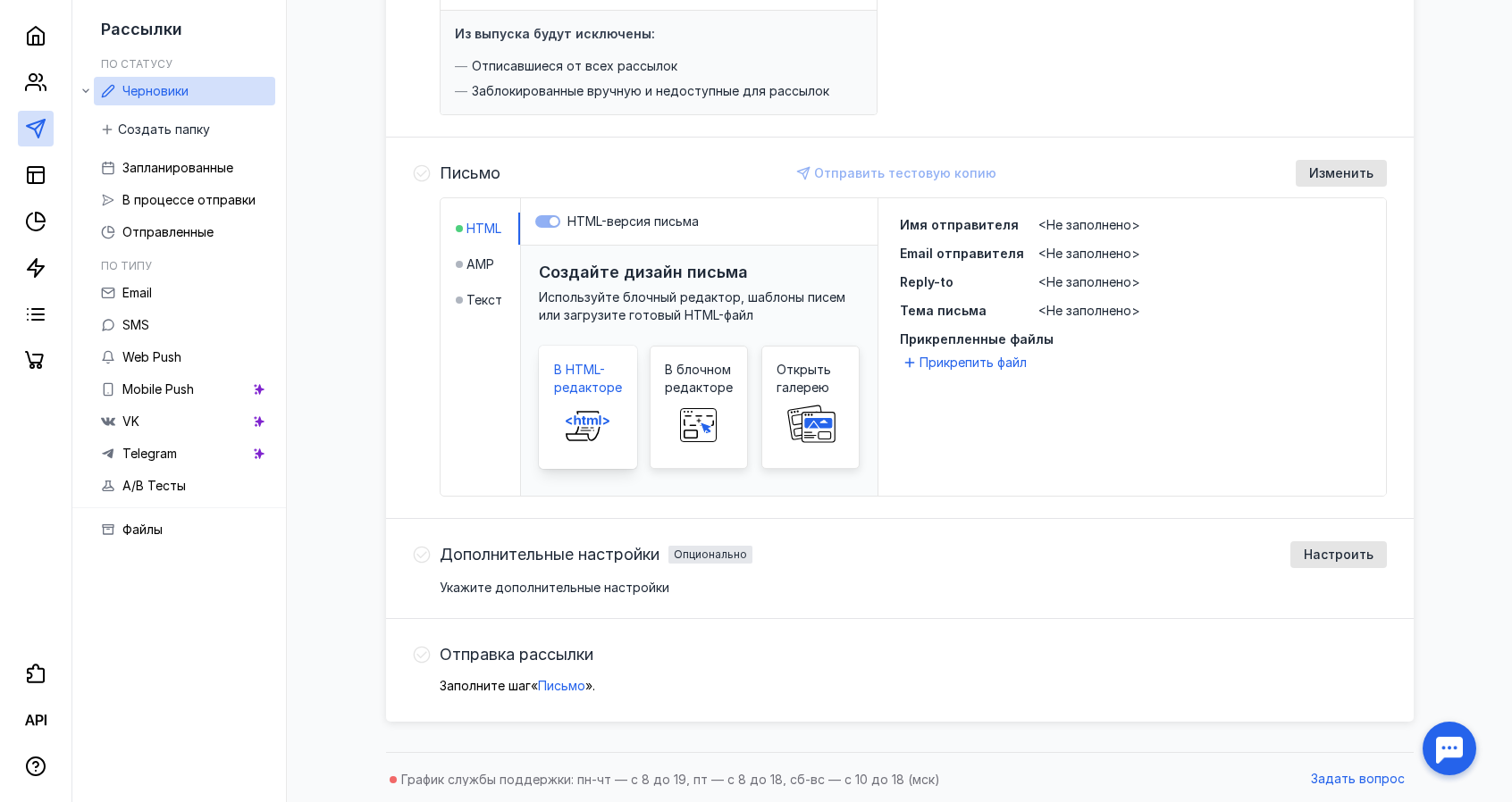
click at [603, 417] on icon at bounding box center [588, 425] width 57 height 36
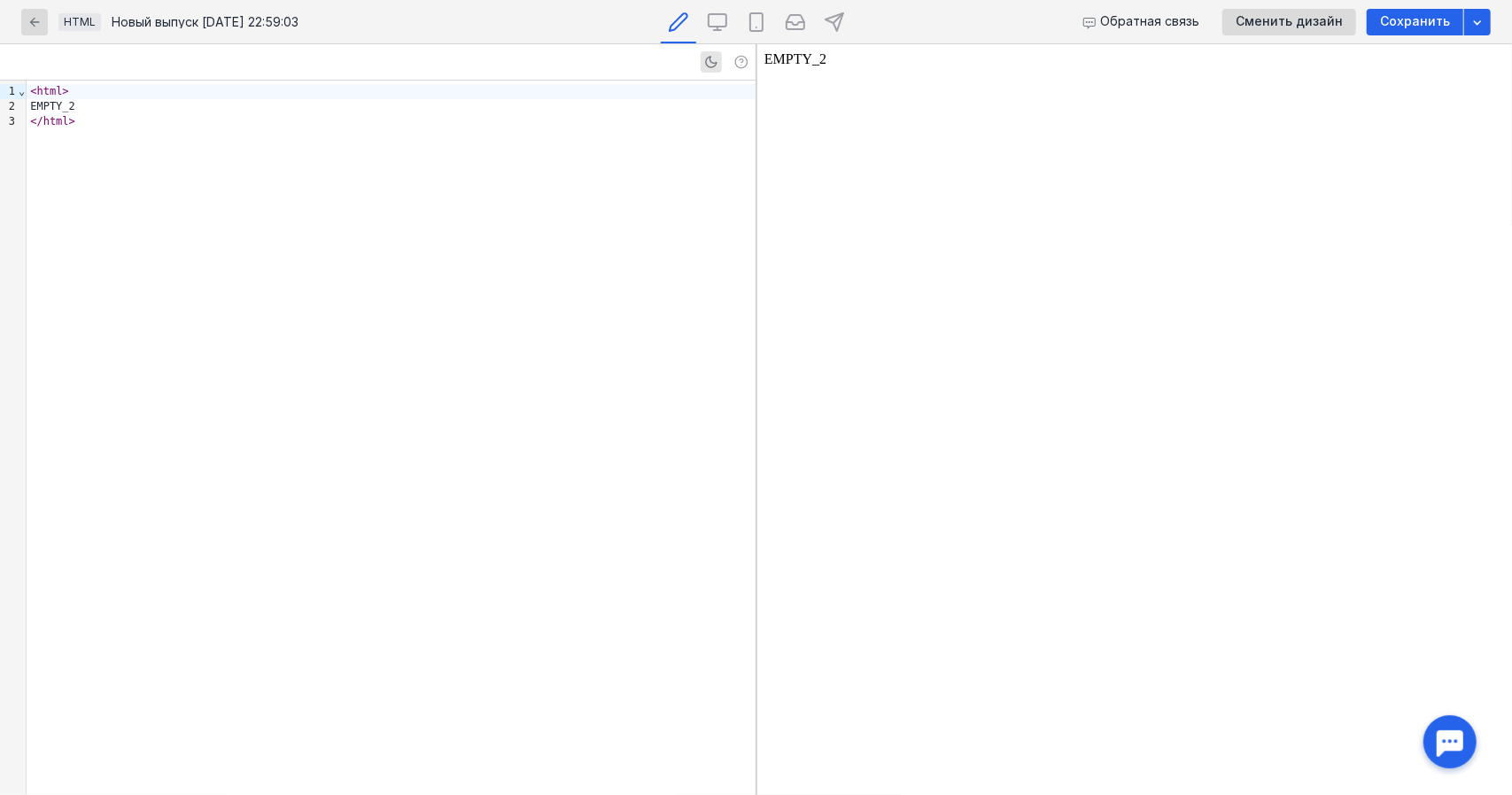
click at [29, 21] on icon "button" at bounding box center [35, 22] width 14 height 14
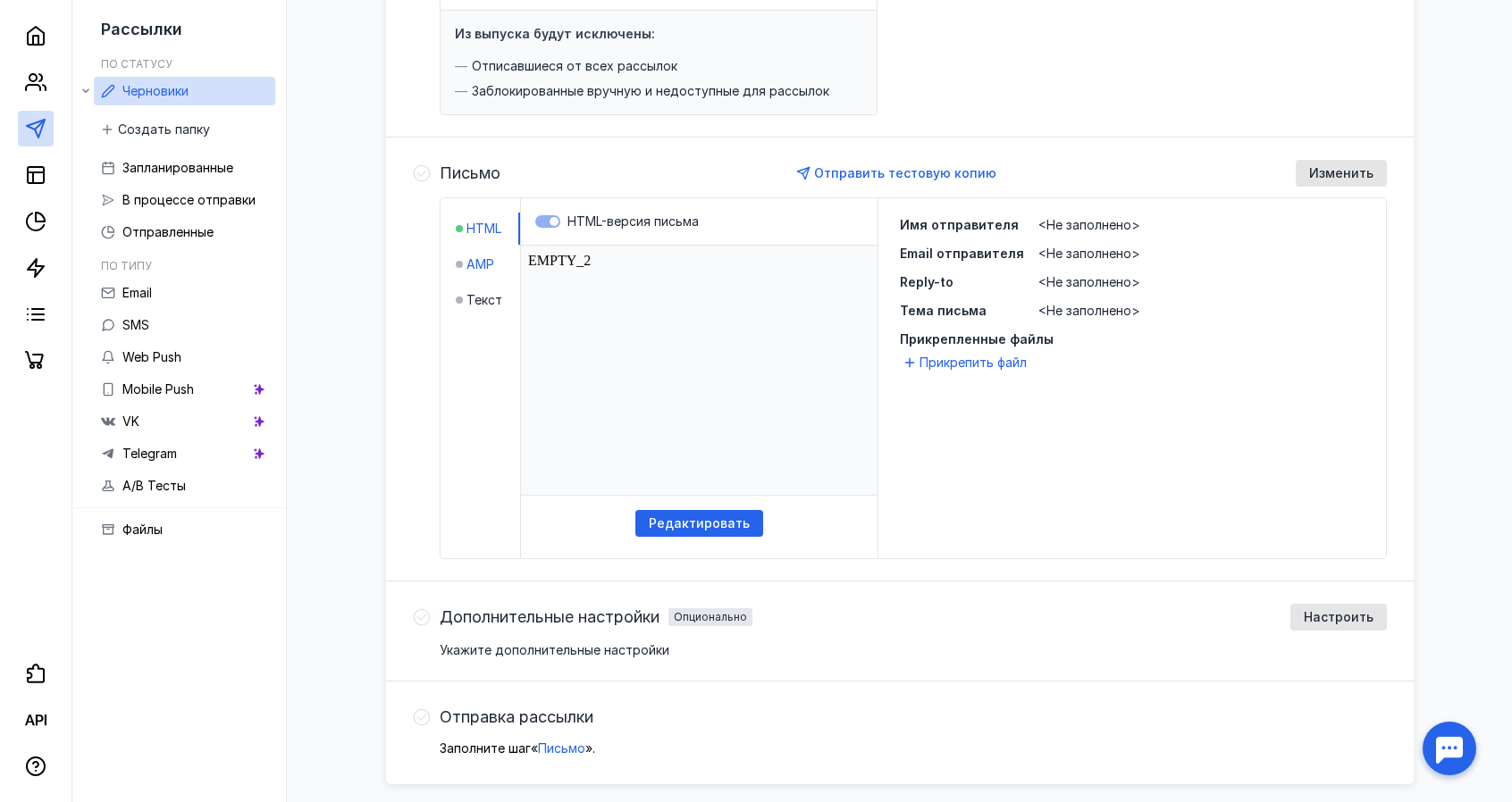
click at [481, 259] on span "AMP" at bounding box center [480, 264] width 28 height 17
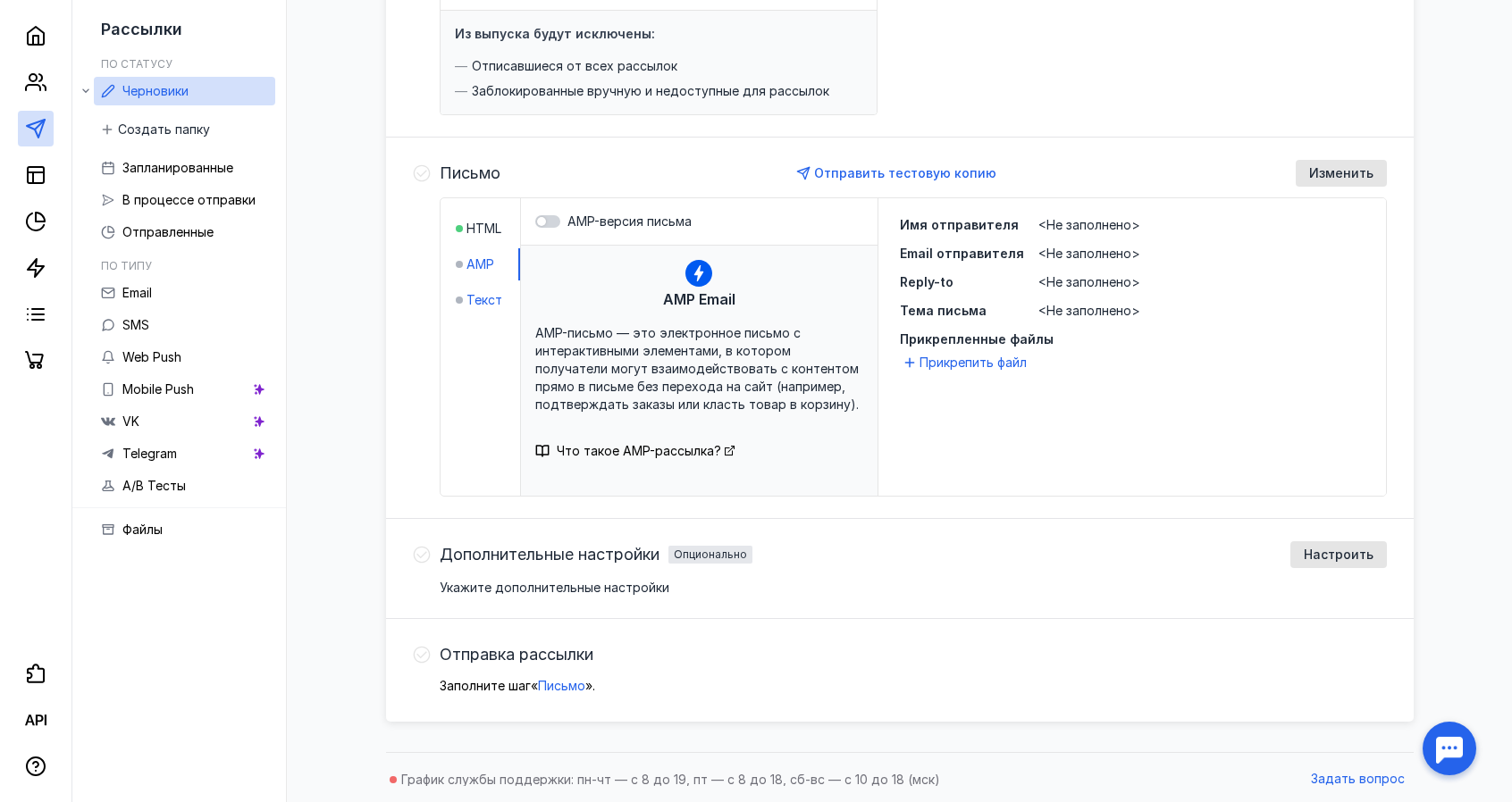
click at [484, 296] on span "Текст" at bounding box center [484, 300] width 36 height 17
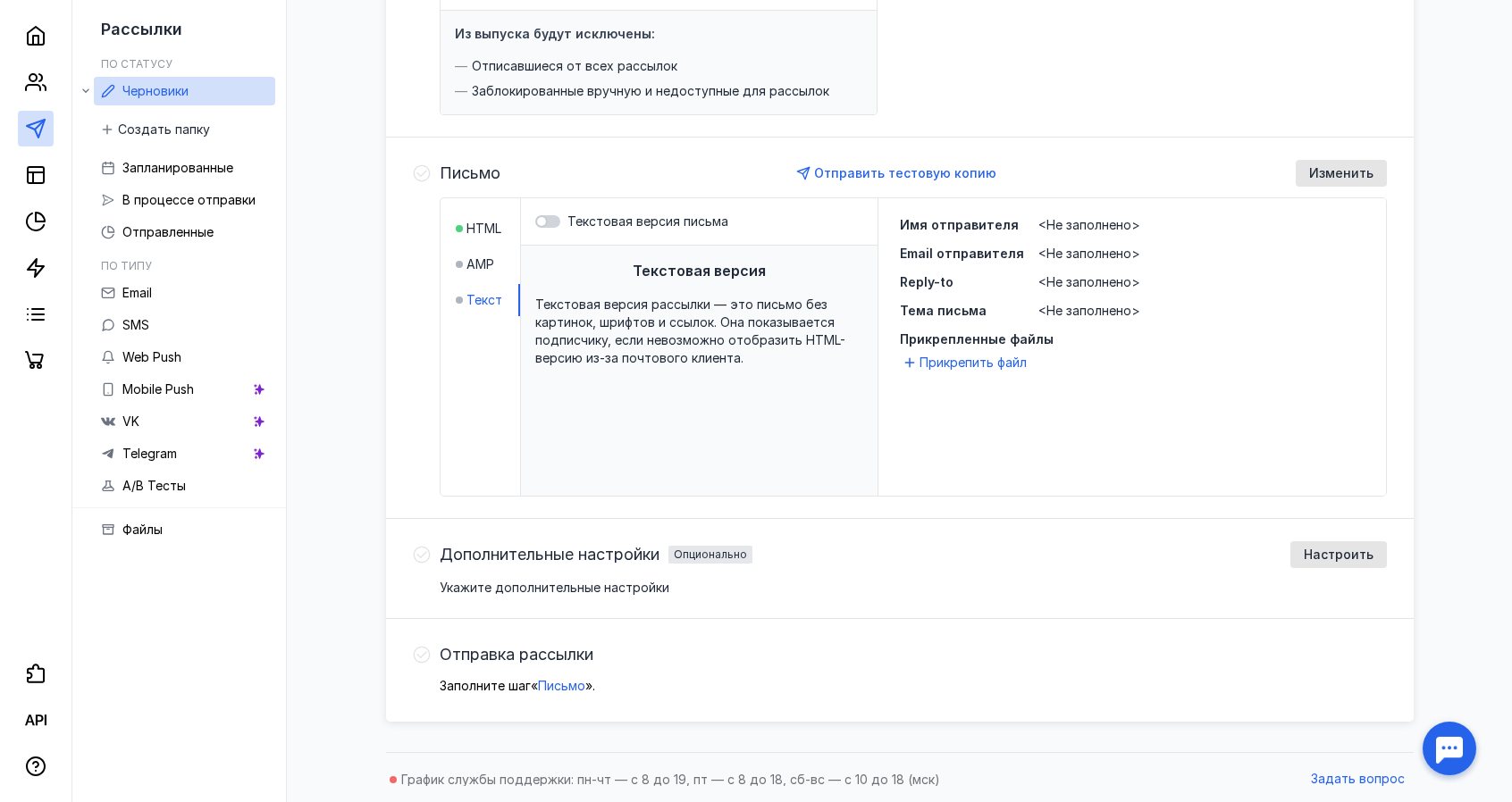
click at [553, 227] on div "Текстовая версия письма" at bounding box center [699, 222] width 356 height 47
click at [553, 223] on div at bounding box center [548, 222] width 25 height 13
click at [535, 222] on input "Текстовая версия письма" at bounding box center [535, 222] width 0 height 0
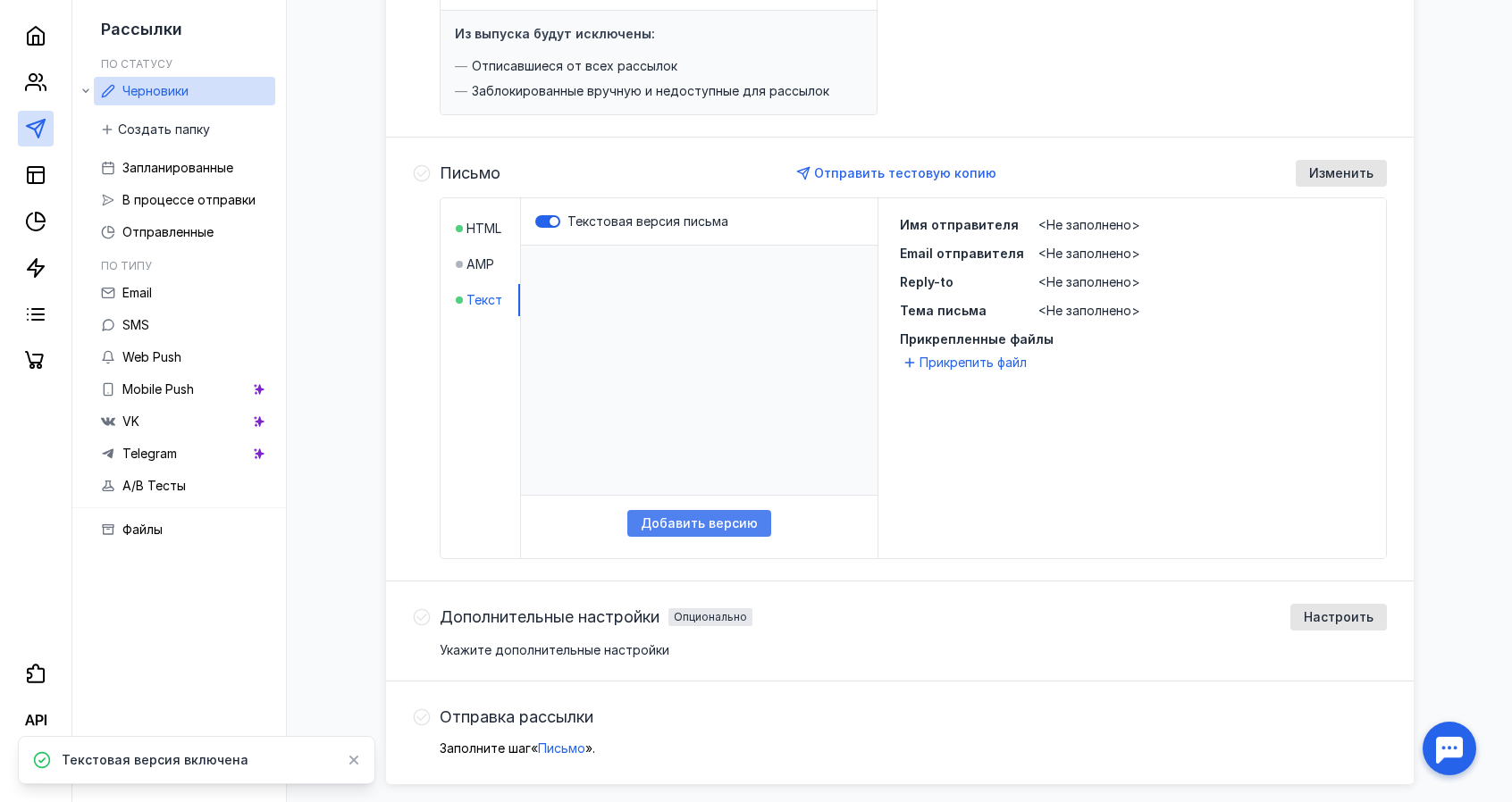
click at [702, 517] on span "Добавить версию" at bounding box center [699, 524] width 117 height 15
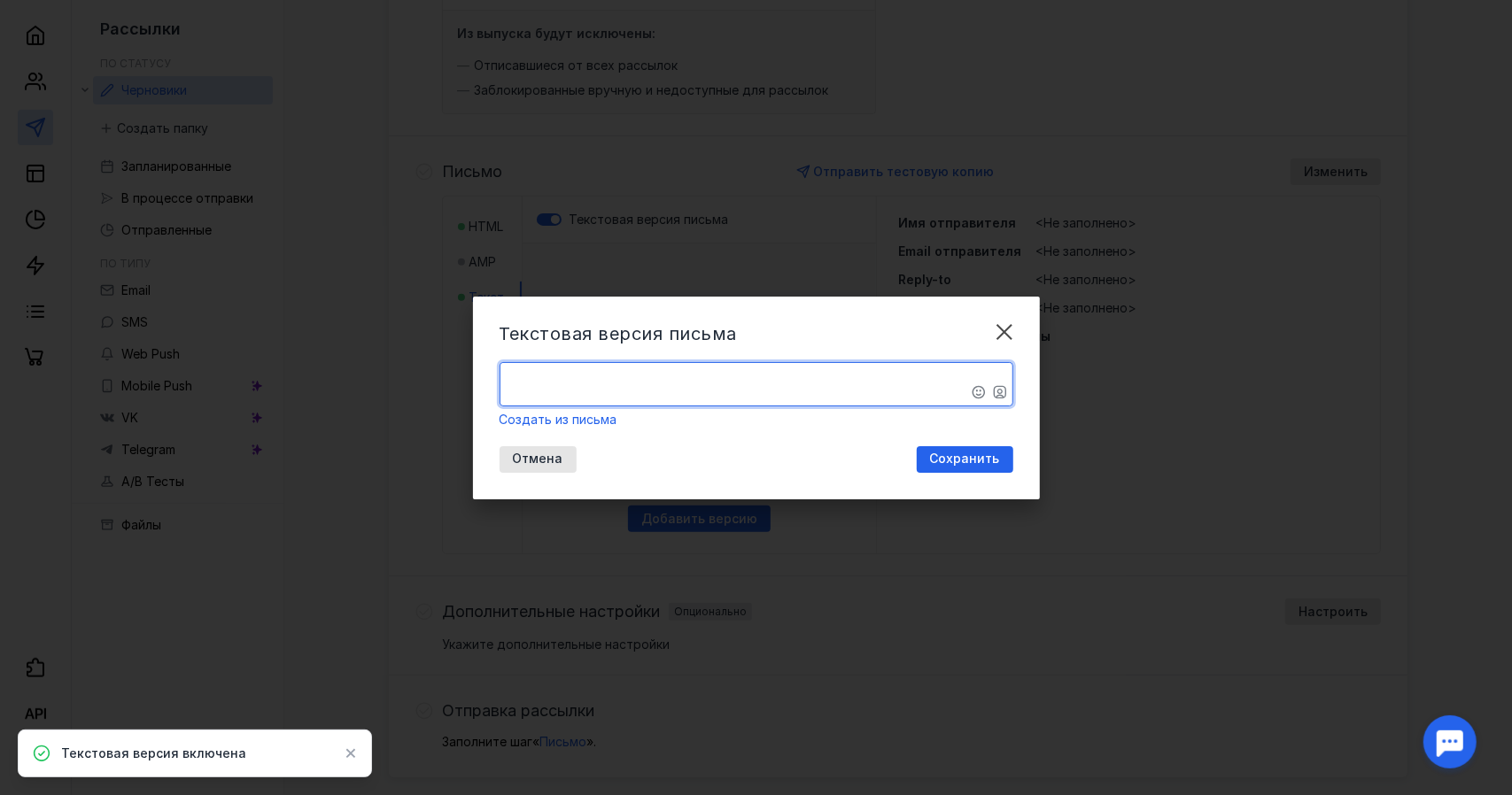
click at [670, 368] on textarea "​" at bounding box center [757, 385] width 512 height 42
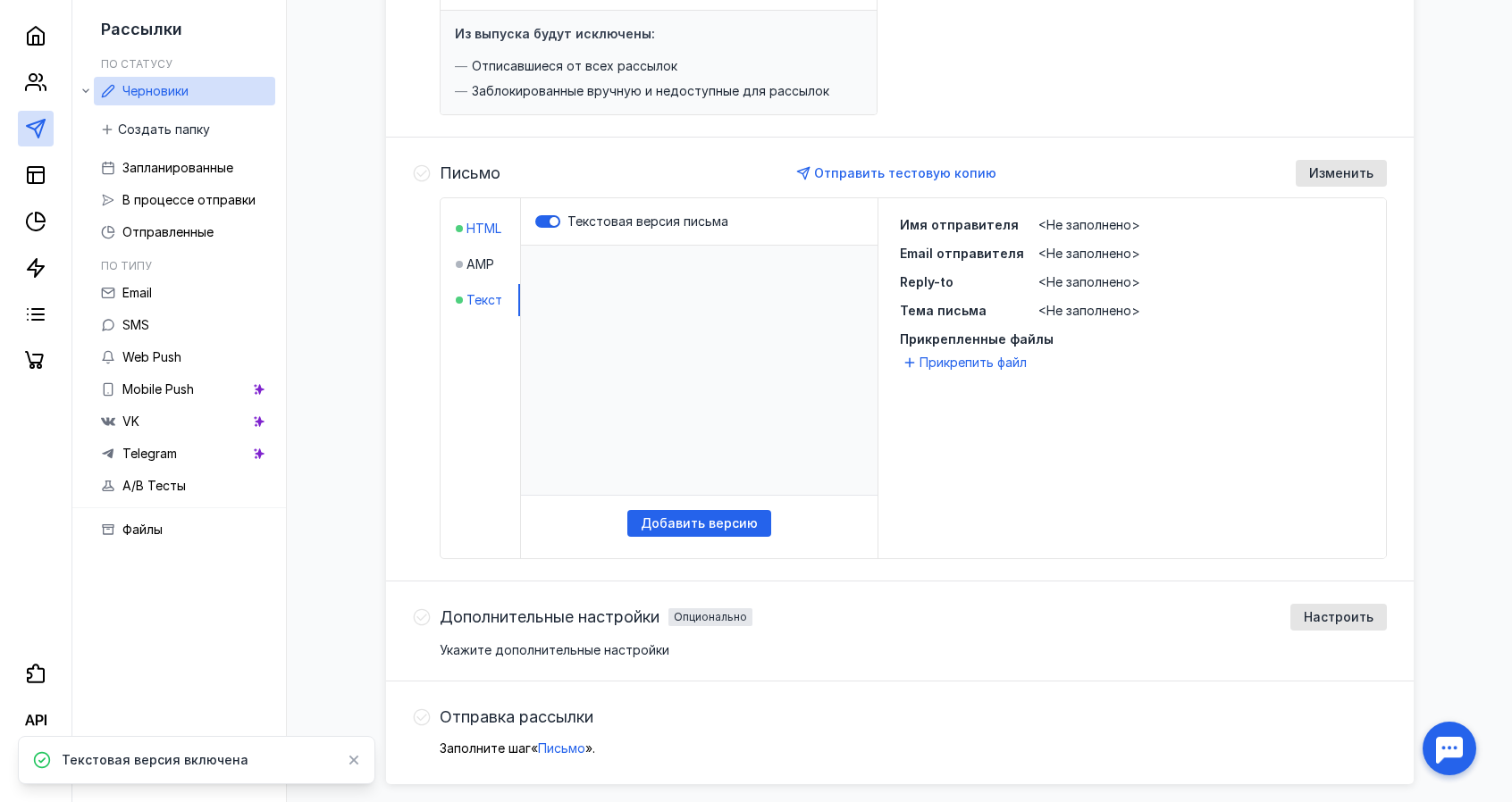
click at [488, 224] on span "HTML" at bounding box center [484, 228] width 35 height 17
click at [479, 291] on span "Текст" at bounding box center [484, 300] width 36 height 17
click at [485, 223] on span "HTML" at bounding box center [484, 228] width 35 height 17
click at [1065, 218] on span "<Не заполнено>" at bounding box center [1089, 224] width 102 height 15
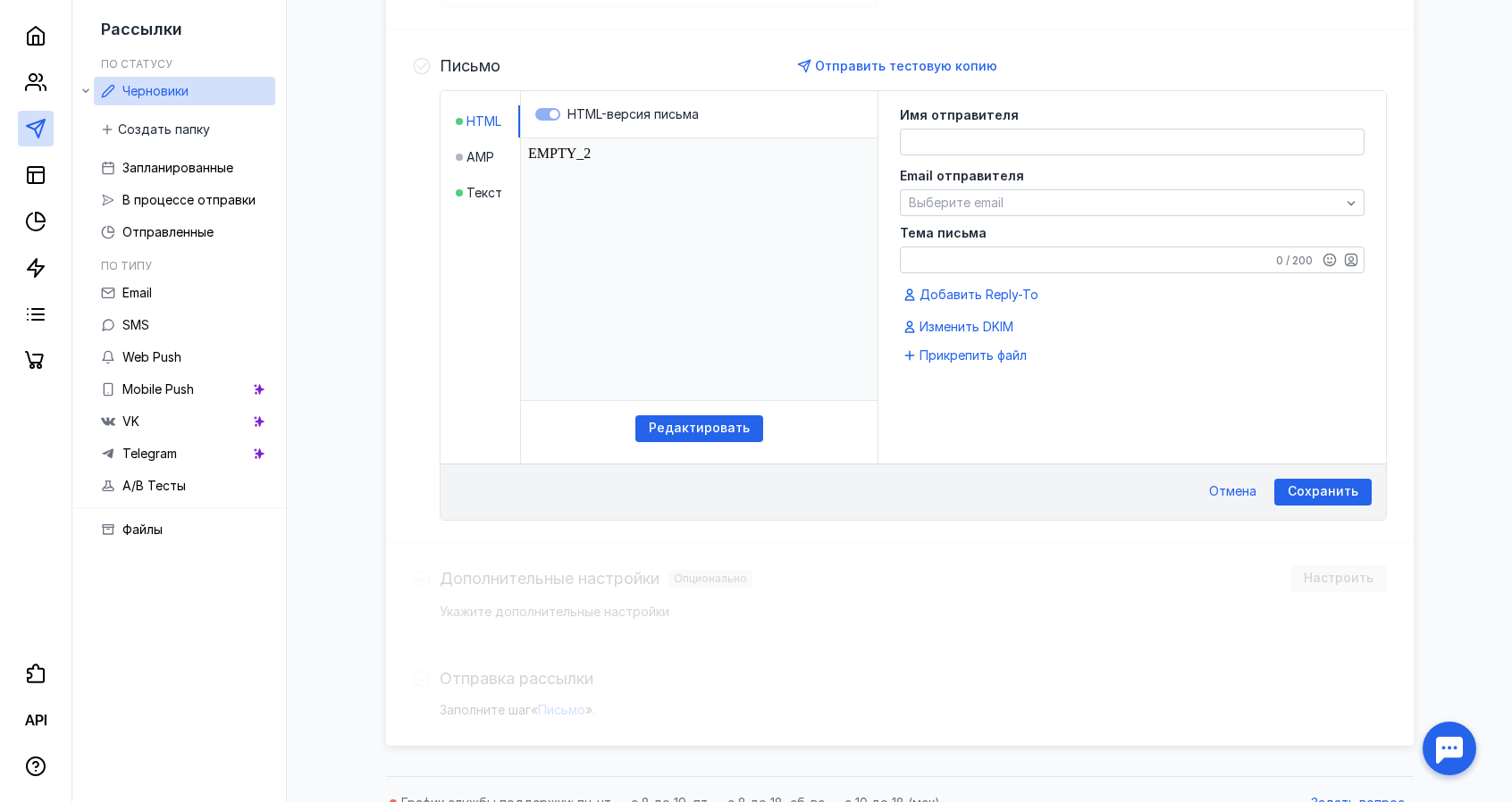
scroll to position [450, 0]
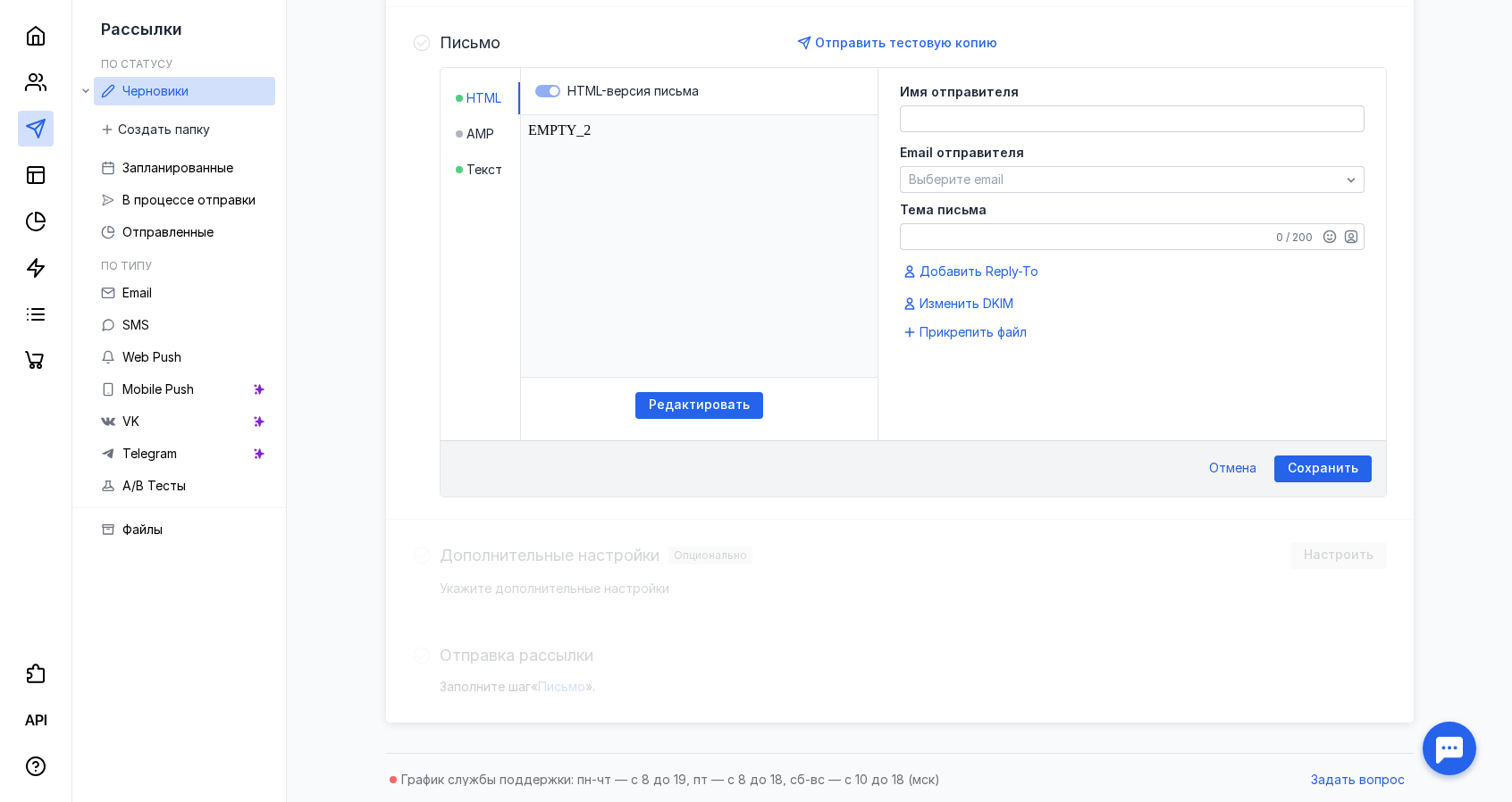
click at [981, 110] on textarea at bounding box center [1133, 119] width 463 height 25
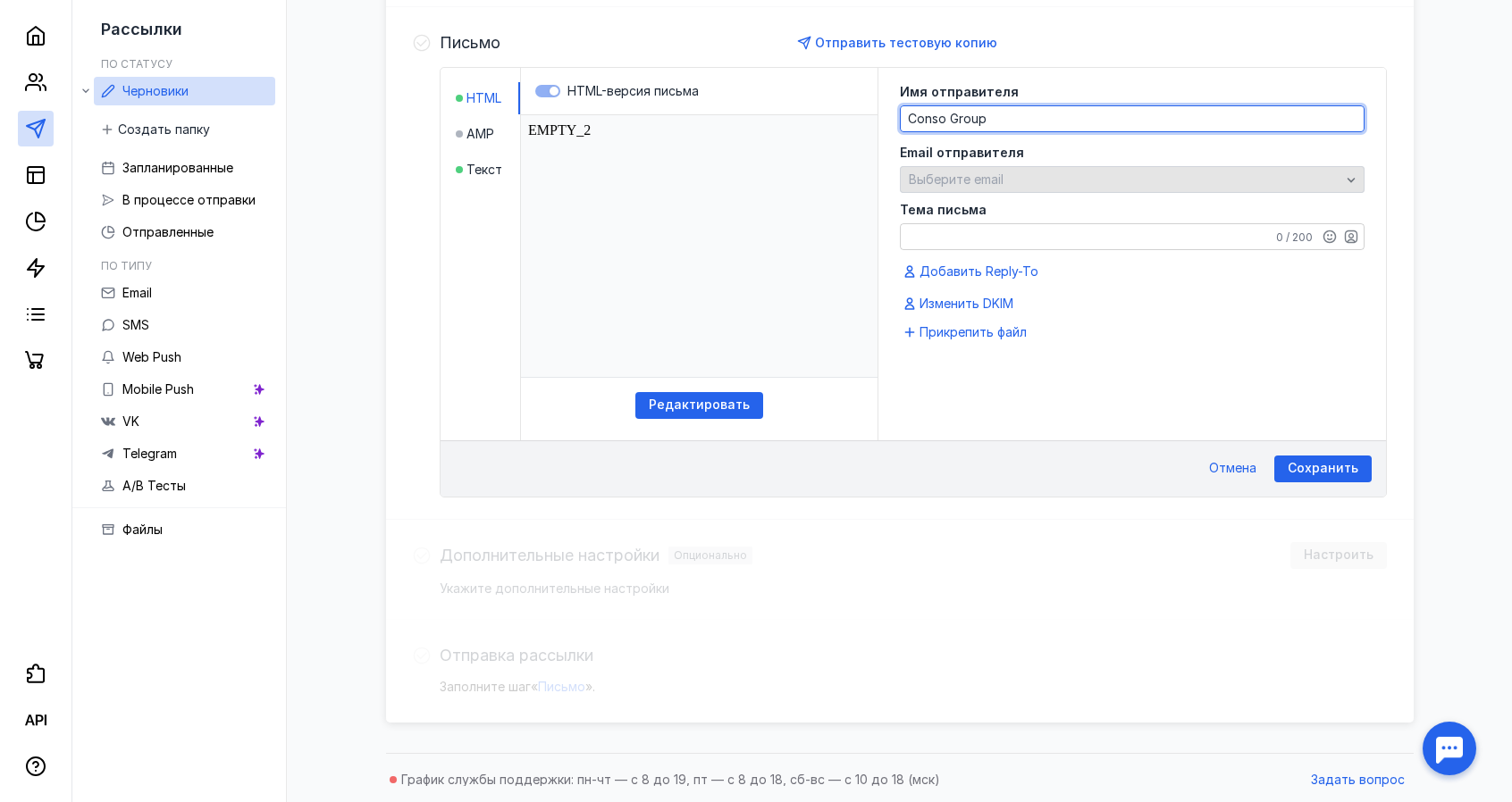
type textarea "Conso Group"
click at [978, 180] on span "Выберите email" at bounding box center [956, 179] width 95 height 15
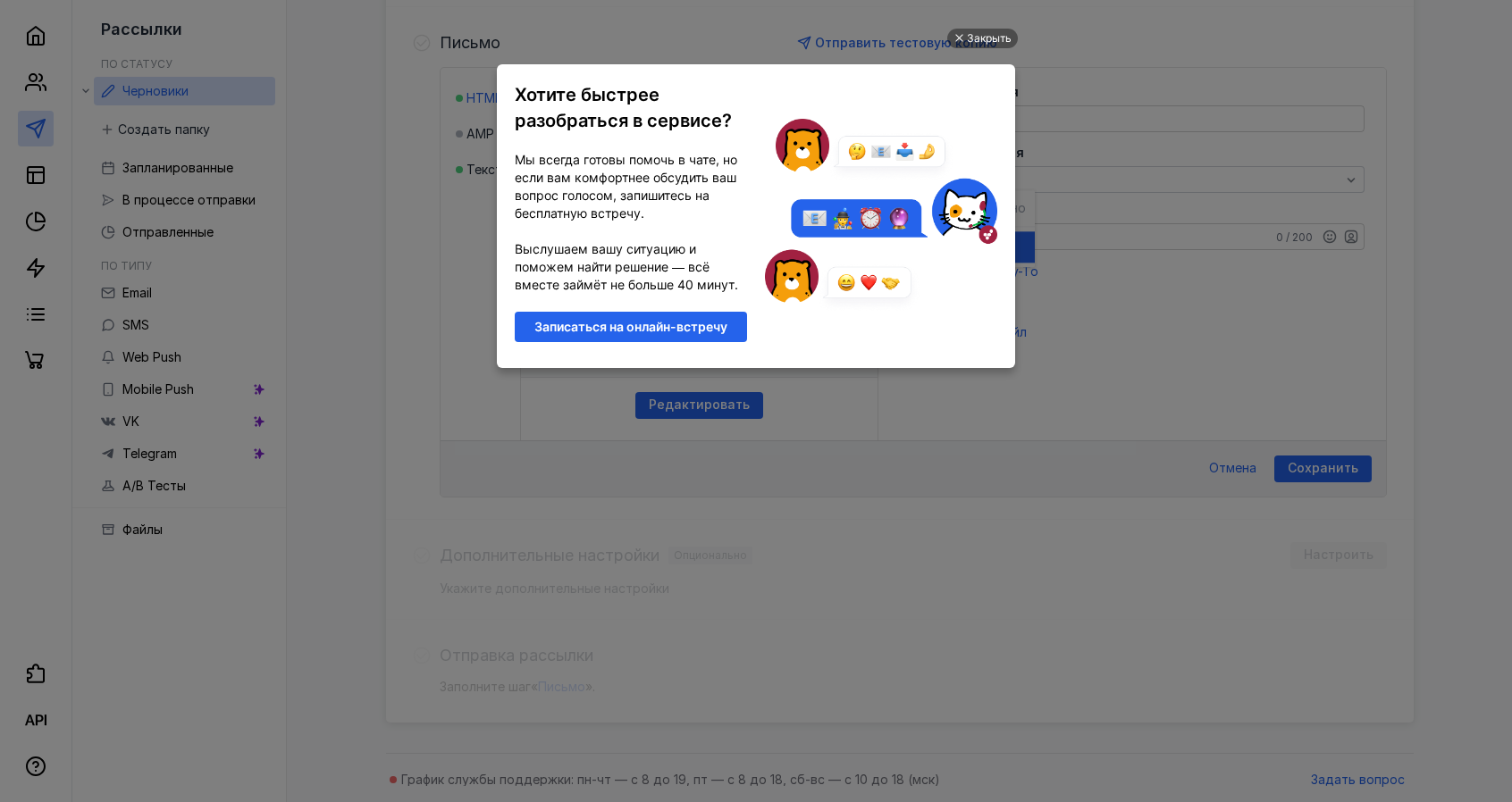
scroll to position [0, 0]
click at [988, 35] on div "Закрыть" at bounding box center [989, 39] width 45 height 19
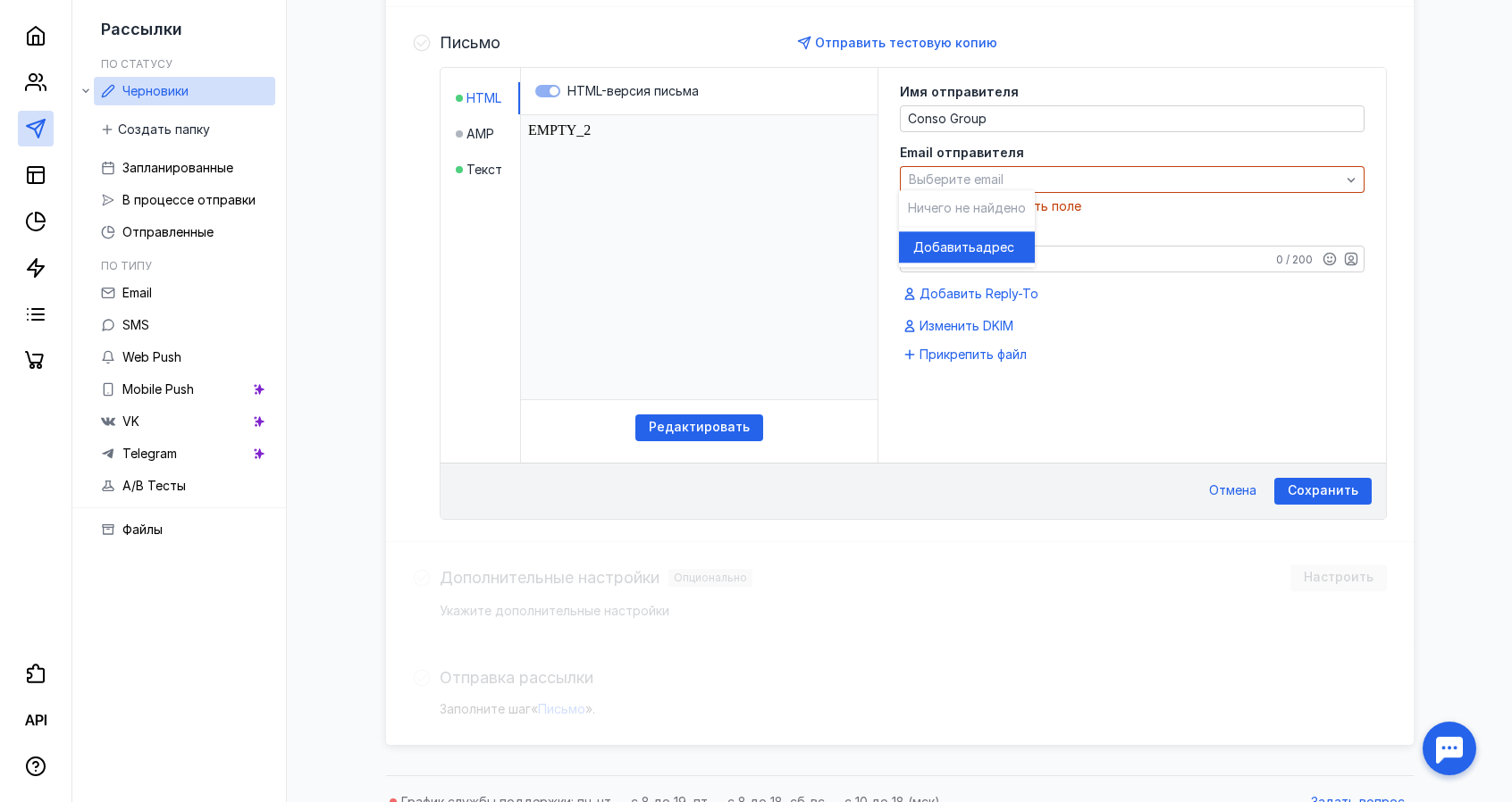
click at [983, 224] on div "Ничего не найдено" at bounding box center [967, 208] width 136 height 36
click at [964, 249] on span "Добавить" at bounding box center [945, 248] width 63 height 17
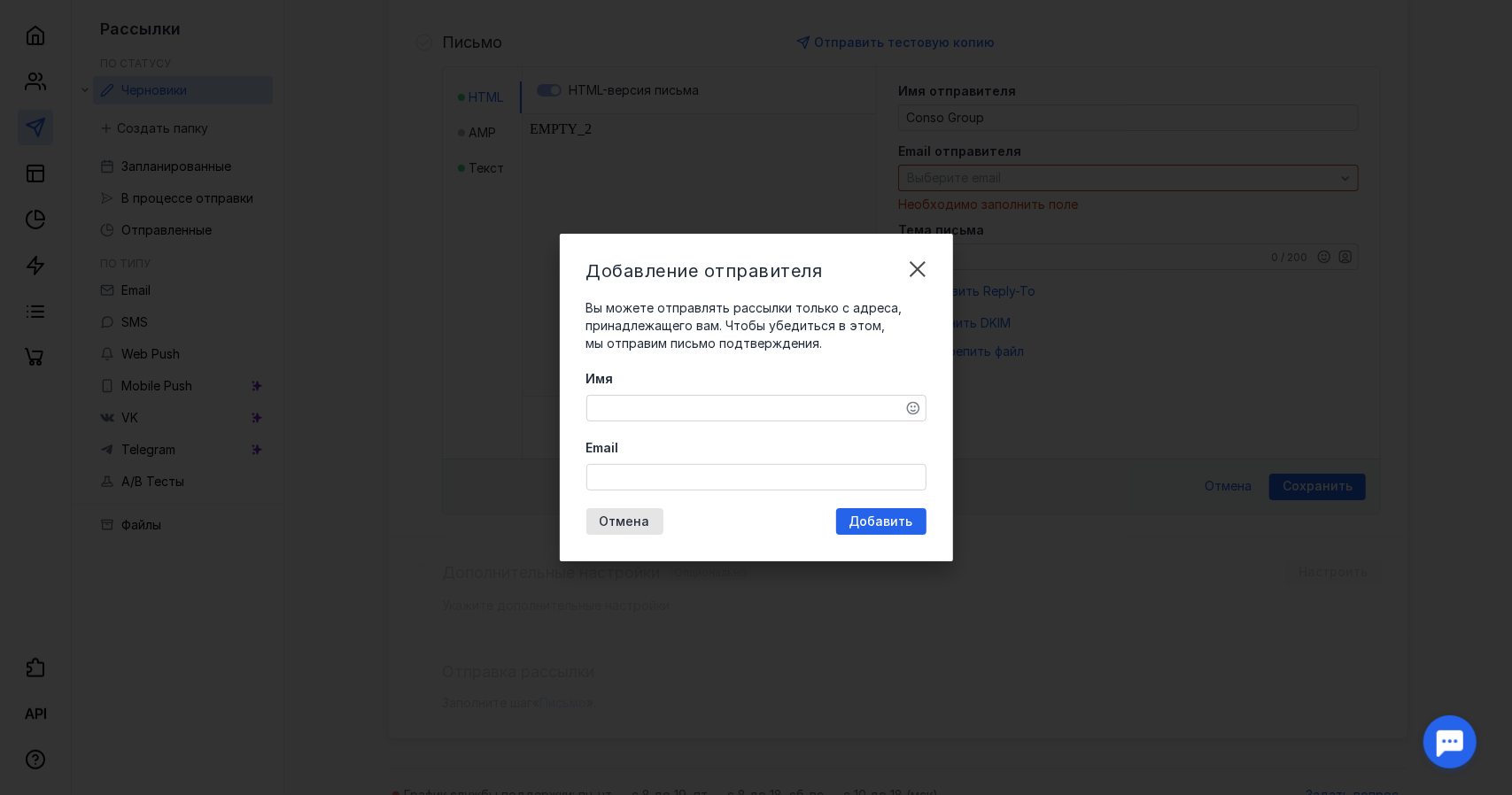
click at [692, 413] on textarea "Имя" at bounding box center [756, 409] width 339 height 25
type textarea "Conso Group"
click at [682, 479] on input "Email" at bounding box center [756, 478] width 339 height 25
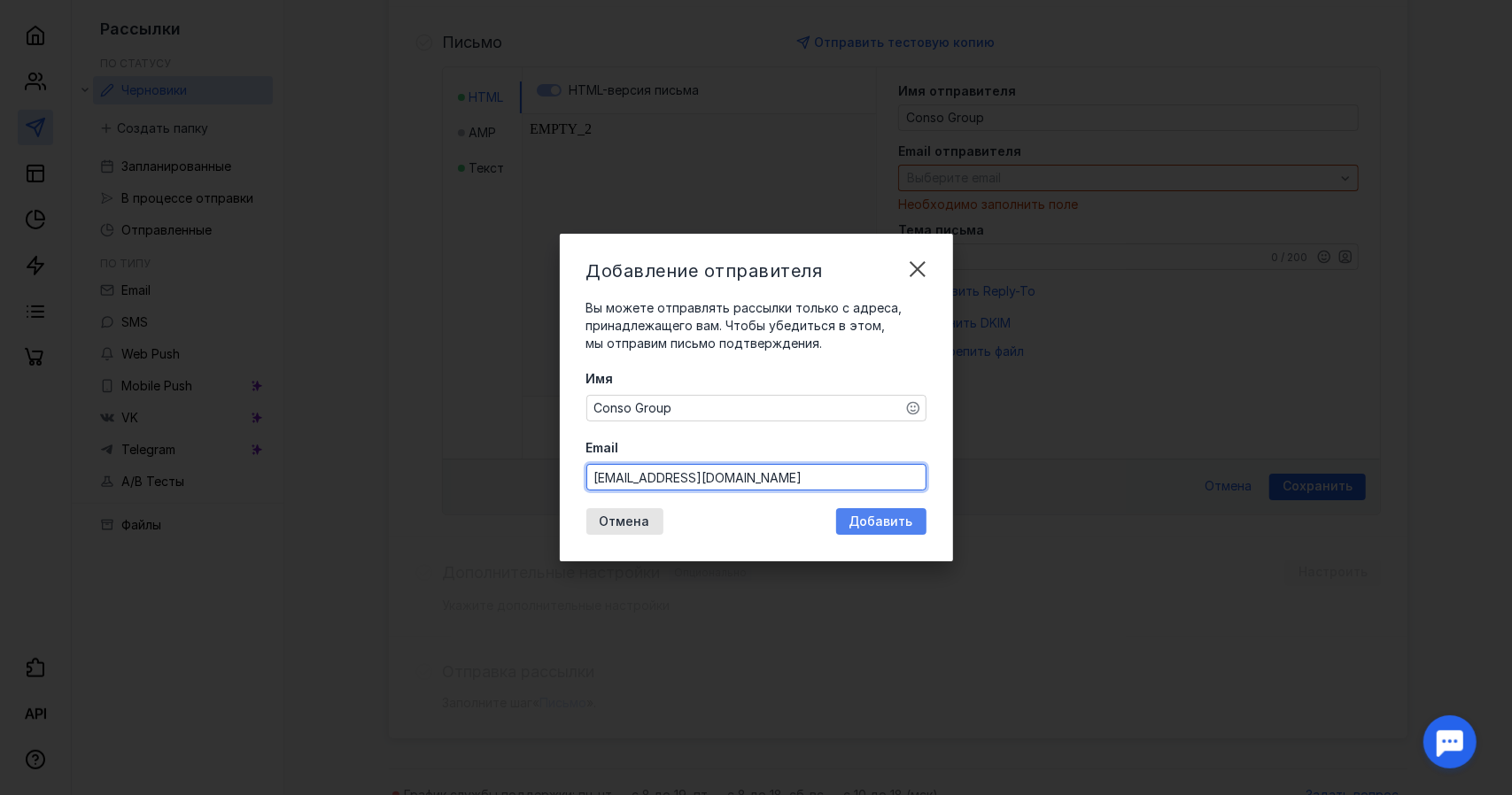
type input "[EMAIL_ADDRESS][DOMAIN_NAME]"
click at [867, 519] on span "Добавить" at bounding box center [881, 522] width 63 height 15
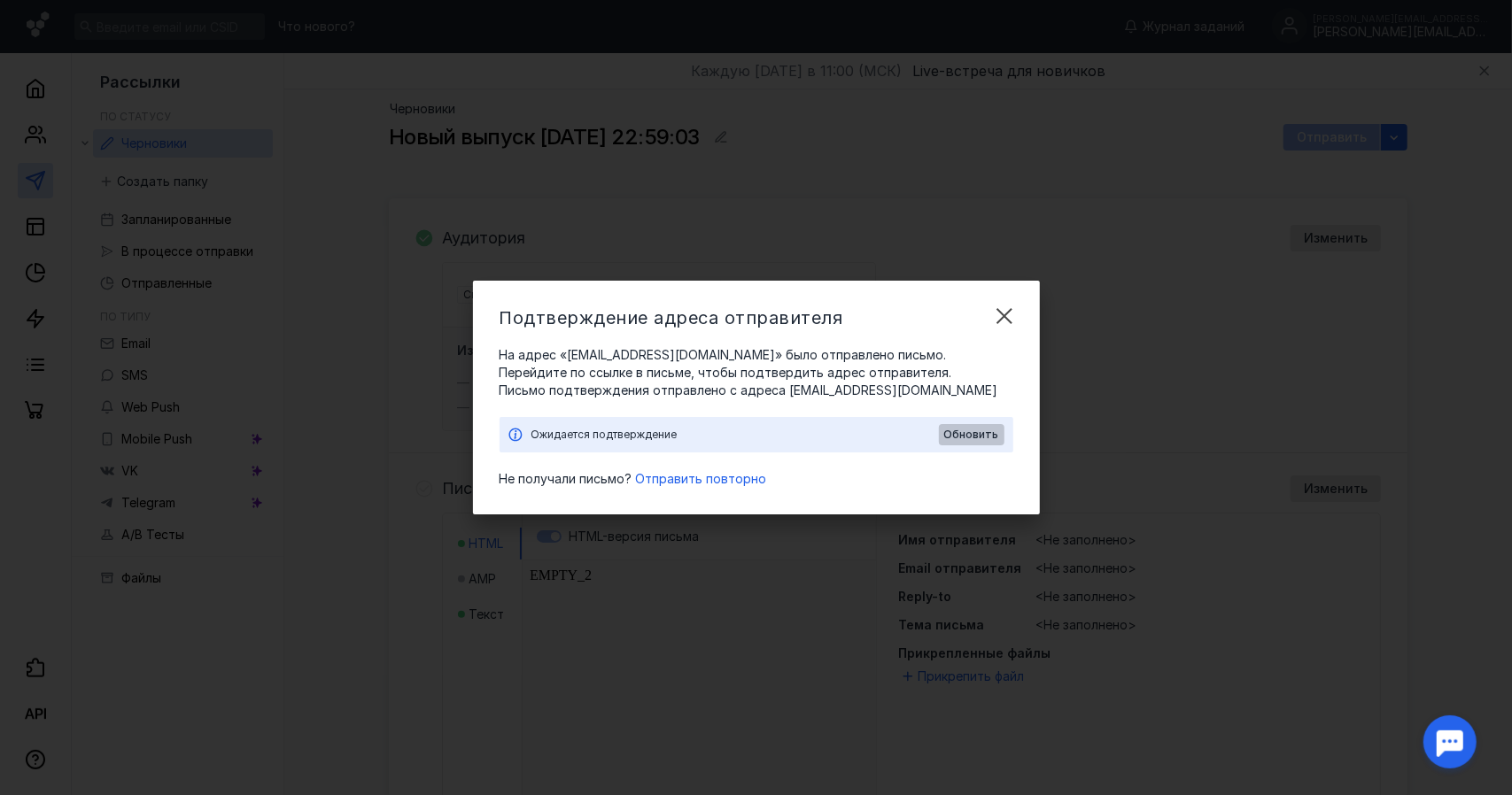
click at [986, 437] on span "Обновить" at bounding box center [971, 434] width 55 height 12
click at [988, 432] on span "Обновить" at bounding box center [971, 434] width 55 height 12
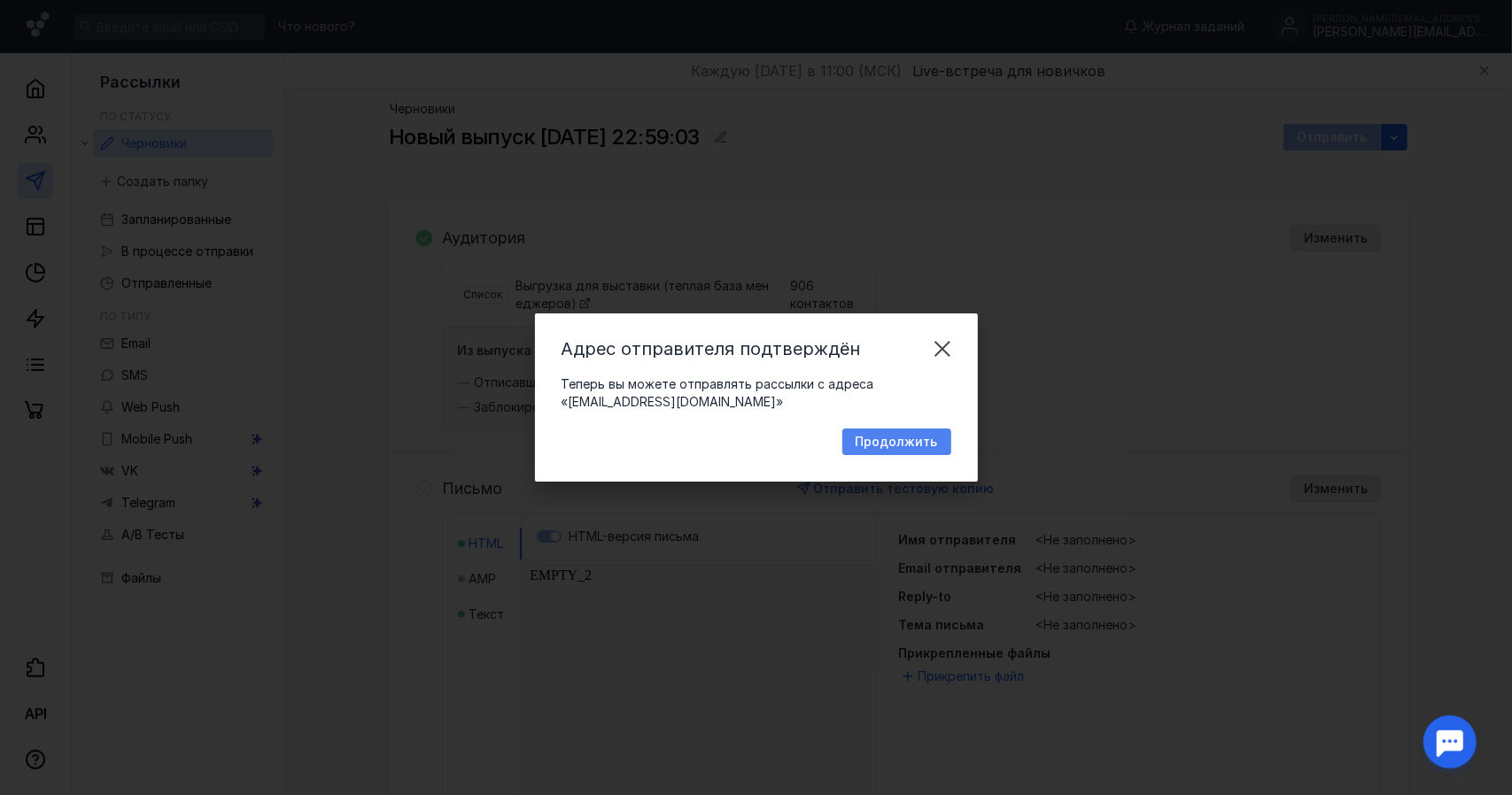
click at [897, 447] on span "Продолжить" at bounding box center [897, 442] width 83 height 15
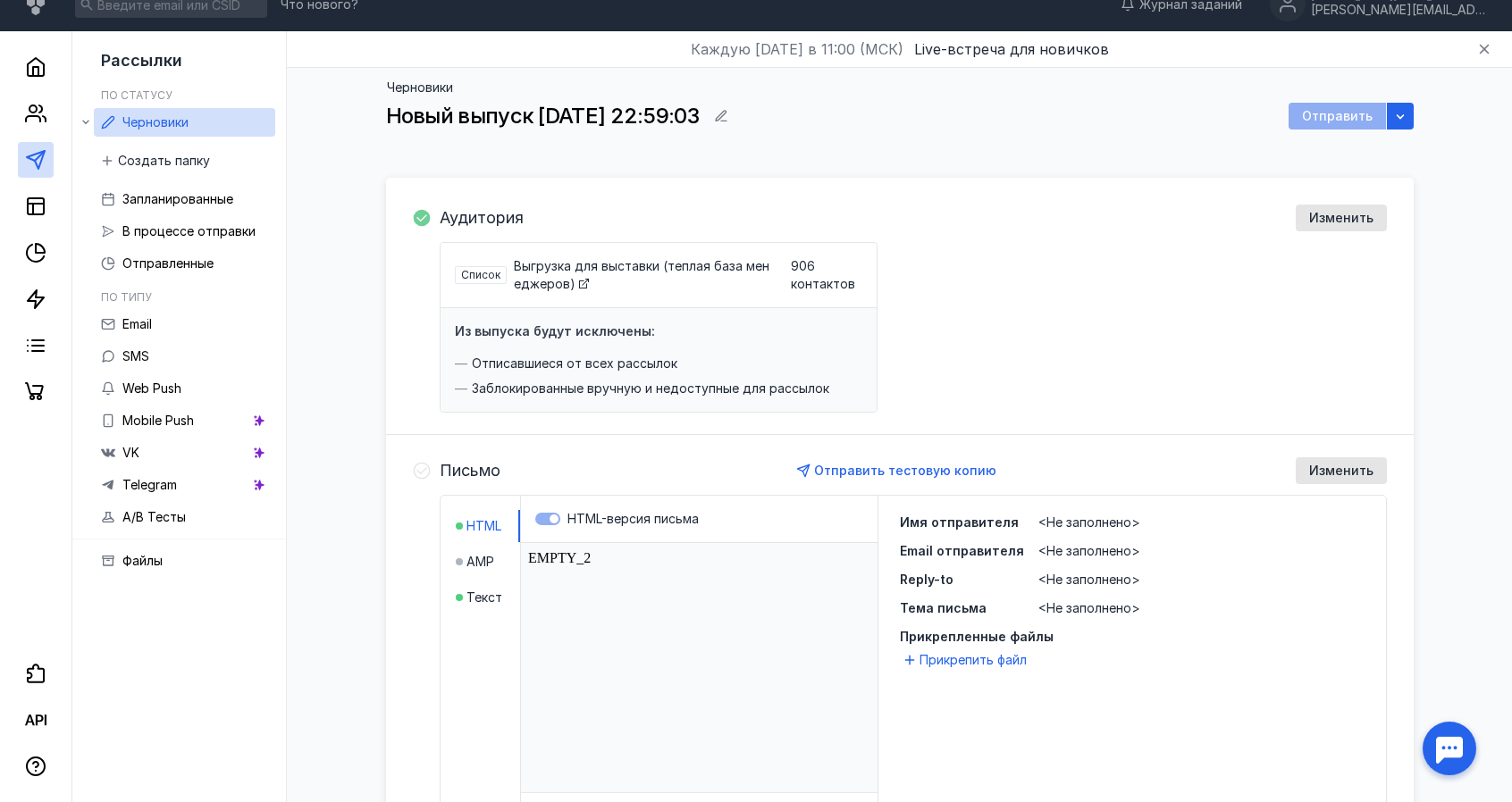
scroll to position [89, 0]
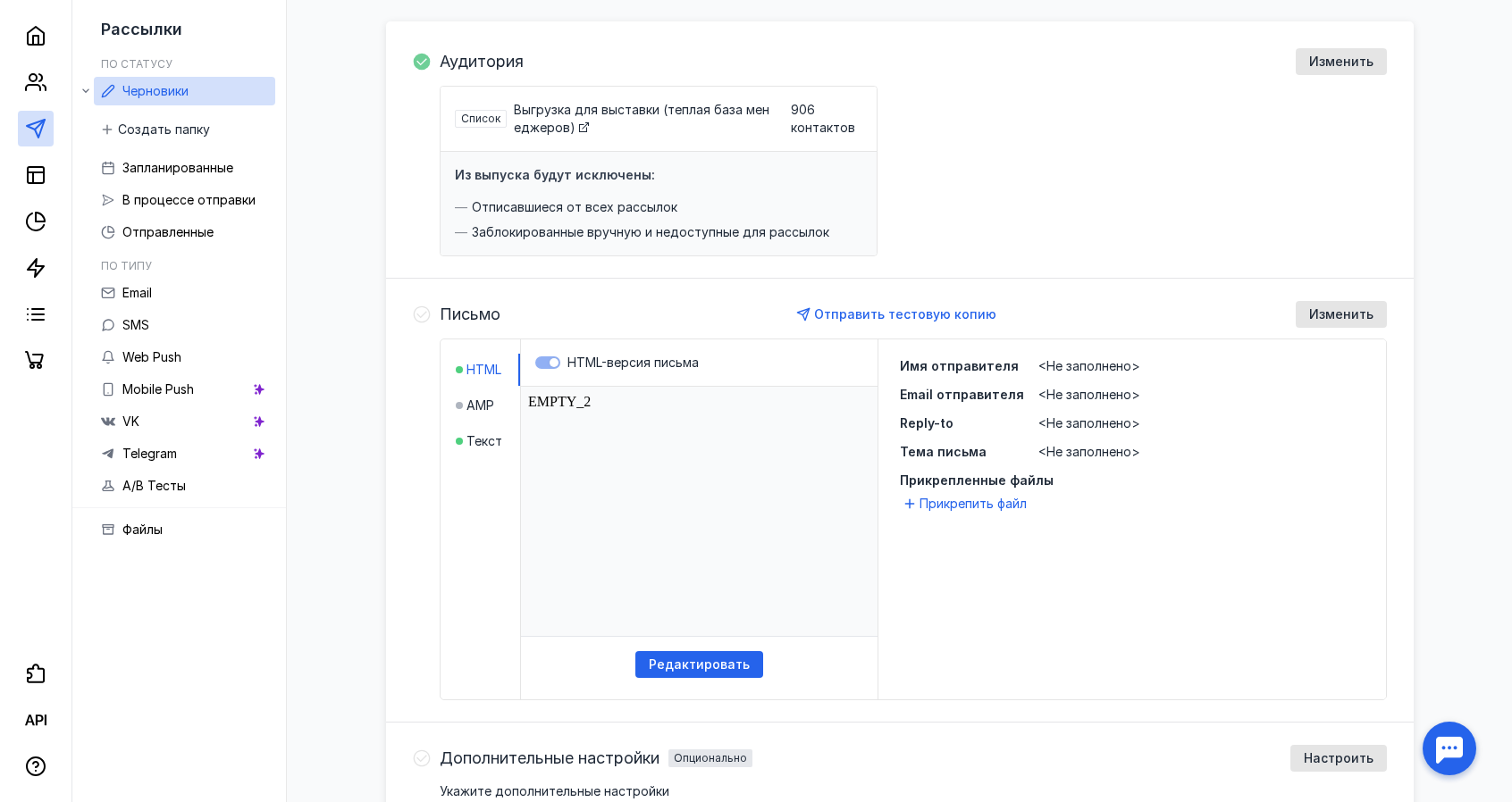
click at [1070, 423] on span "<Не заполнено>" at bounding box center [1089, 423] width 102 height 15
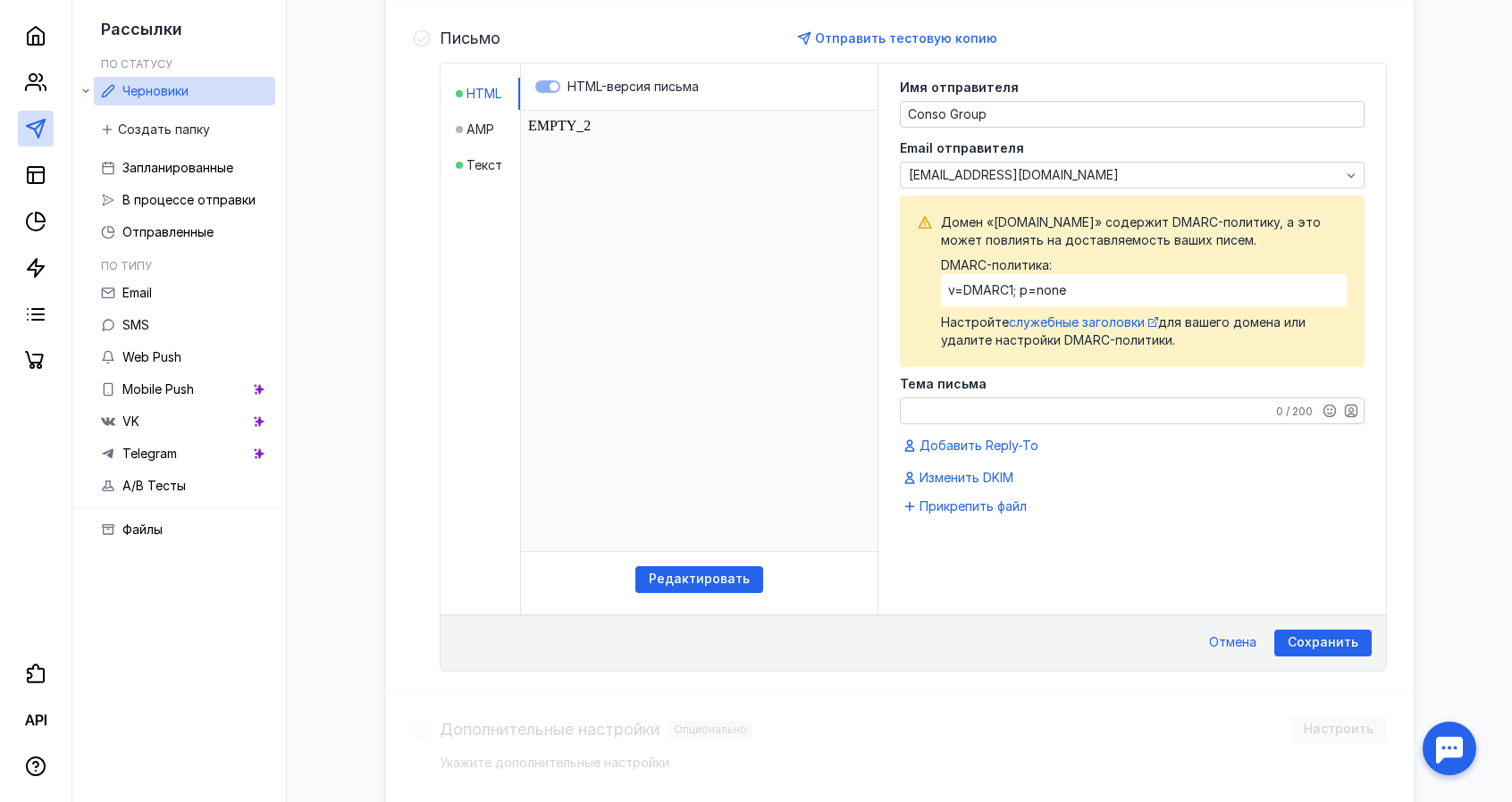
scroll to position [456, 0]
drag, startPoint x: 957, startPoint y: 320, endPoint x: 994, endPoint y: 323, distance: 37.1
click at [994, 323] on span "Настройте служебные заголовки для вашего домена или удалите настройки DMARC-пол…" at bounding box center [1143, 330] width 406 height 36
click at [1104, 342] on span "Настройте служебные заголовки для вашего домена или удалите настройки DMARC-пол…" at bounding box center [1143, 330] width 406 height 36
click at [953, 420] on div "0 / 200" at bounding box center [1133, 410] width 465 height 27
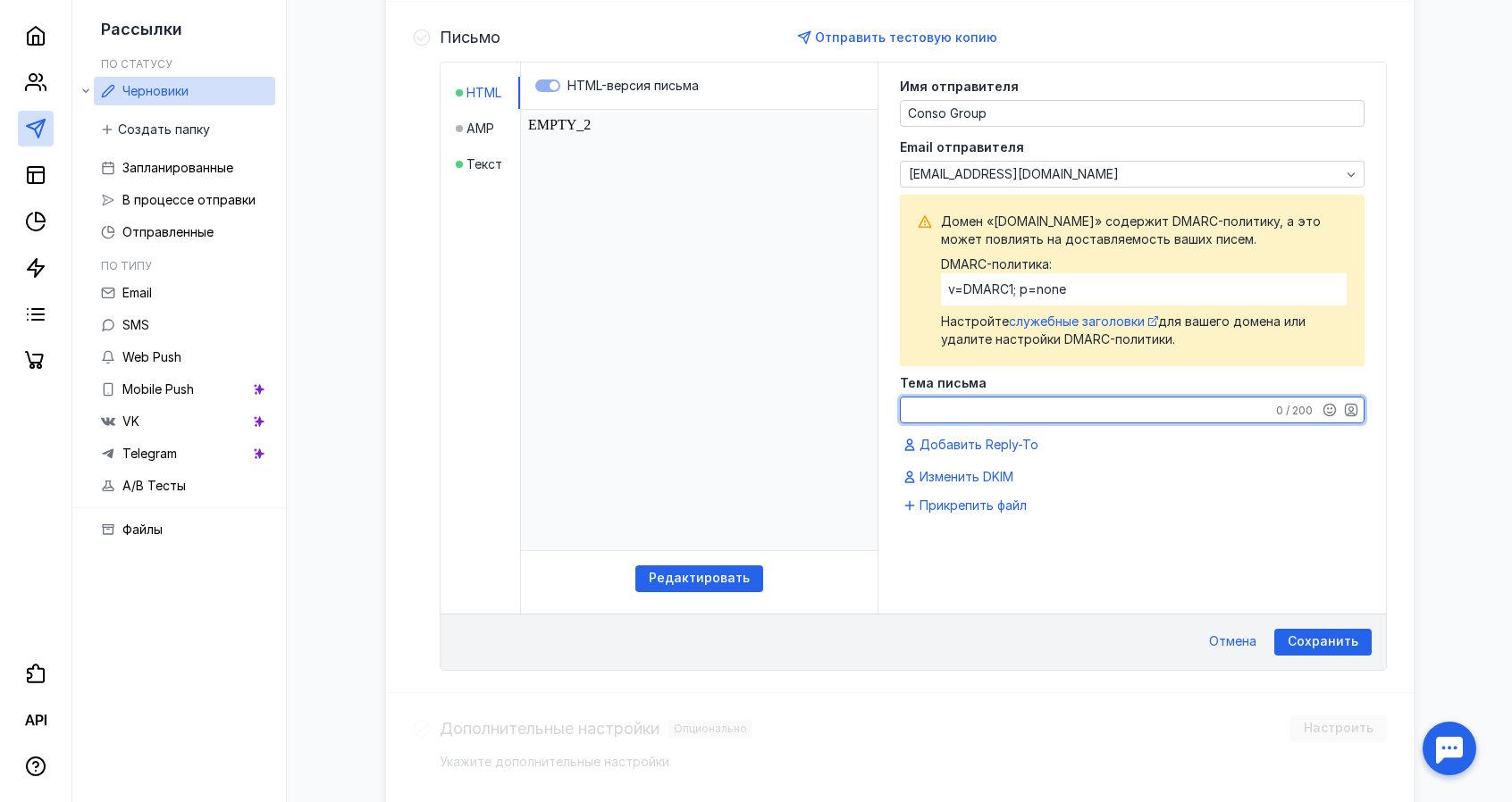
click at [956, 404] on textarea "Тема письма" at bounding box center [1133, 410] width 463 height 25
type textarea "N"
type textarea "Тест"
drag, startPoint x: 1094, startPoint y: 550, endPoint x: 1185, endPoint y: 581, distance: 96.1
click at [1096, 550] on div "Имя отправителя Conso Group Email отправителя [EMAIL_ADDRESS][DOMAIN_NAME] Доме…" at bounding box center [1133, 339] width 507 height 551
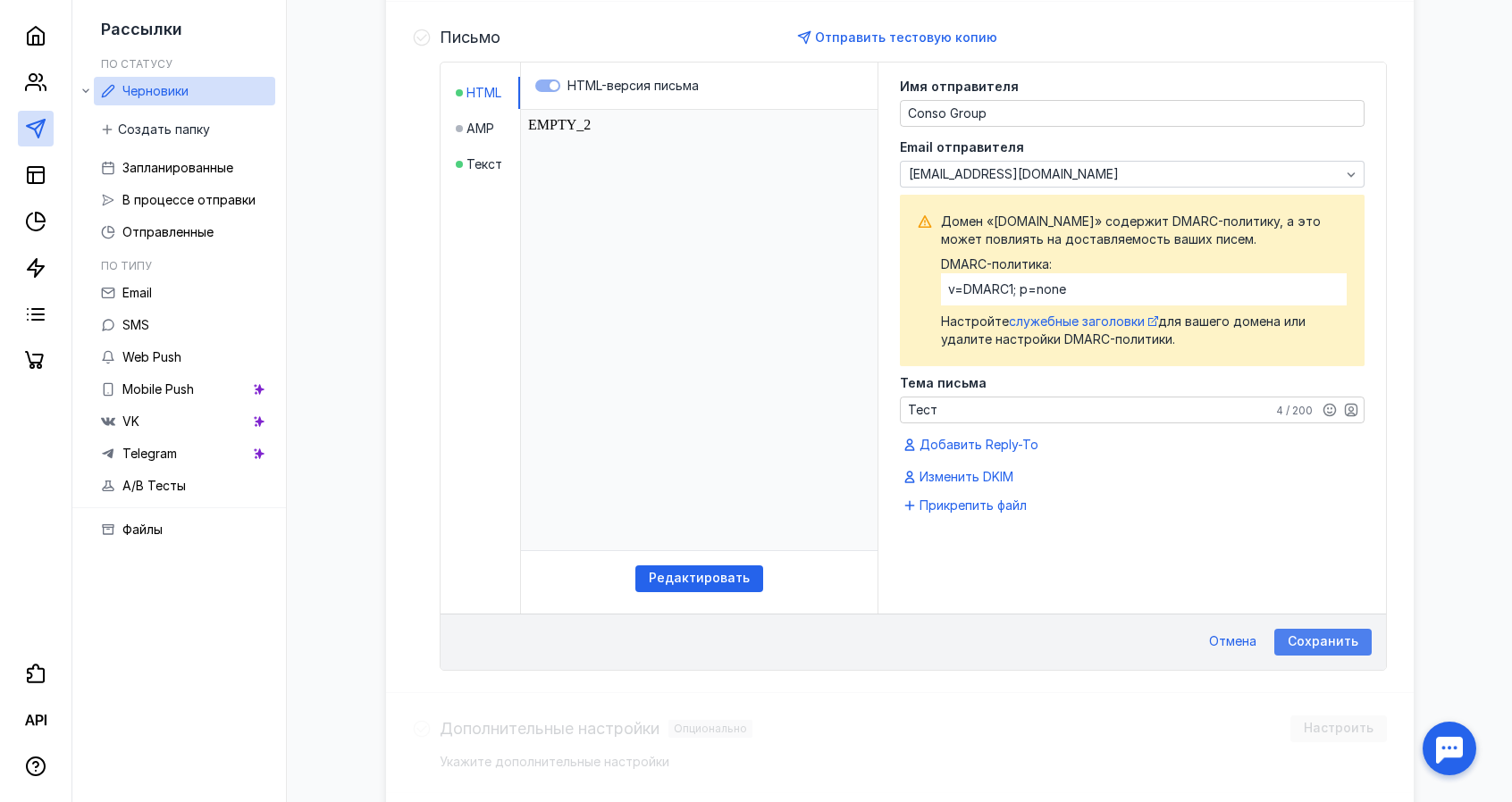
click at [1349, 640] on span "Сохранить" at bounding box center [1322, 641] width 71 height 15
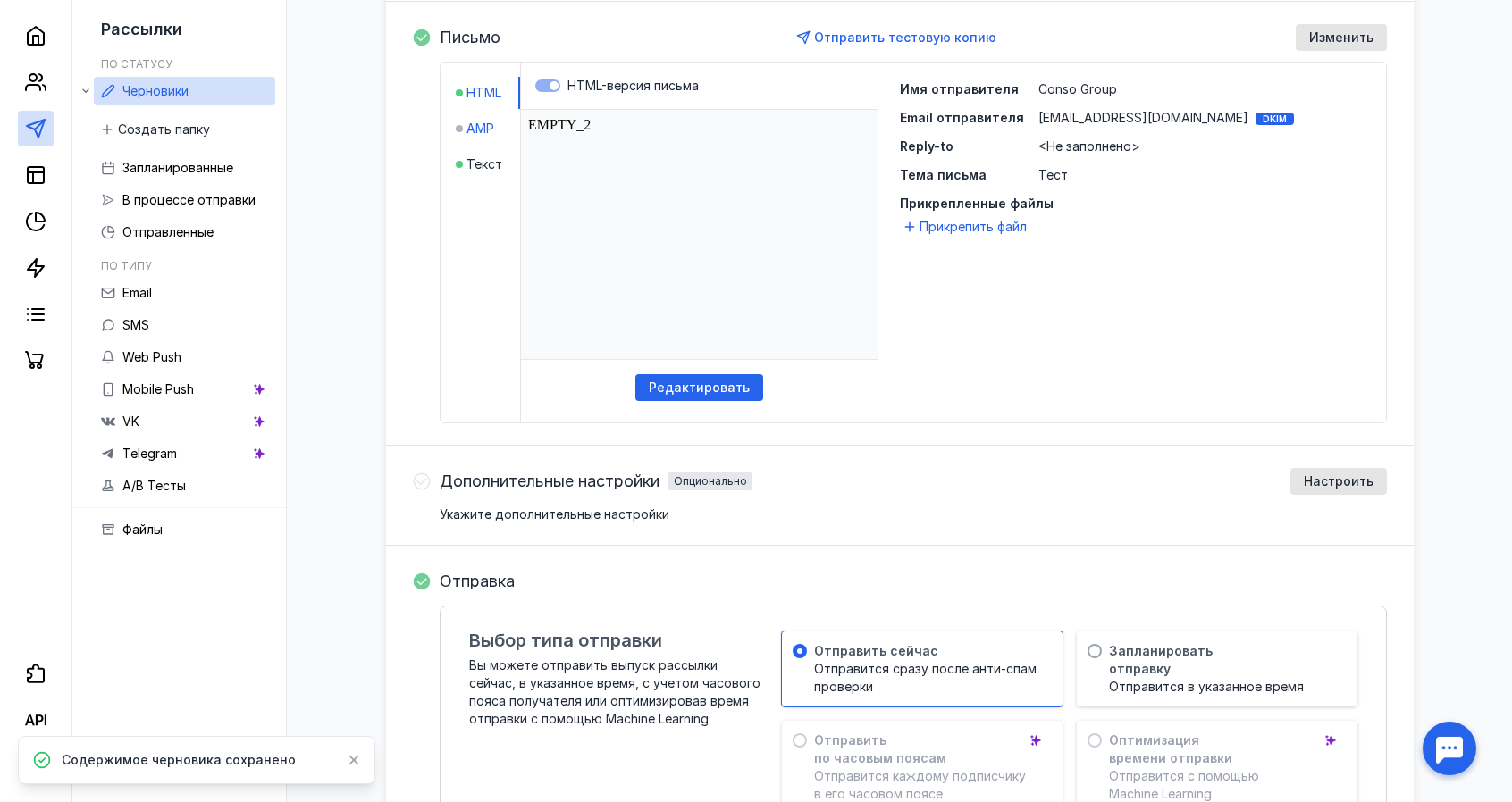
click at [481, 134] on span "AMP" at bounding box center [480, 129] width 28 height 17
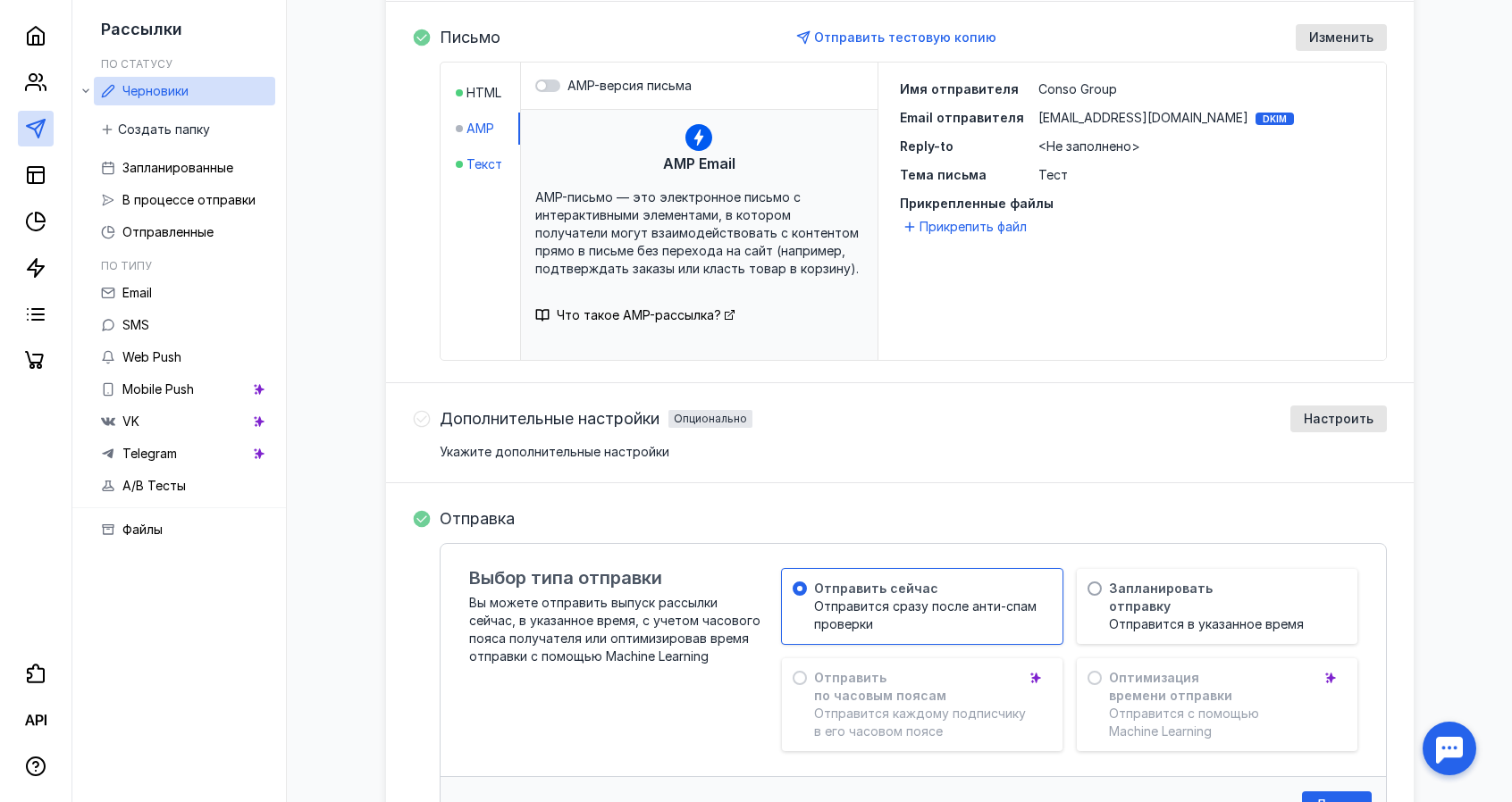
click at [461, 157] on div at bounding box center [459, 164] width 7 height 17
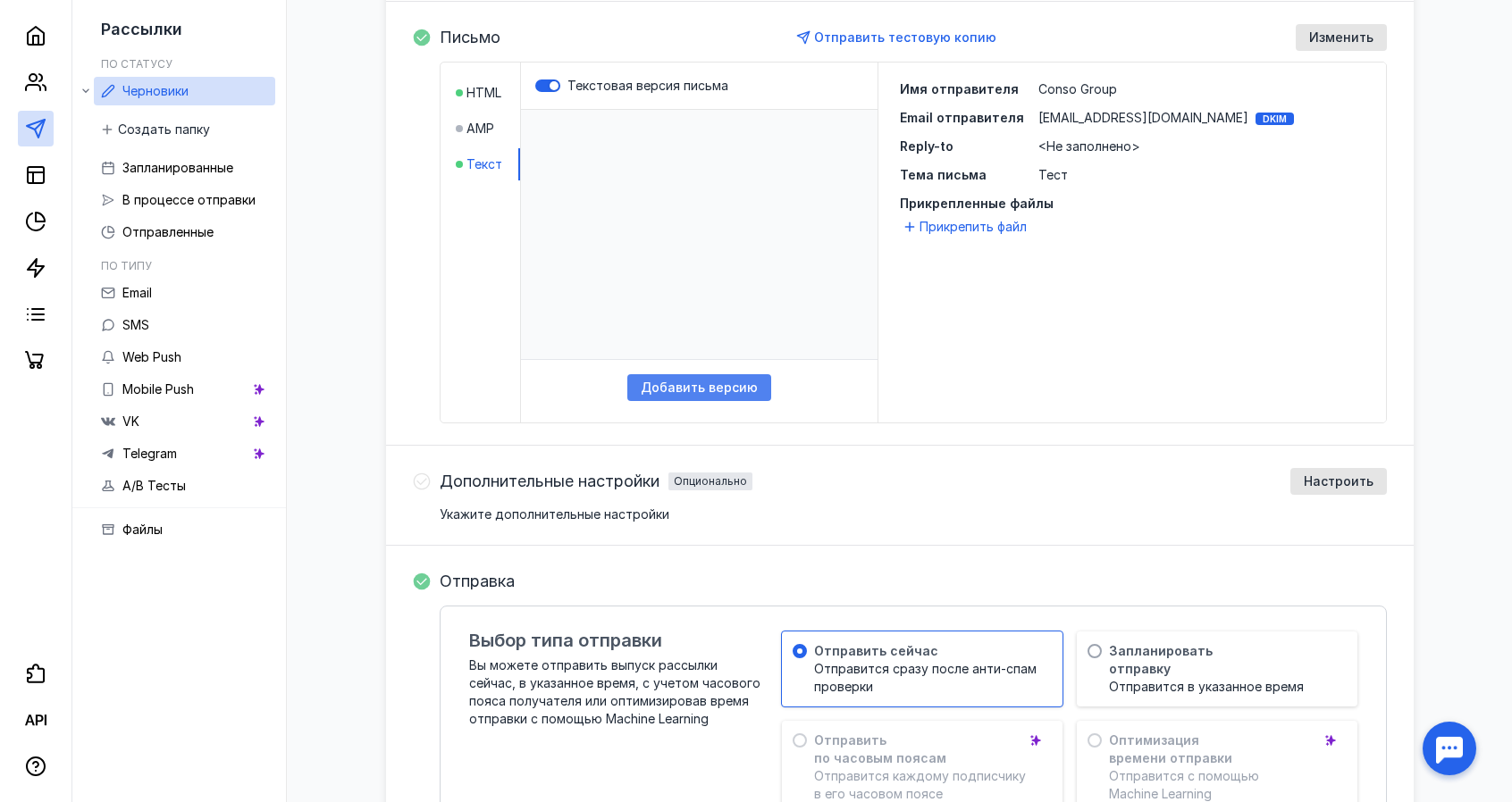
click at [728, 392] on span "Добавить версию" at bounding box center [699, 388] width 117 height 15
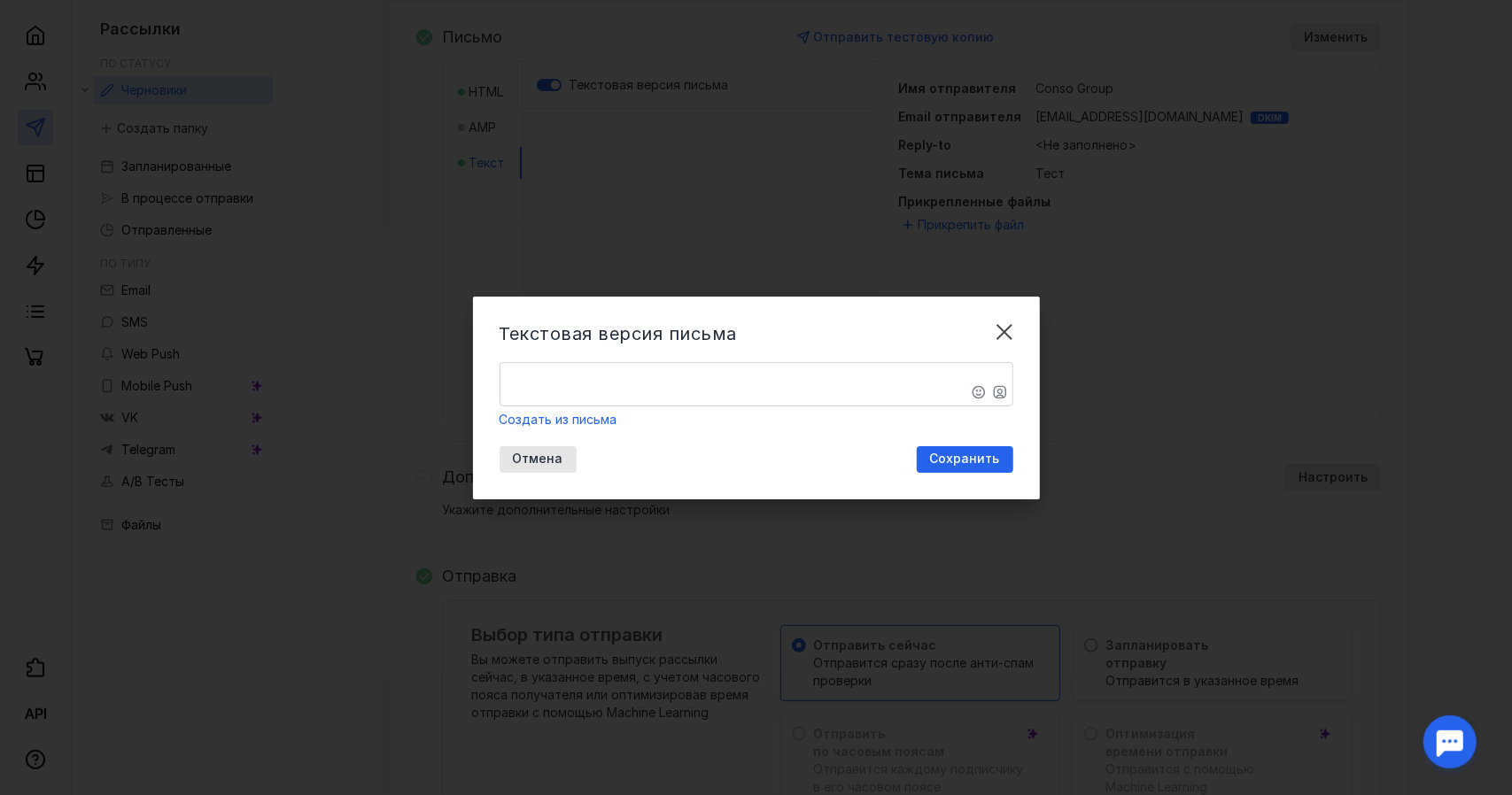
click at [733, 361] on div "Текстовая версия письма ​ Создать из письма Отмена Сохранить" at bounding box center [756, 397] width 567 height 202
click at [718, 370] on textarea "​" at bounding box center [757, 385] width 512 height 42
paste textarea "Выставка ParkSeason Expo 2025"
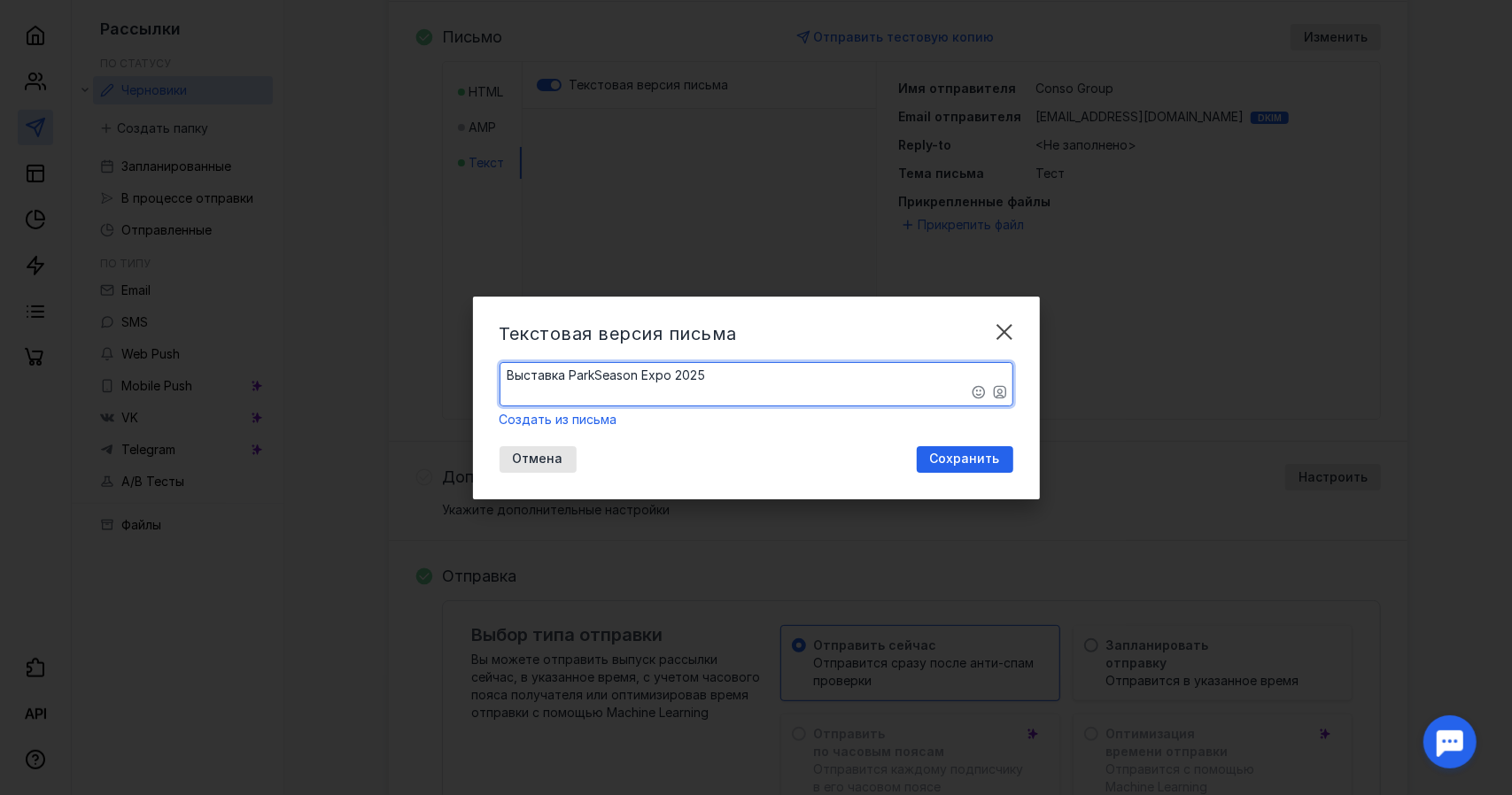
paste textarea "Друзья! Приглашаем вас посетить стенд Conso на выставке ParkSeason Expo, котора…"
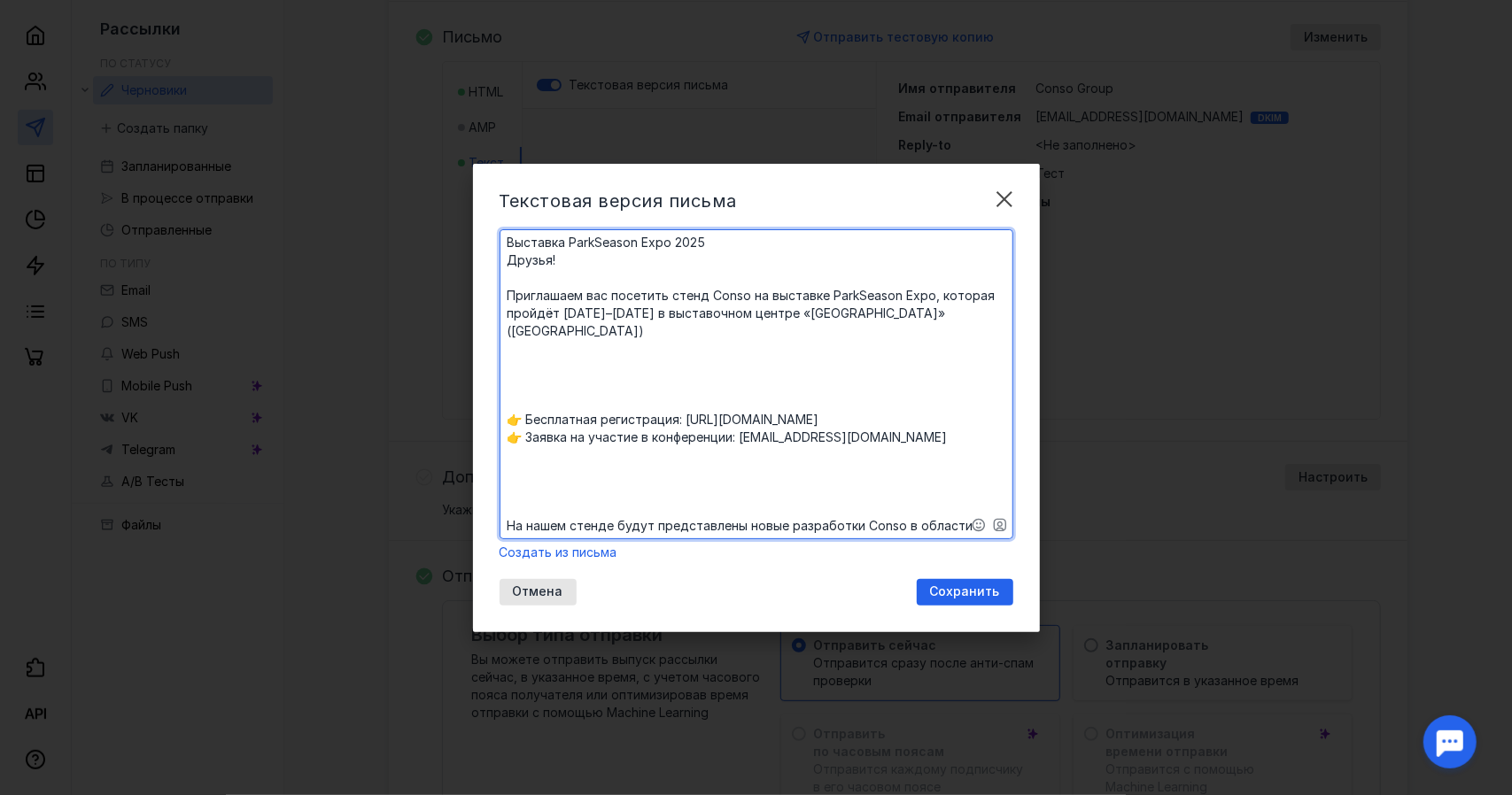
click at [584, 344] on textarea "​Выставка ParkSeason Expo 2025 Друзья! Приглашаем вас посетить стенд Conso на в…" at bounding box center [757, 384] width 512 height 308
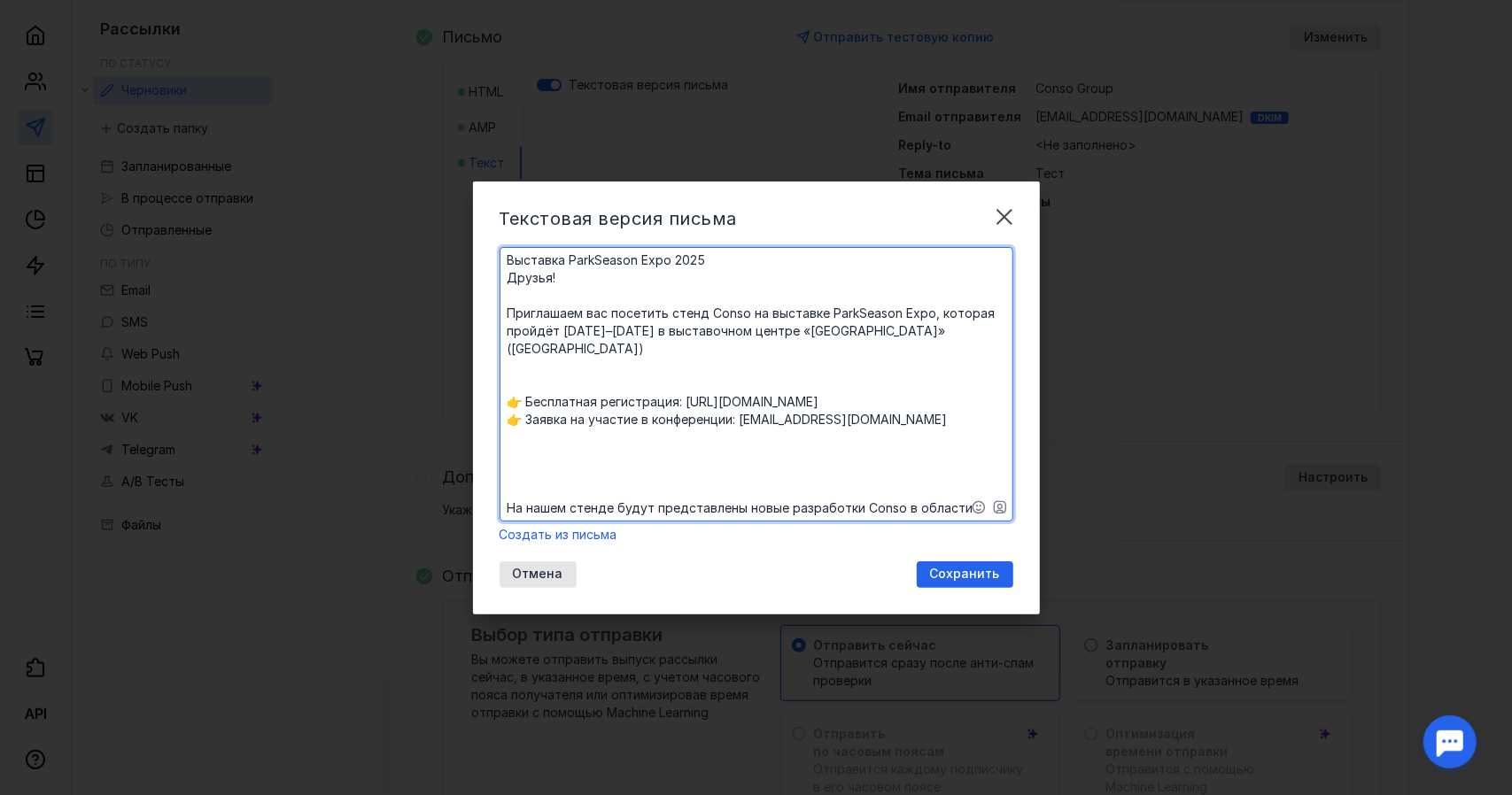
click at [532, 351] on textarea "​Выставка ParkSeason Expo 2025 Друзья! Приглашаем вас посетить стенд Conso на в…" at bounding box center [757, 385] width 512 height 272
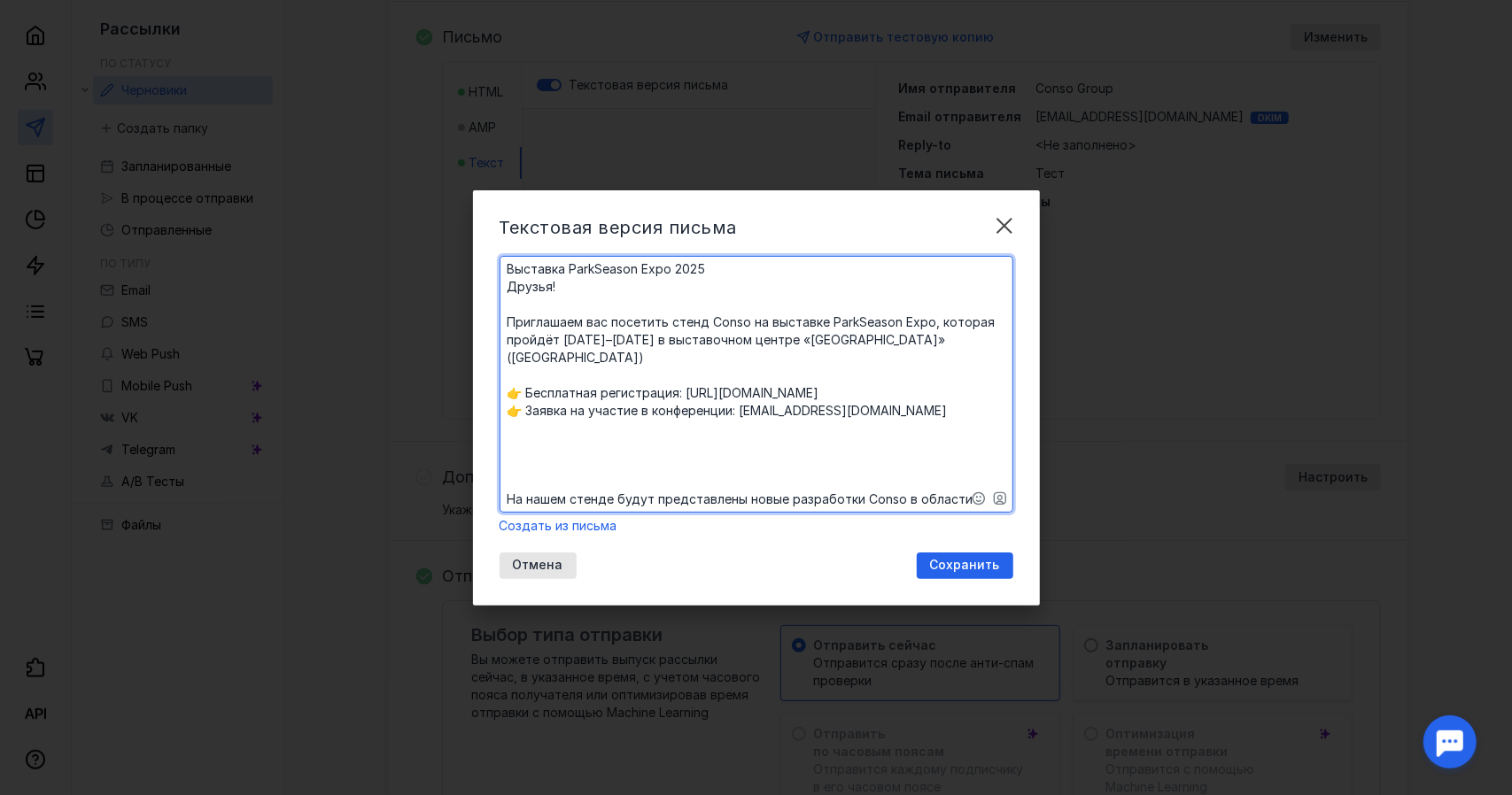
click at [536, 311] on textarea "​Выставка ParkSeason Expo 2025 Друзья! Приглашаем вас посетить стенд Conso на в…" at bounding box center [757, 385] width 512 height 255
click at [536, 418] on textarea "​Выставка ParkSeason Expo 2025 Друзья! Приглашаем вас посетить стенд Conso на в…" at bounding box center [757, 385] width 512 height 255
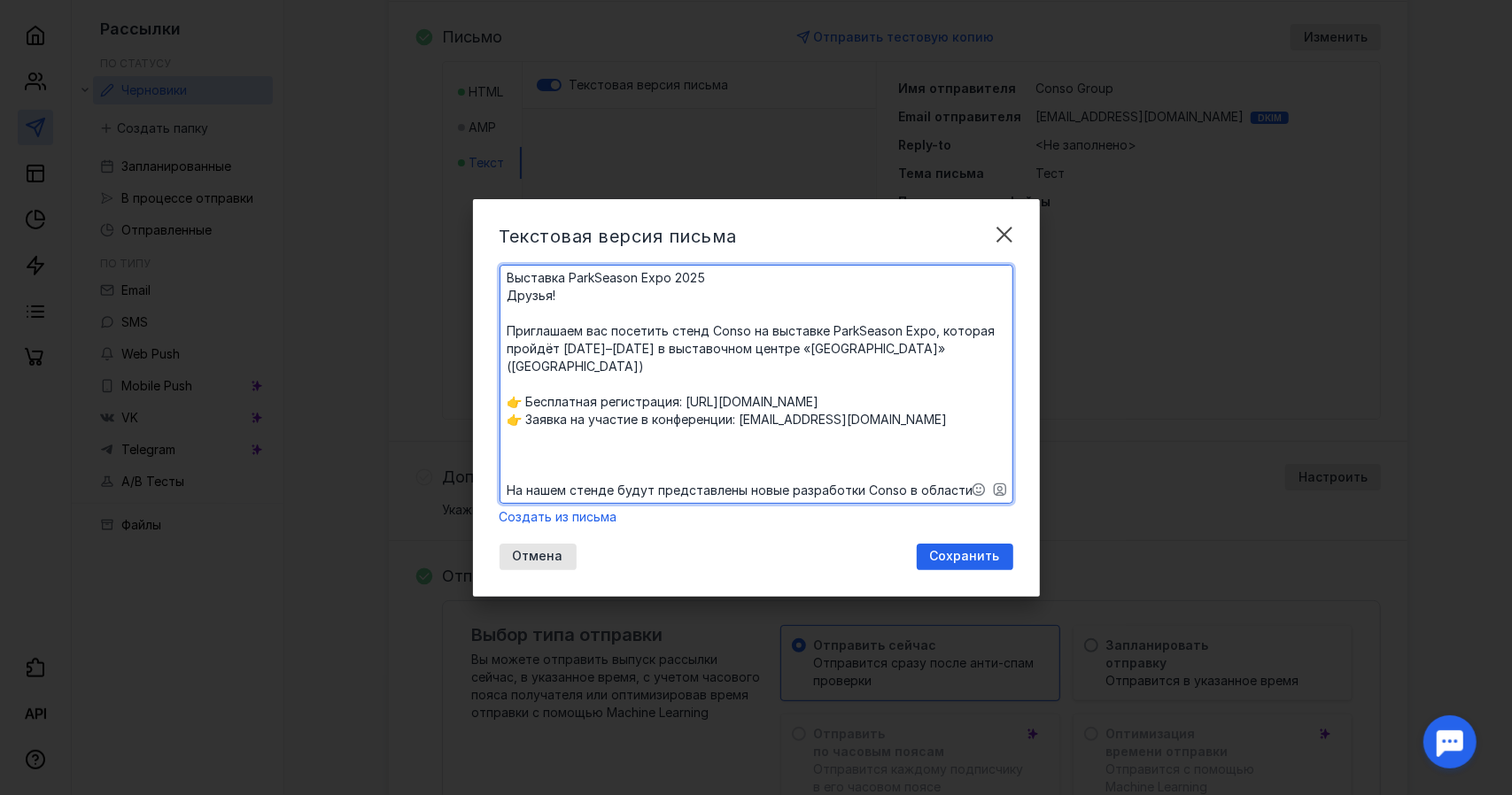
click at [533, 436] on textarea "​Выставка ParkSeason Expo 2025 Друзья! Приглашаем вас посетить стенд Conso на в…" at bounding box center [757, 384] width 512 height 237
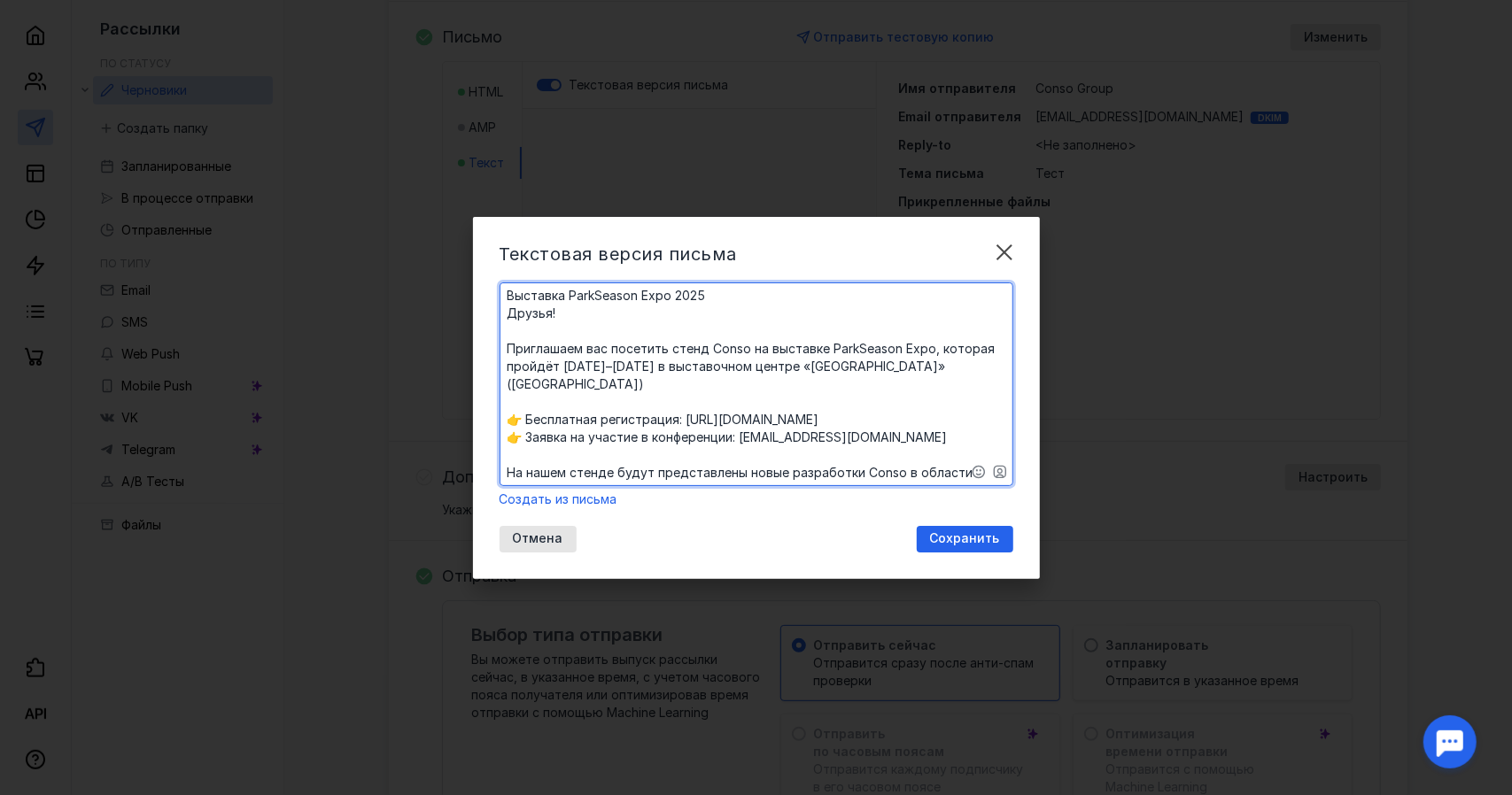
click at [515, 330] on textarea "​Выставка ParkSeason Expo 2025 Друзья! Приглашаем вас посетить стенд Conso на в…" at bounding box center [757, 384] width 512 height 201
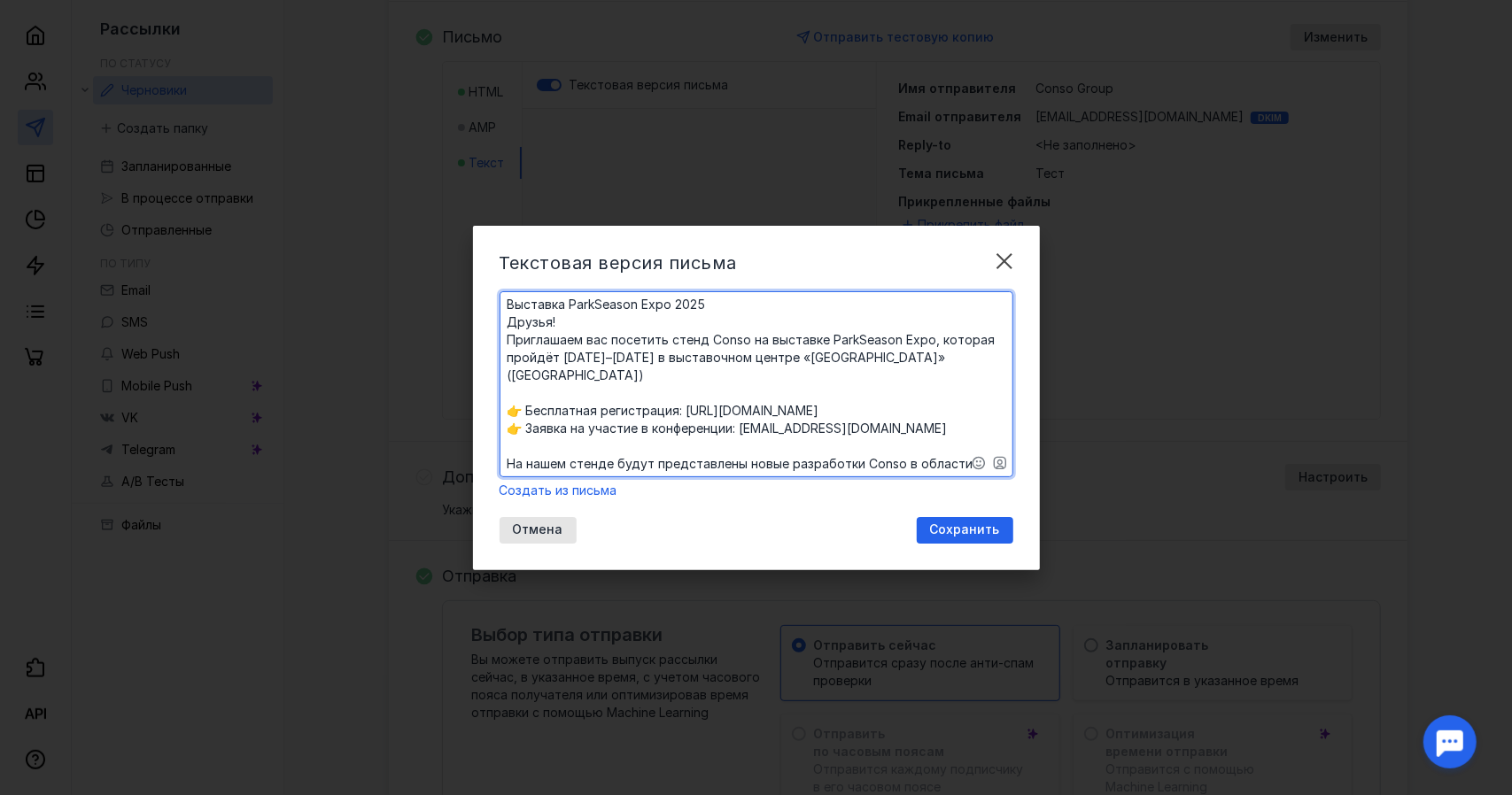
click at [508, 326] on textarea "​Выставка ParkSeason Expo 2025 Друзья! Приглашаем вас посетить стенд Conso на в…" at bounding box center [757, 385] width 512 height 184
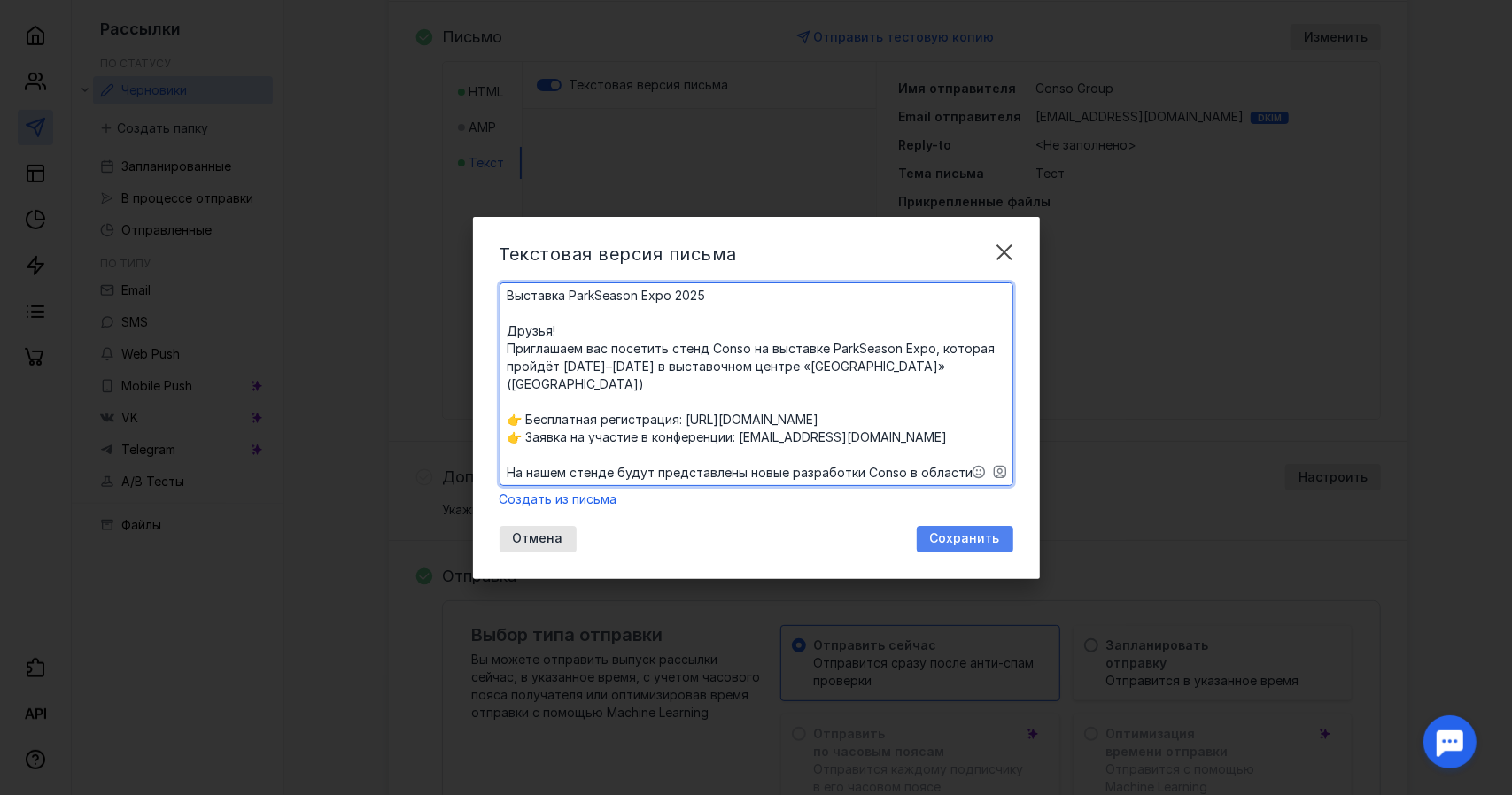
type textarea "​Выставка ParkSeason Expo 2025 Друзья! Приглашаем вас посетить стенд Conso на в…"
click at [933, 531] on span "Сохранить" at bounding box center [964, 539] width 70 height 15
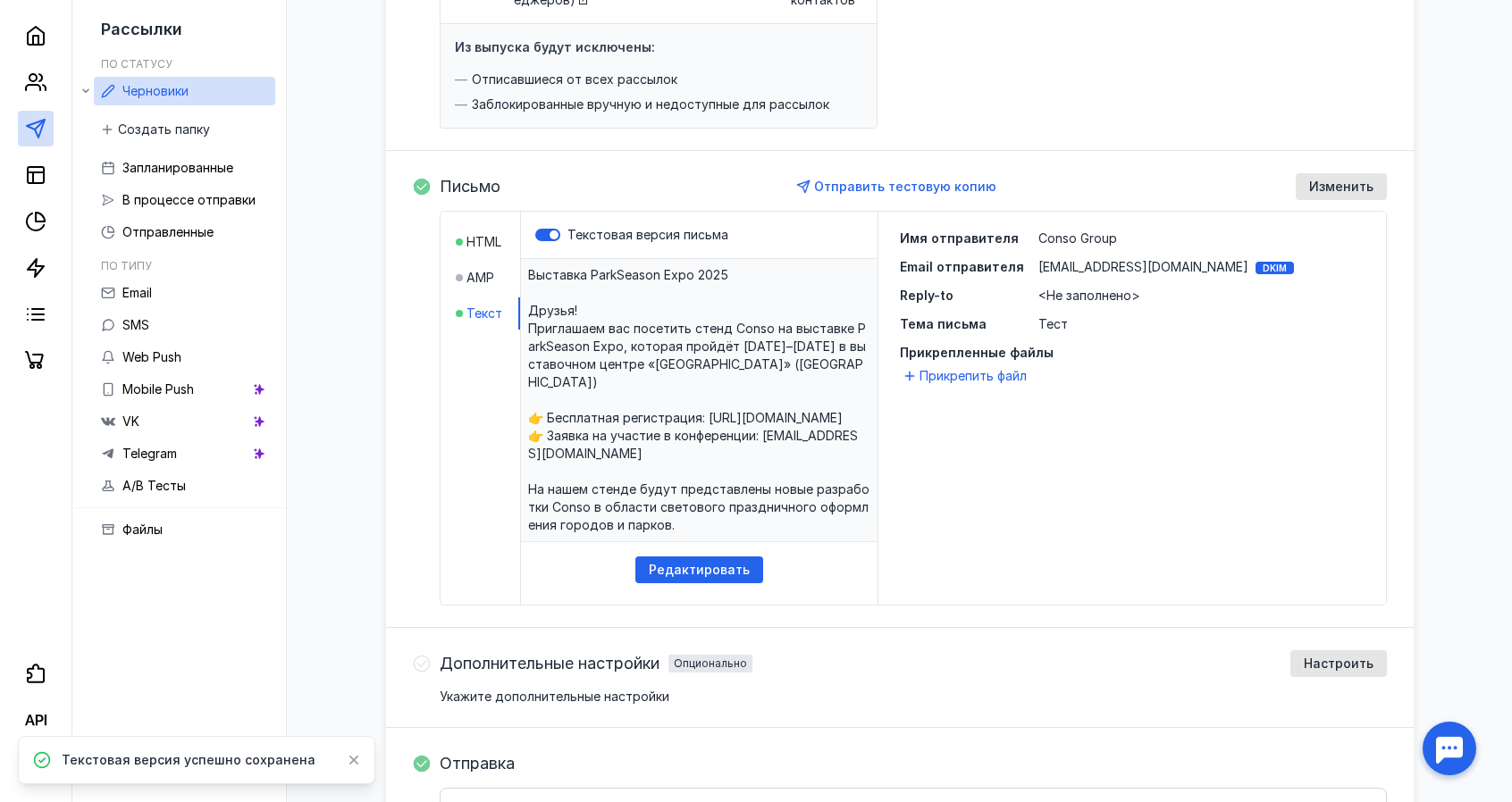
scroll to position [277, 0]
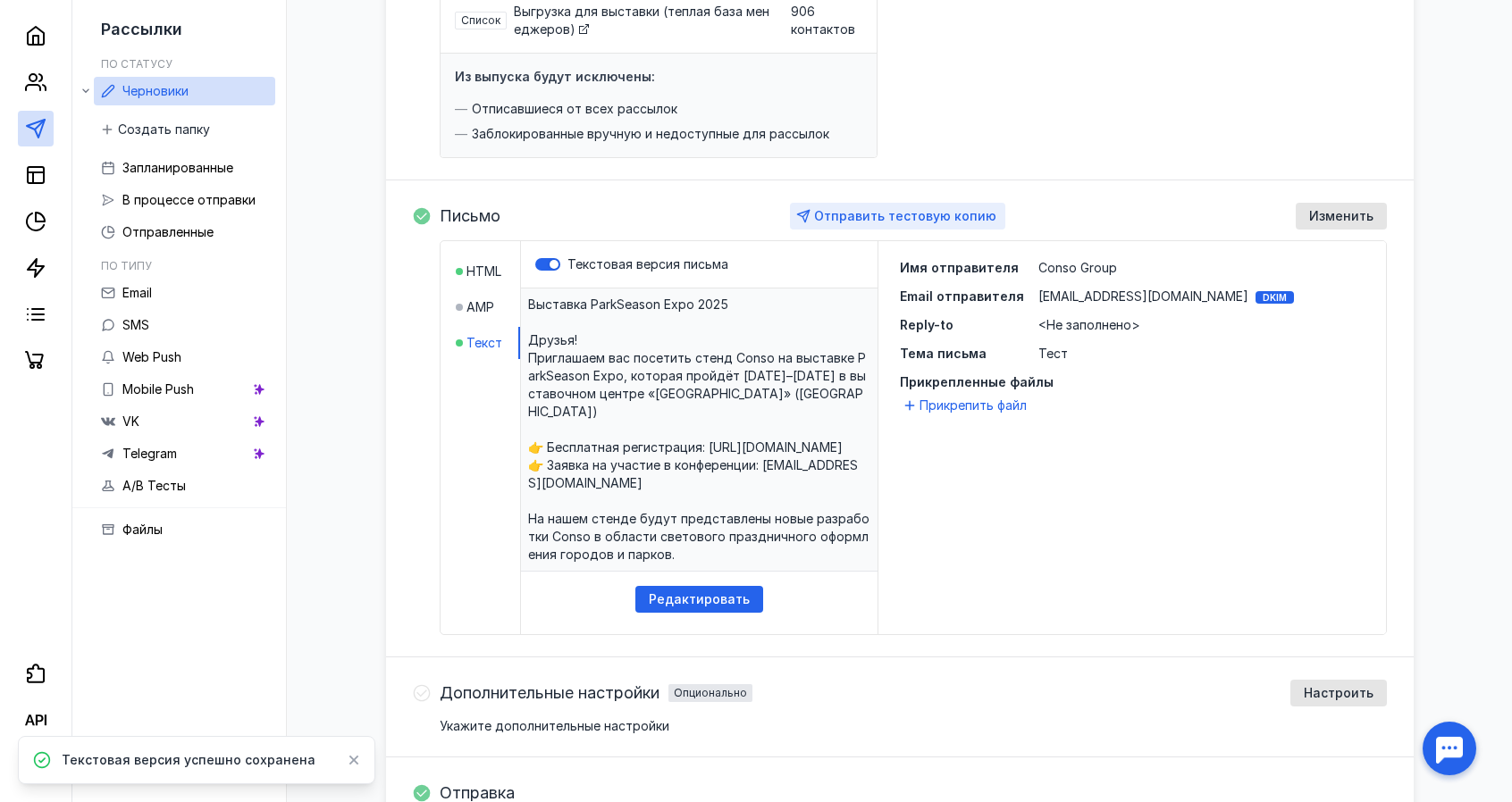
click at [956, 217] on span "Отправить тестовую копию" at bounding box center [905, 216] width 182 height 15
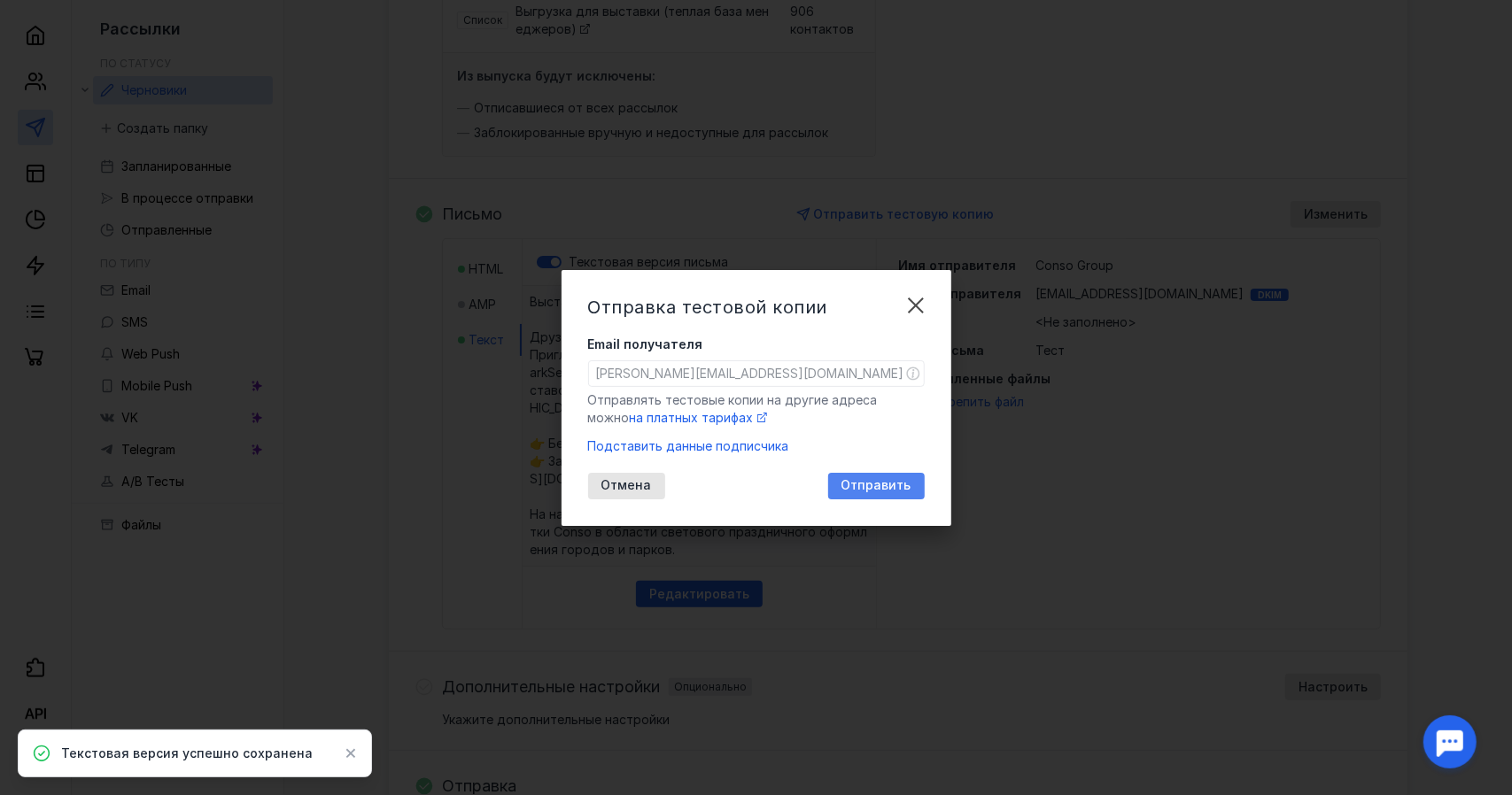
click at [889, 490] on span "Отправить" at bounding box center [876, 486] width 70 height 15
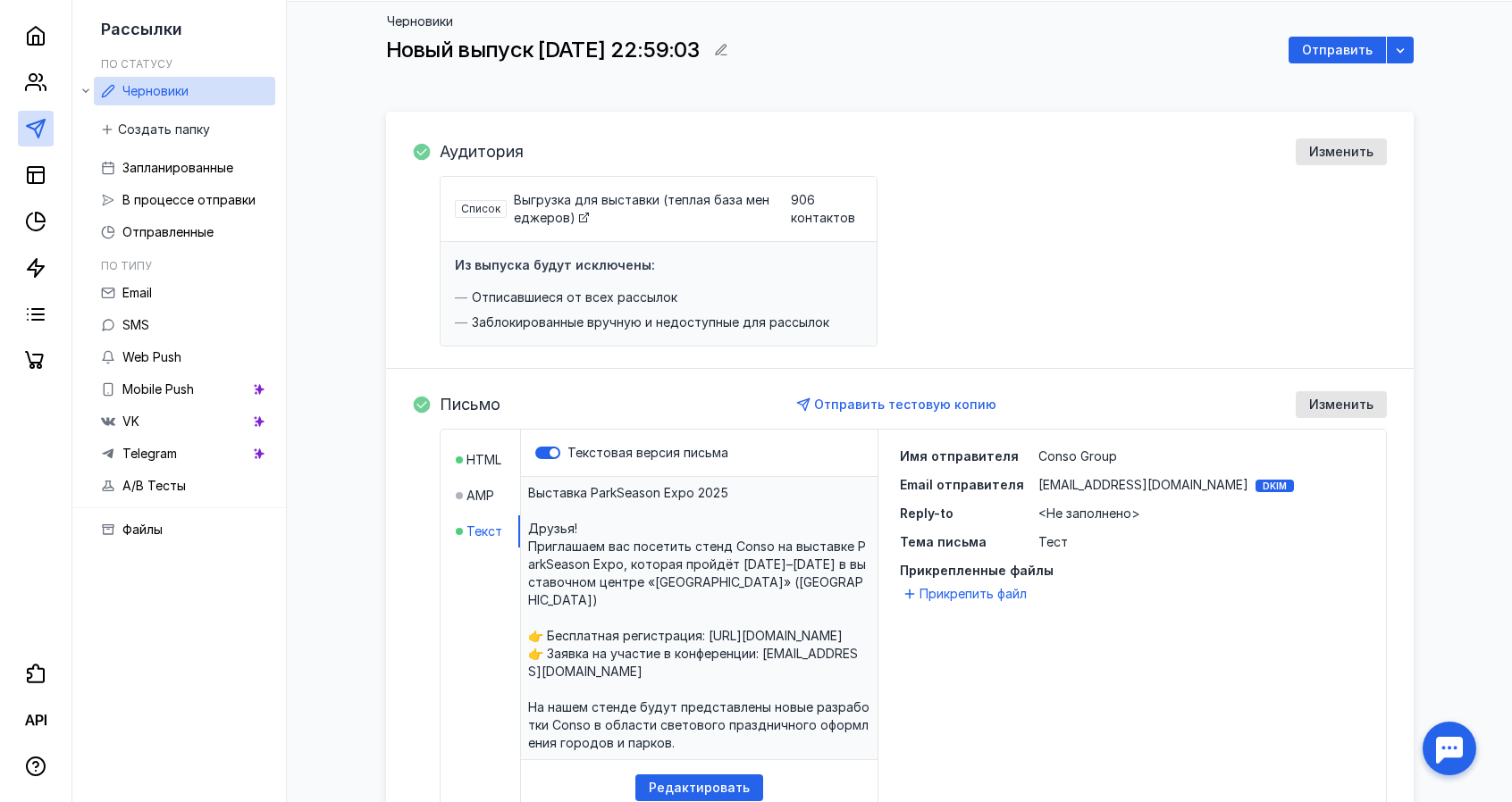
scroll to position [64, 0]
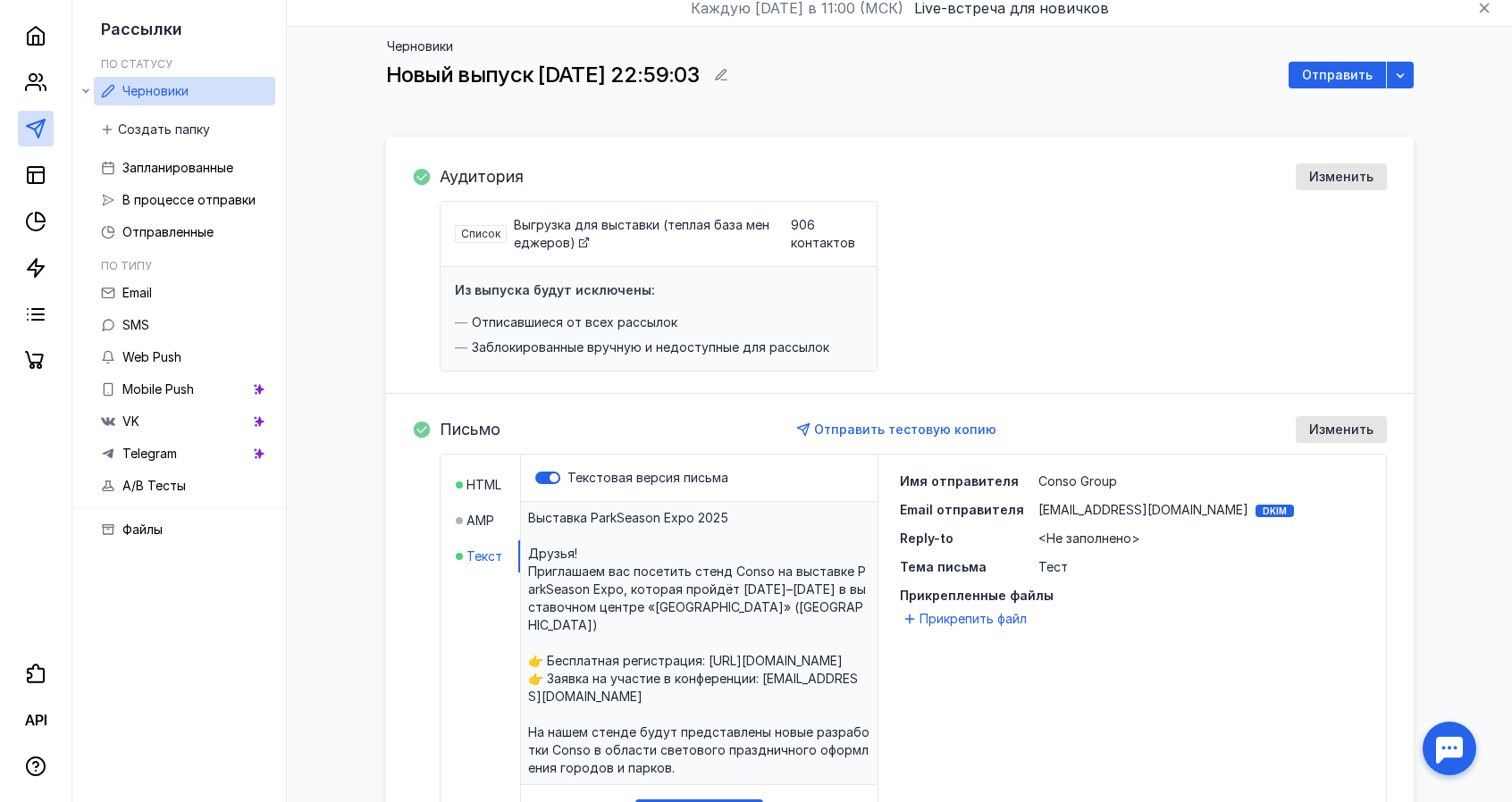
click at [484, 231] on span "Список" at bounding box center [480, 234] width 40 height 14
click at [1333, 169] on span "Изменить" at bounding box center [1342, 177] width 64 height 15
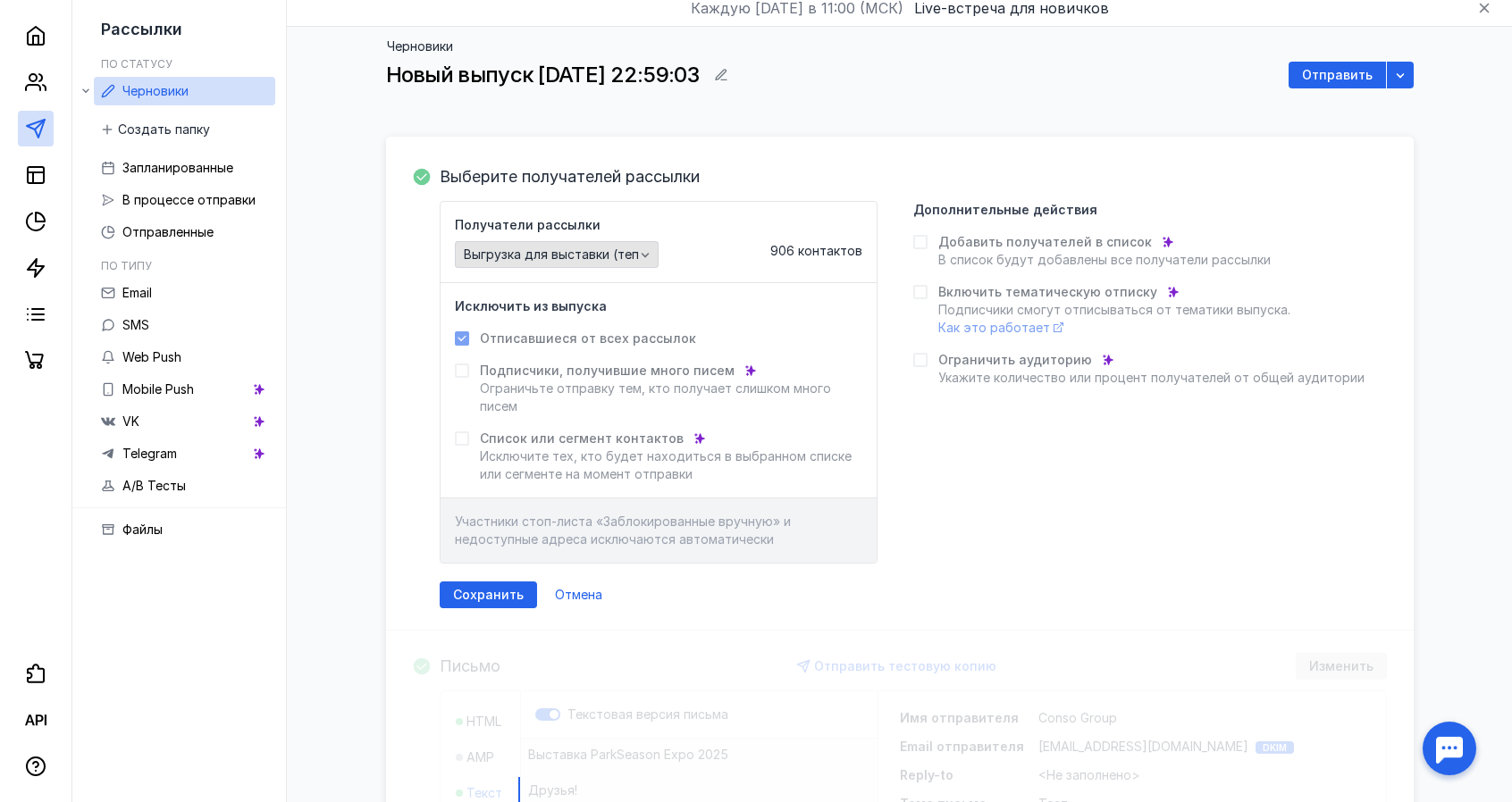
click at [633, 248] on span "Выгрузка для выставки (теплая база менеджеров)" at bounding box center [622, 255] width 318 height 15
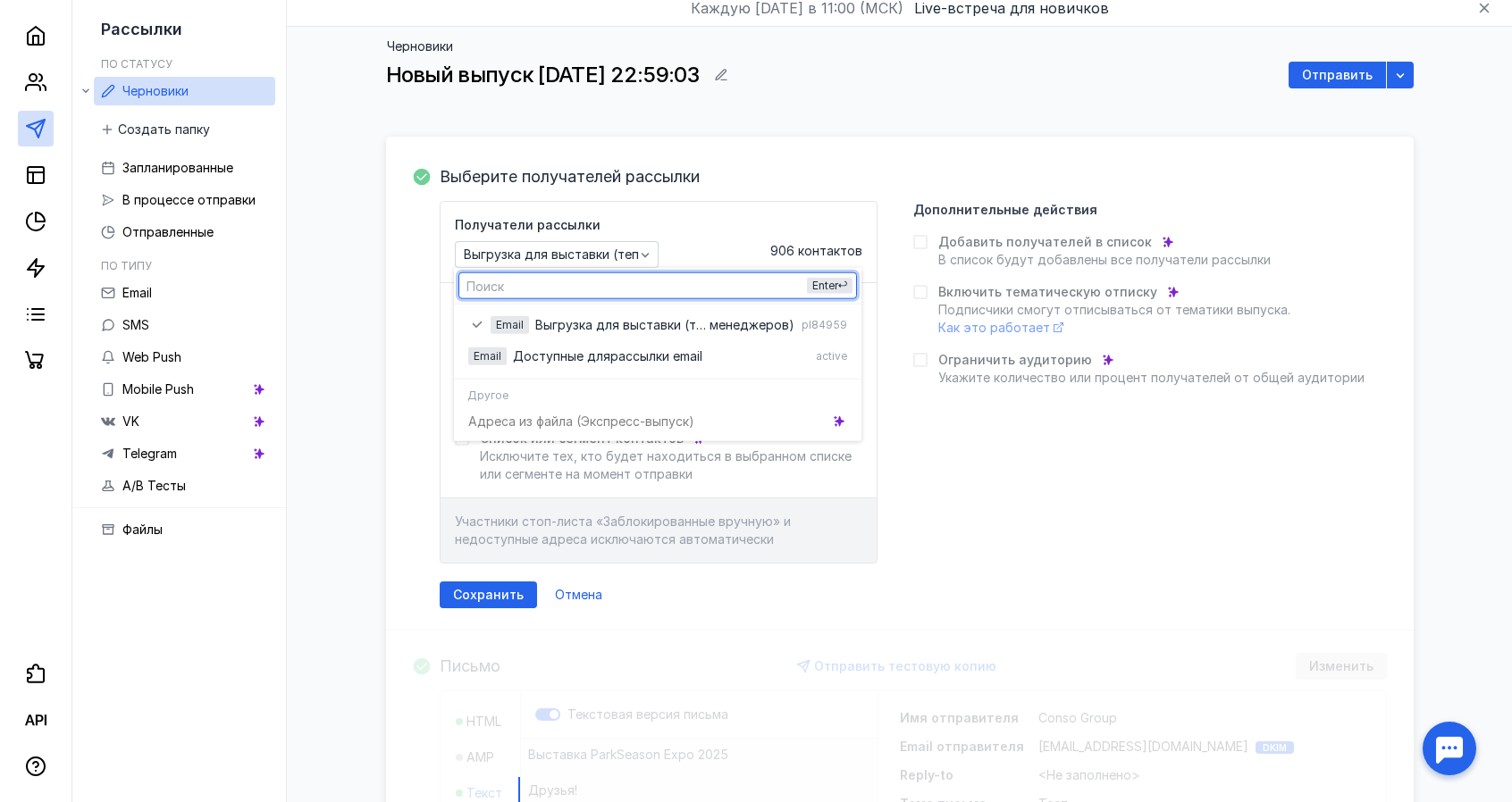
click at [844, 234] on div "906 контактов" at bounding box center [816, 242] width 92 height 36
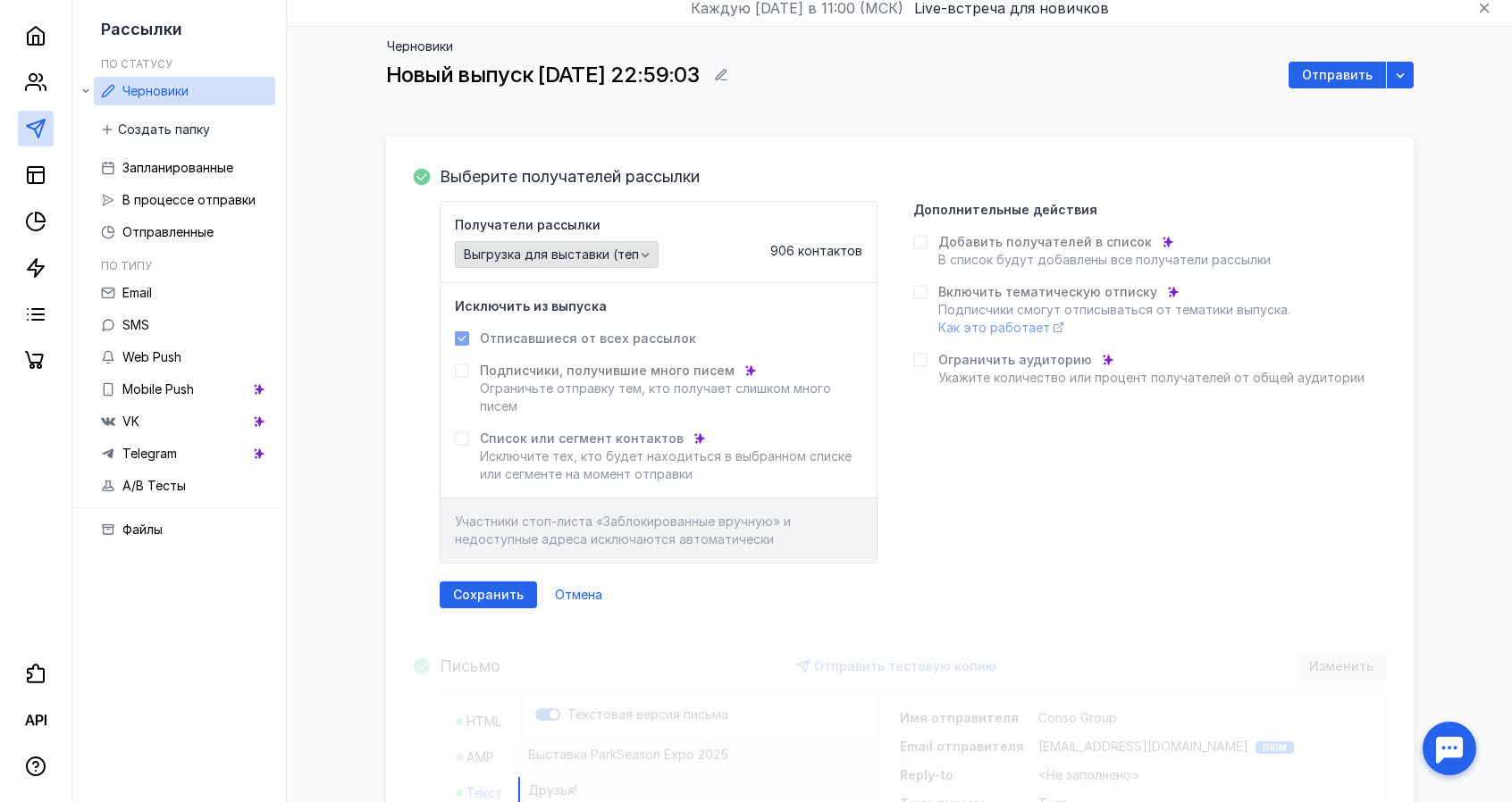
click at [549, 262] on div "Выгрузка для выставки (теплая база менеджеров)" at bounding box center [557, 254] width 203 height 27
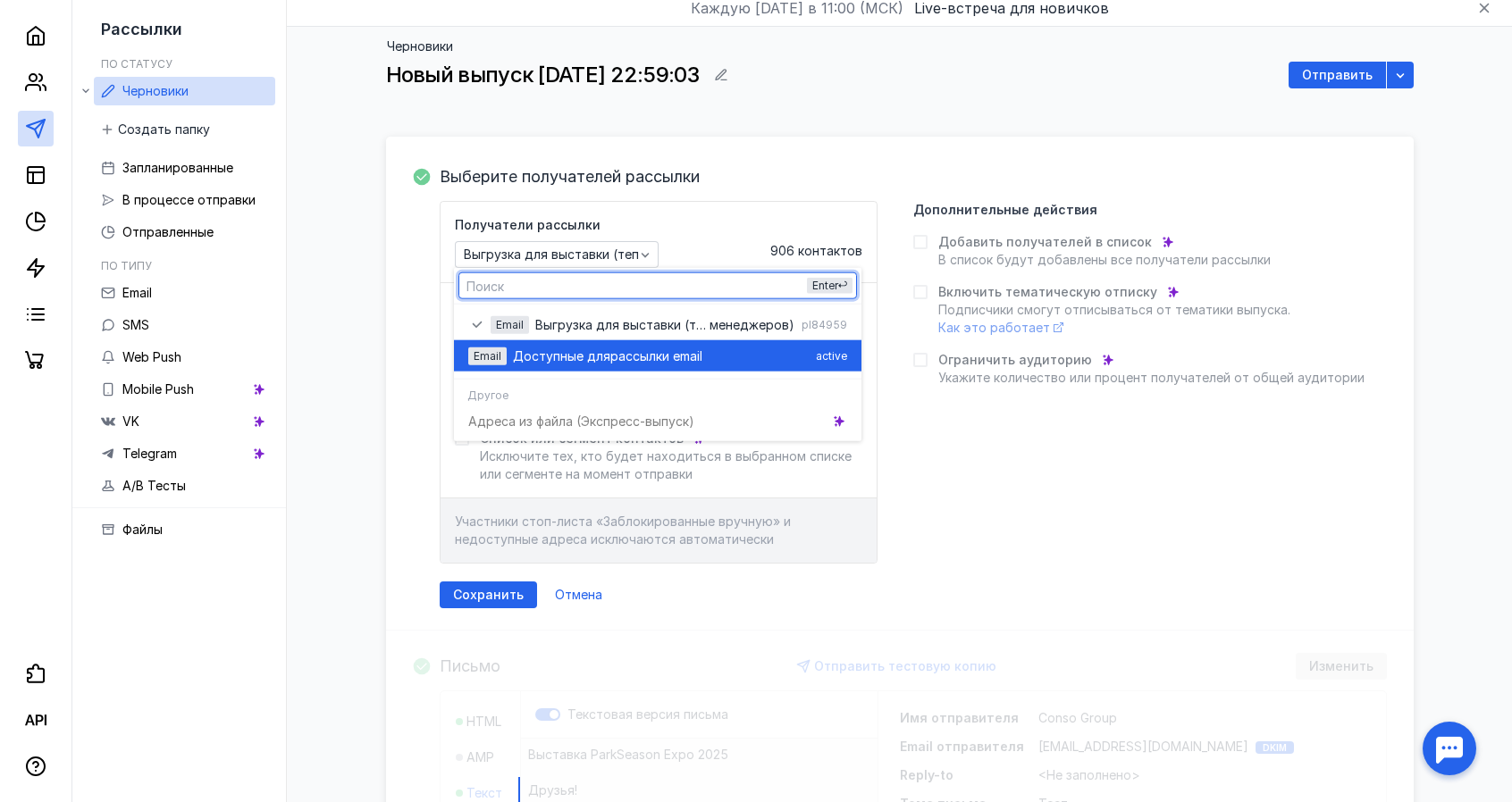
click at [522, 356] on span "Доступные для" at bounding box center [561, 355] width 98 height 17
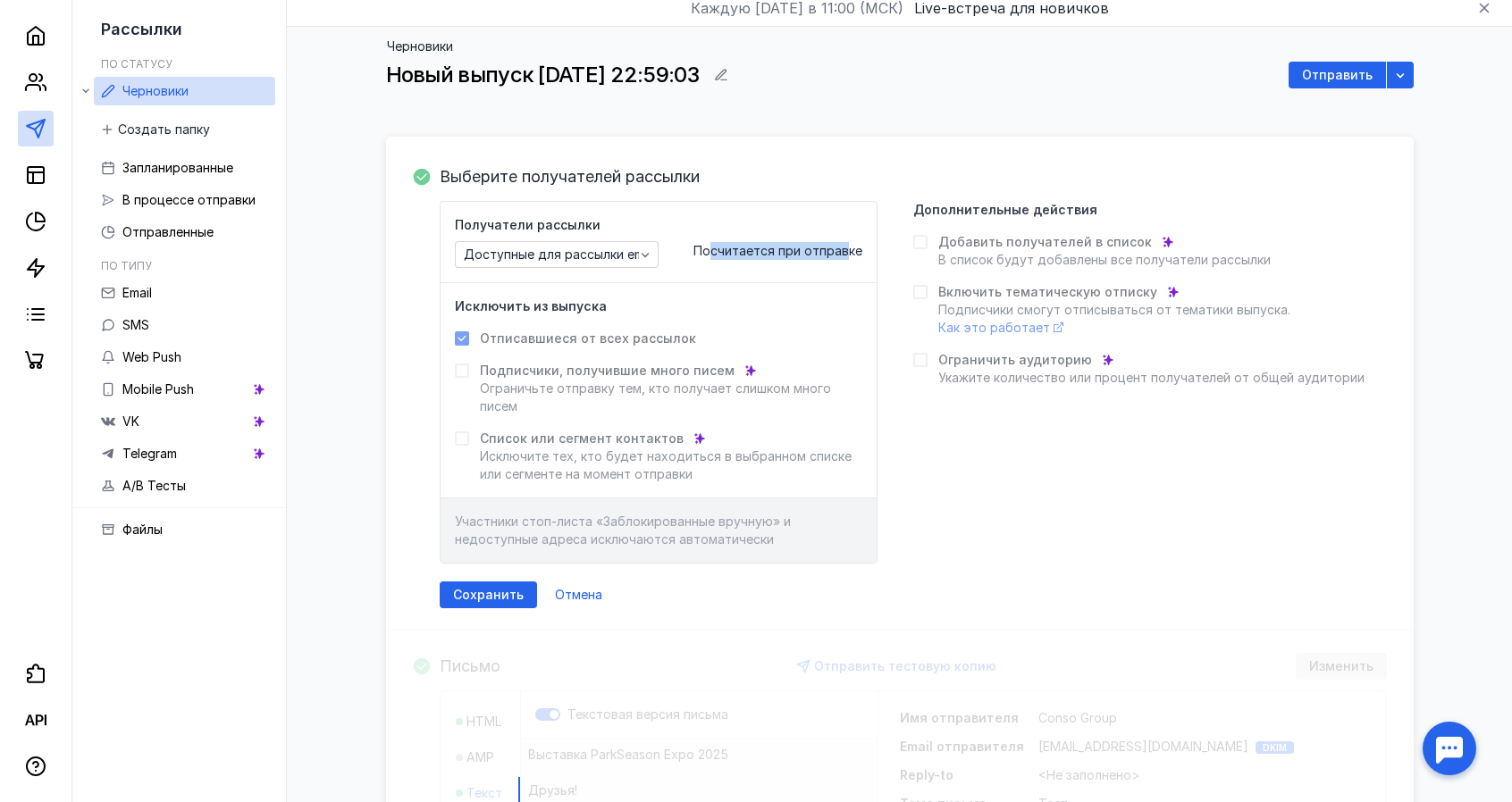
drag, startPoint x: 751, startPoint y: 244, endPoint x: 847, endPoint y: 247, distance: 96.0
click at [847, 247] on span "Посчитается при отправке" at bounding box center [777, 251] width 168 height 15
click at [602, 237] on div "Получатели рассылки Доступные для рассылки email" at bounding box center [557, 242] width 203 height 52
click at [600, 244] on div "Доступные для рассылки email" at bounding box center [557, 254] width 203 height 27
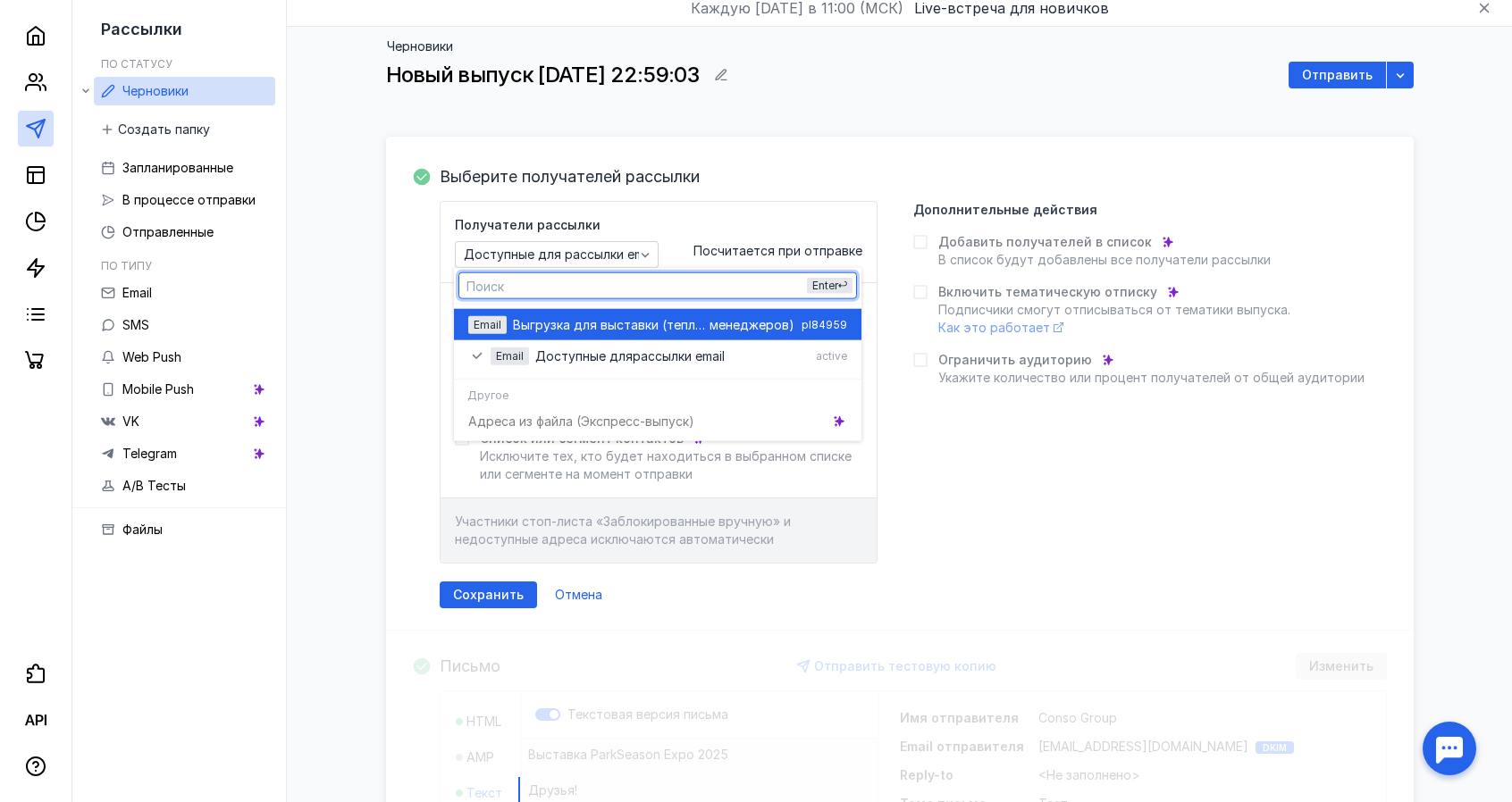
click at [561, 325] on span "Выгрузка для выставки (теплая база" at bounding box center [611, 324] width 197 height 17
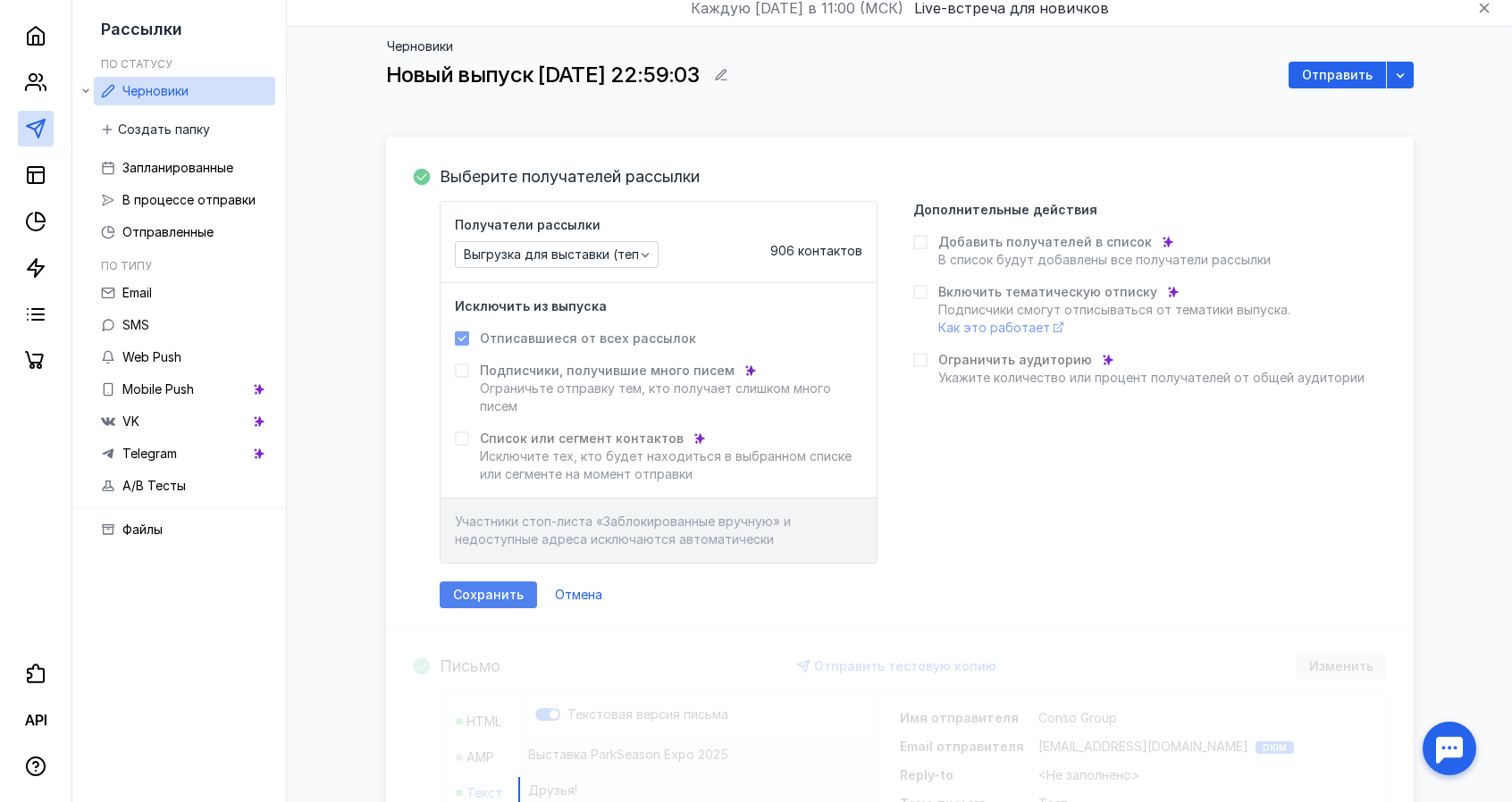
click at [487, 581] on div "Сохранить" at bounding box center [488, 595] width 98 height 27
